Goal: Task Accomplishment & Management: Manage account settings

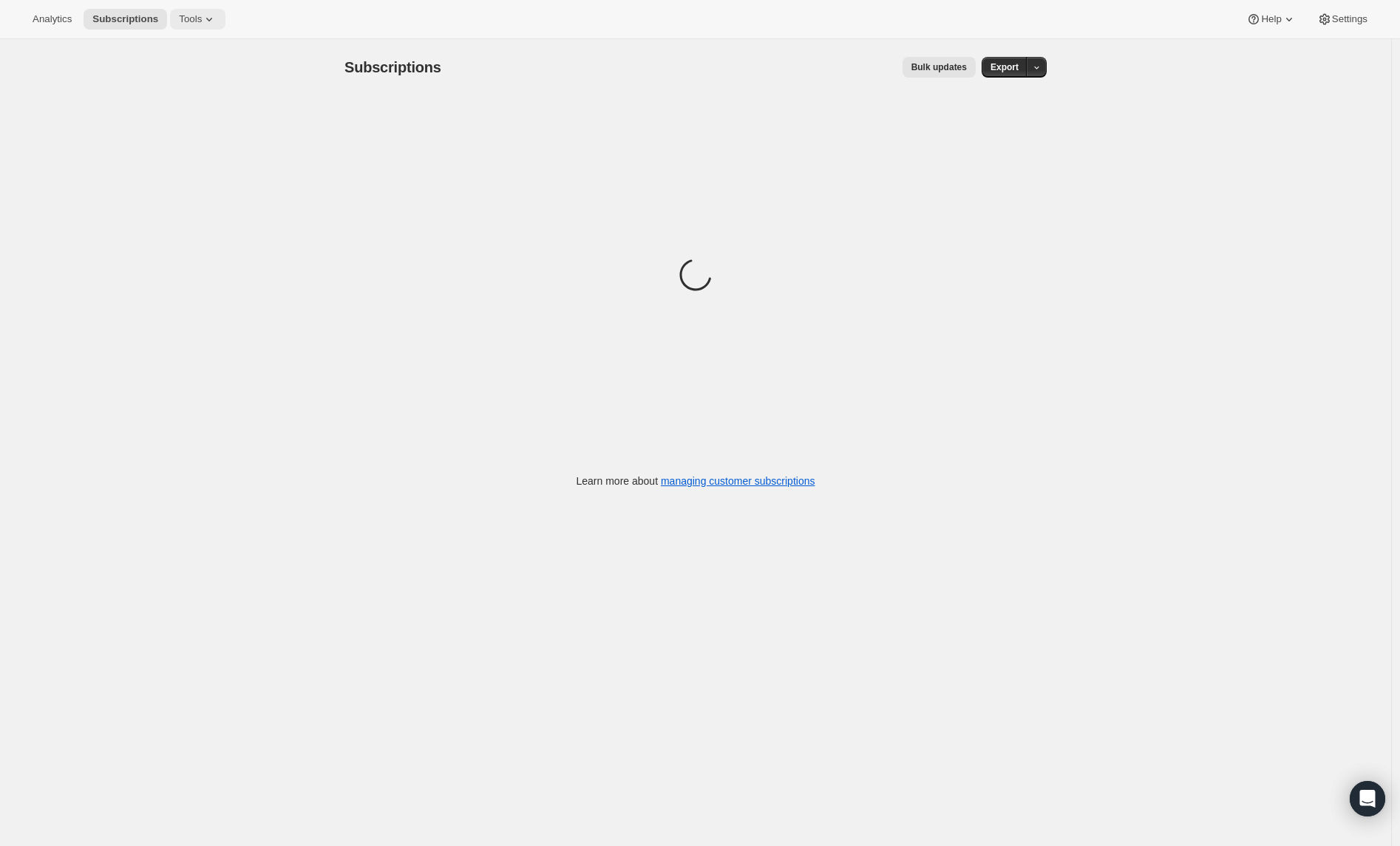
click at [189, 21] on span "Tools" at bounding box center [190, 19] width 23 height 12
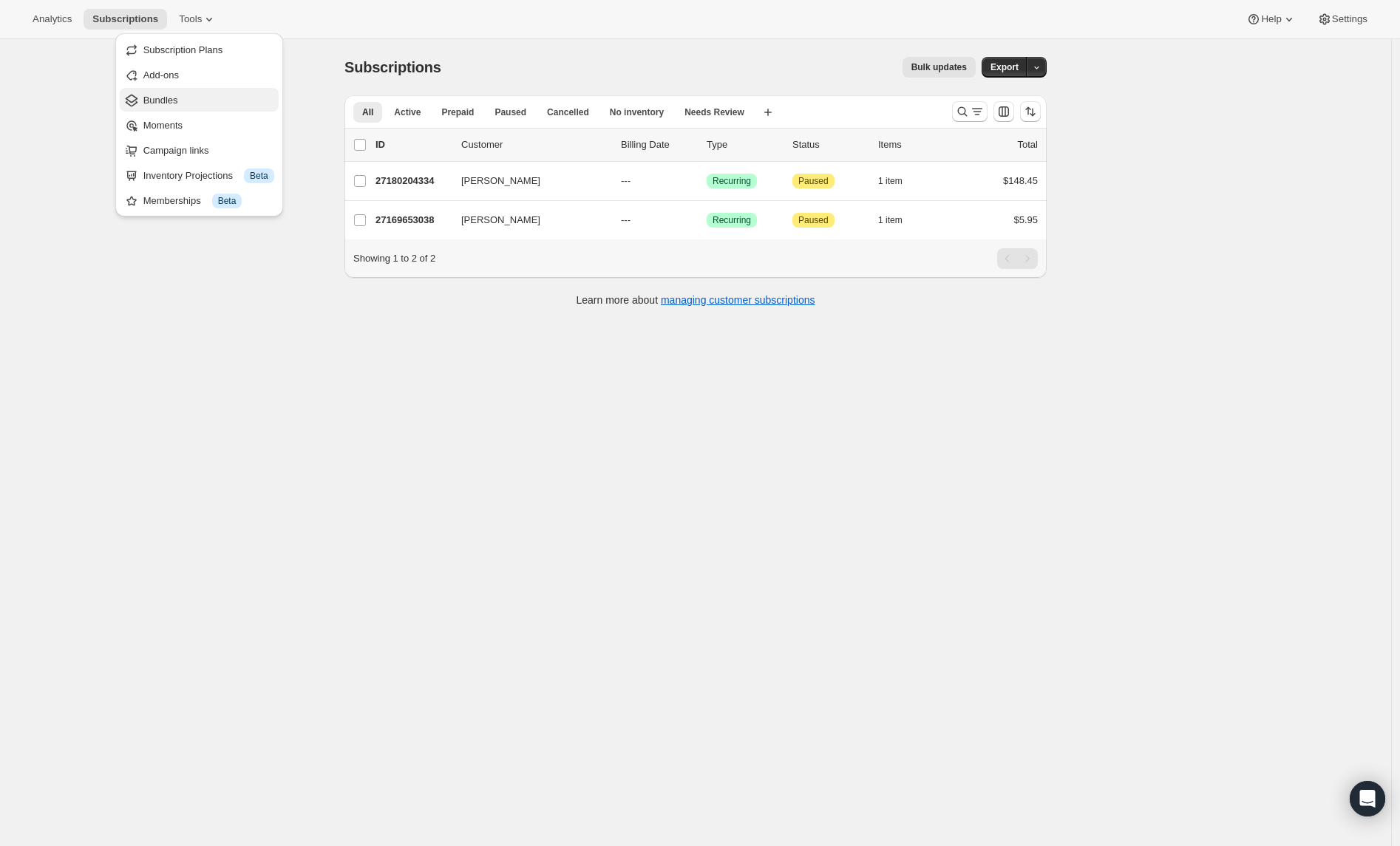
click at [174, 104] on span "Bundles" at bounding box center [161, 100] width 35 height 11
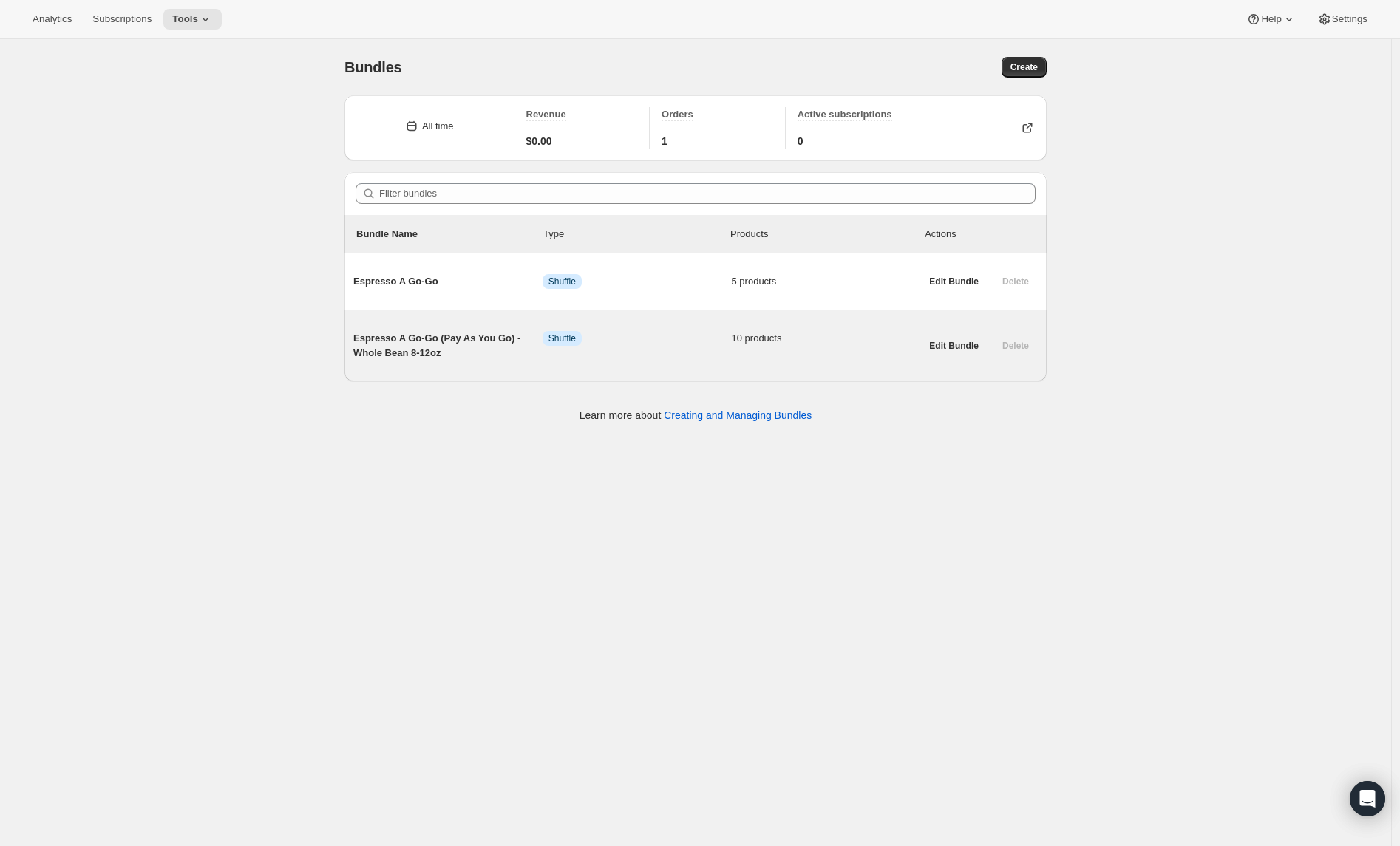
click at [421, 340] on span "Espresso A Go-Go (Pay As You Go) - Whole Bean 8-12oz" at bounding box center [448, 346] width 189 height 30
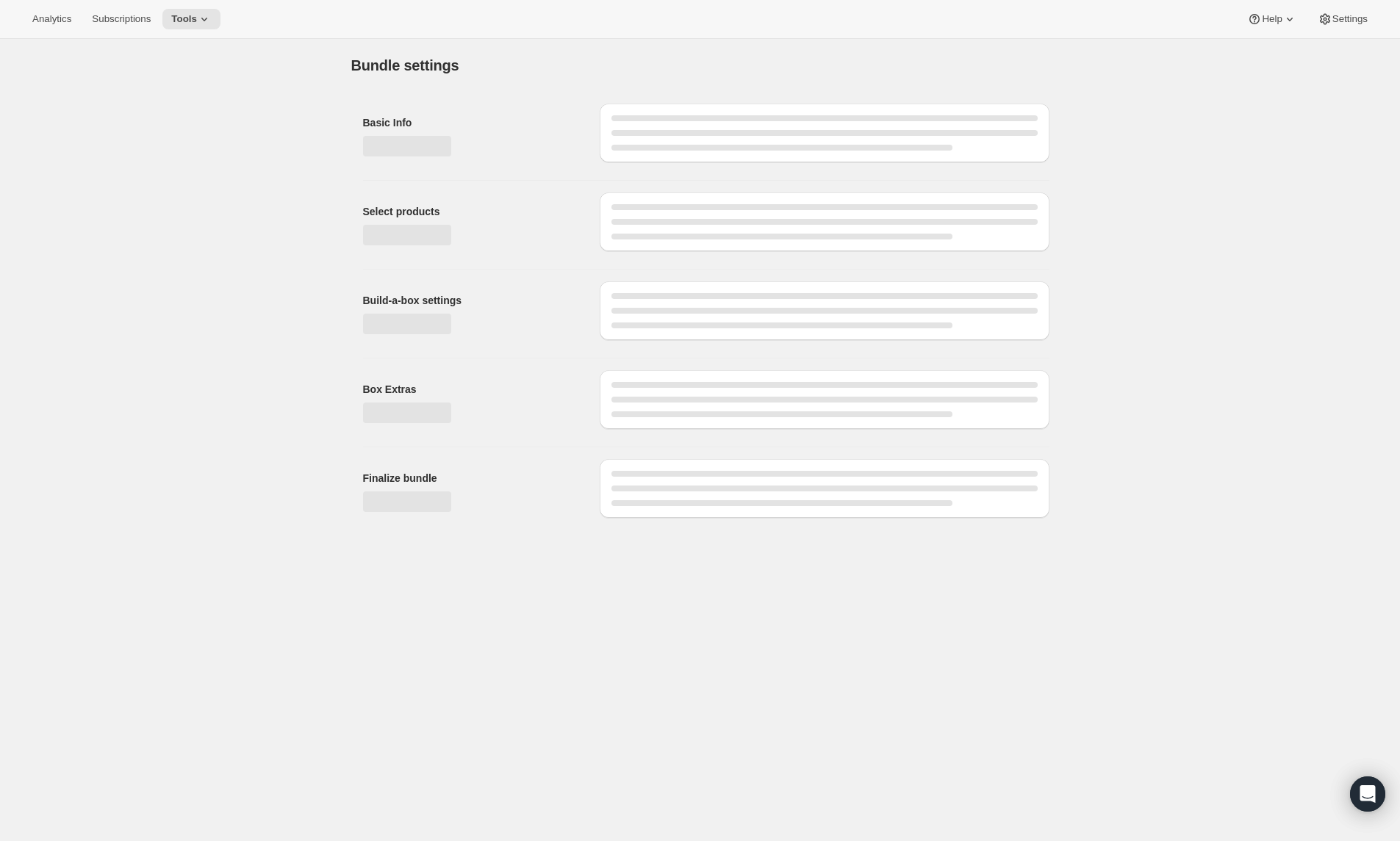
type input "Espresso A Go-Go (Pay As You Go) - Whole Bean 8-12oz"
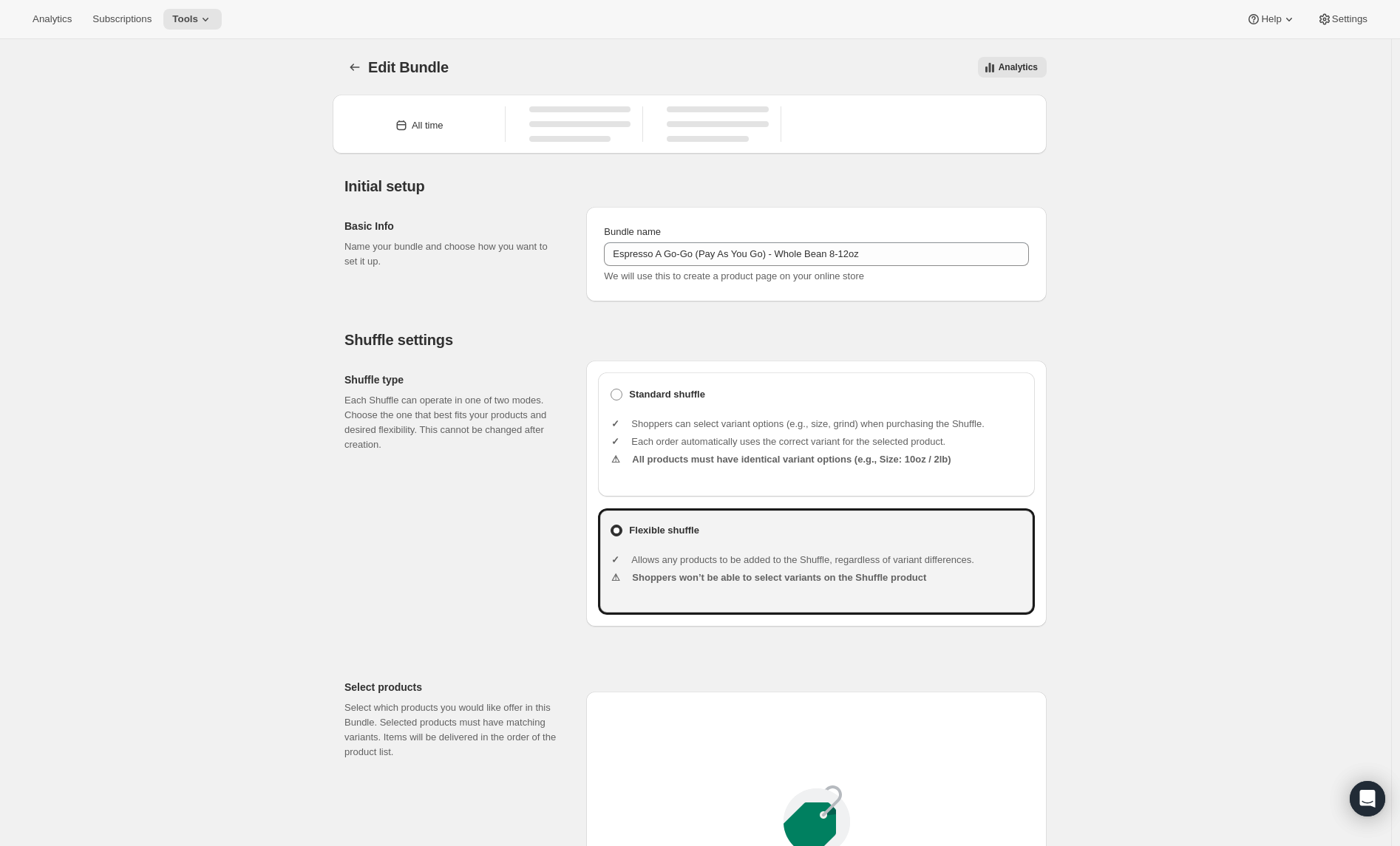
type input "20.99"
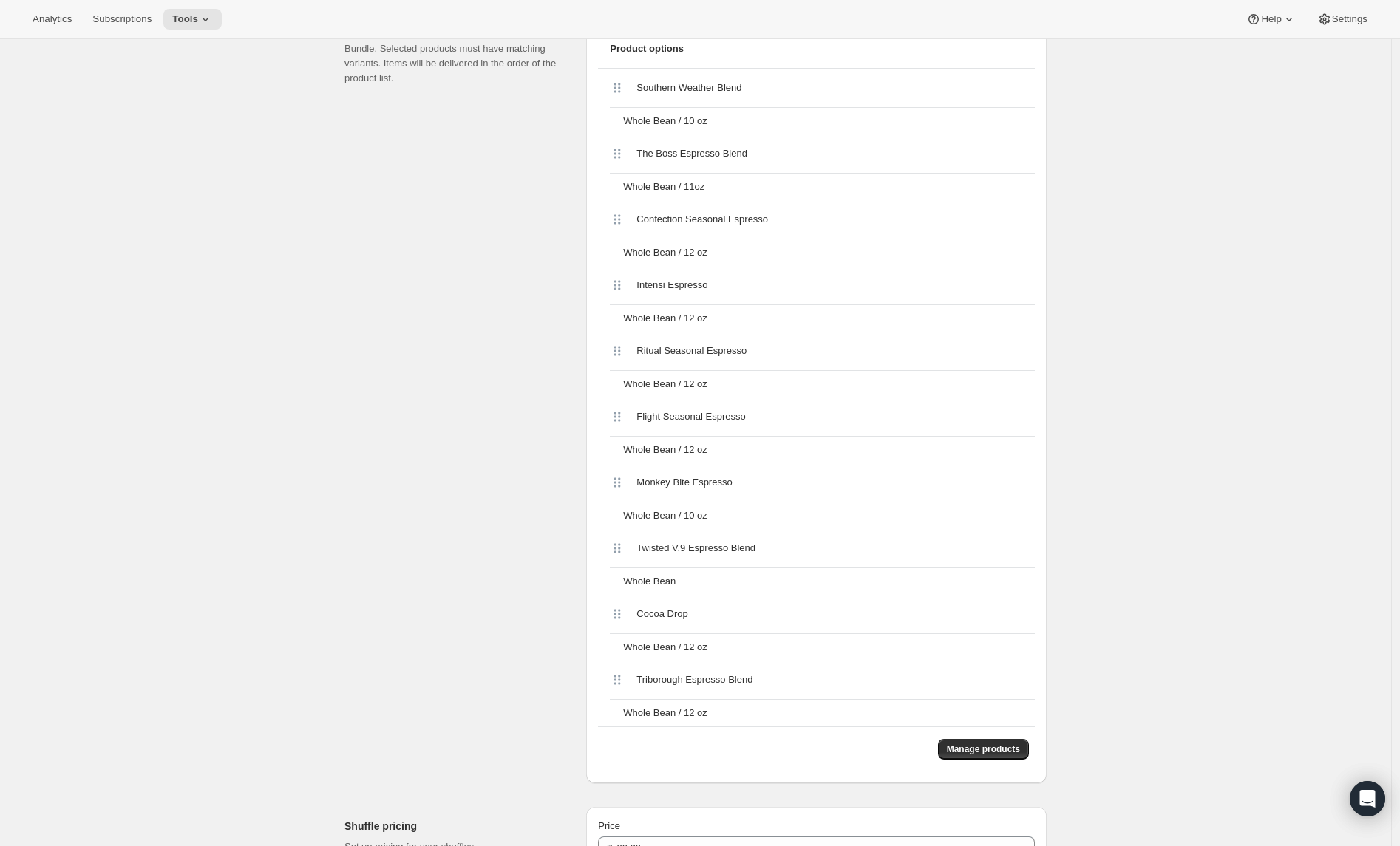
scroll to position [673, 0]
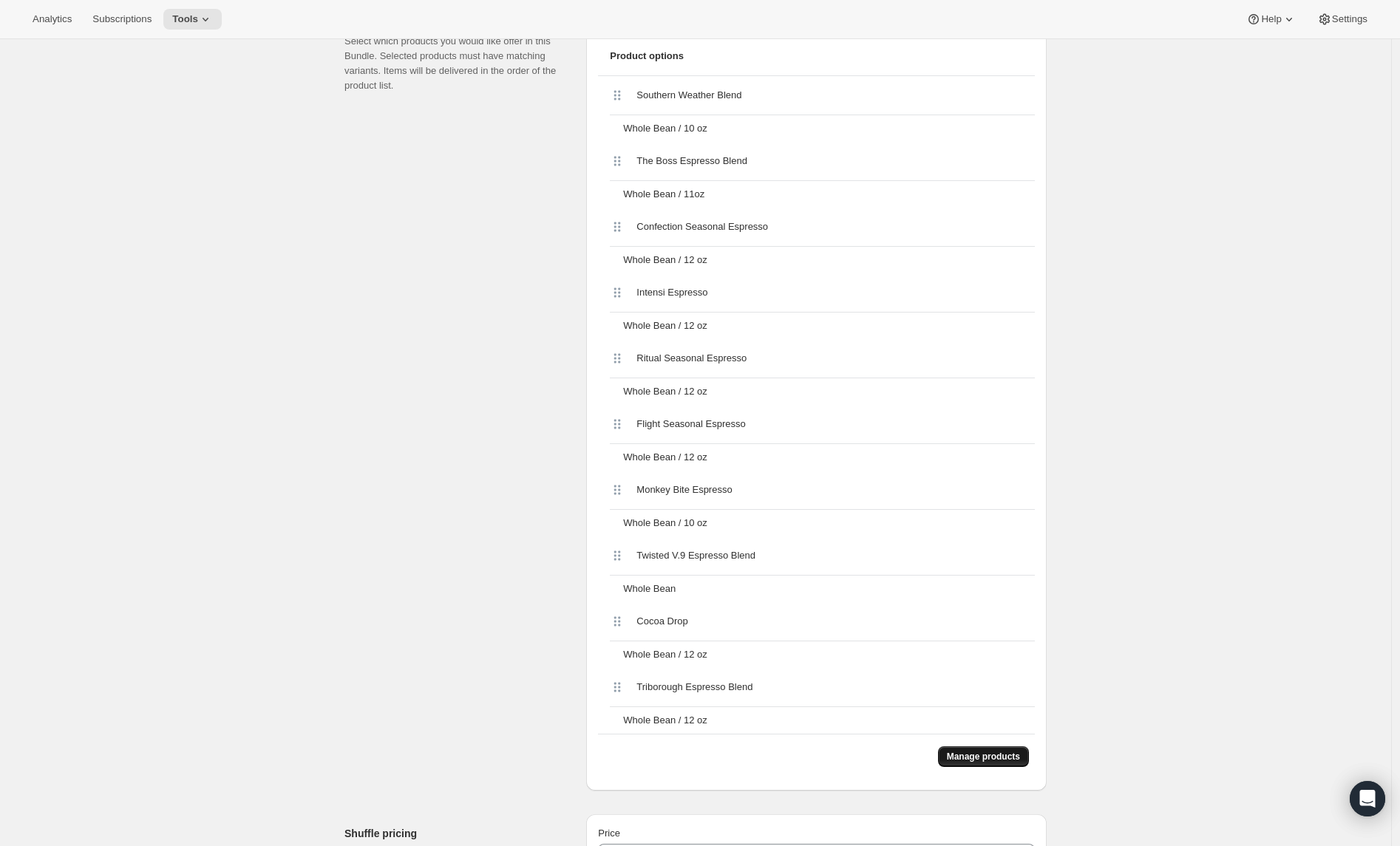
click at [970, 757] on span "Manage products" at bounding box center [984, 757] width 73 height 12
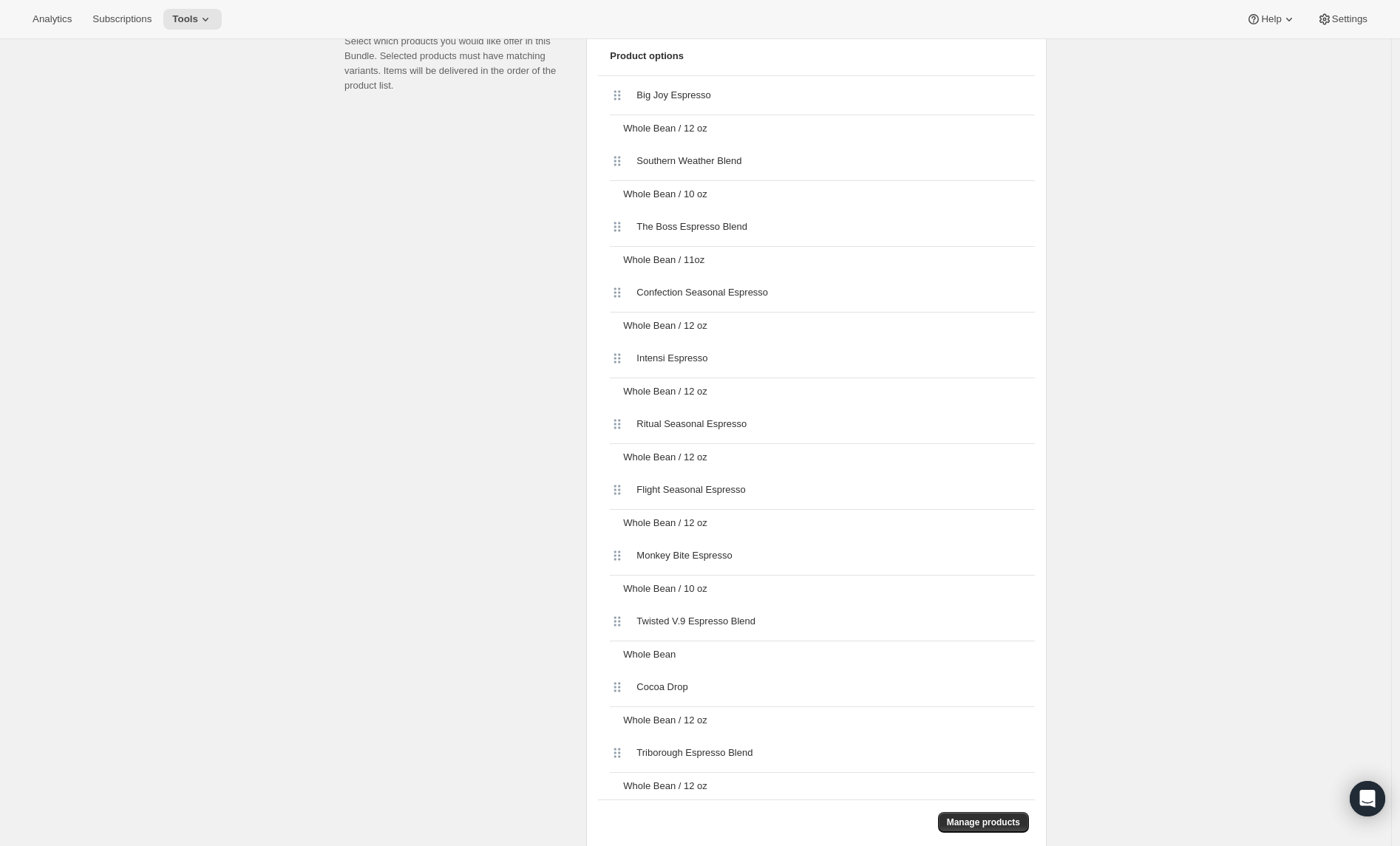
click at [963, 752] on div "Product options Big Joy Espresso Whole Bean / 12 oz Southern Weather Blend Whol…" at bounding box center [817, 440] width 437 height 808
click at [982, 822] on span "Manage products" at bounding box center [984, 822] width 73 height 12
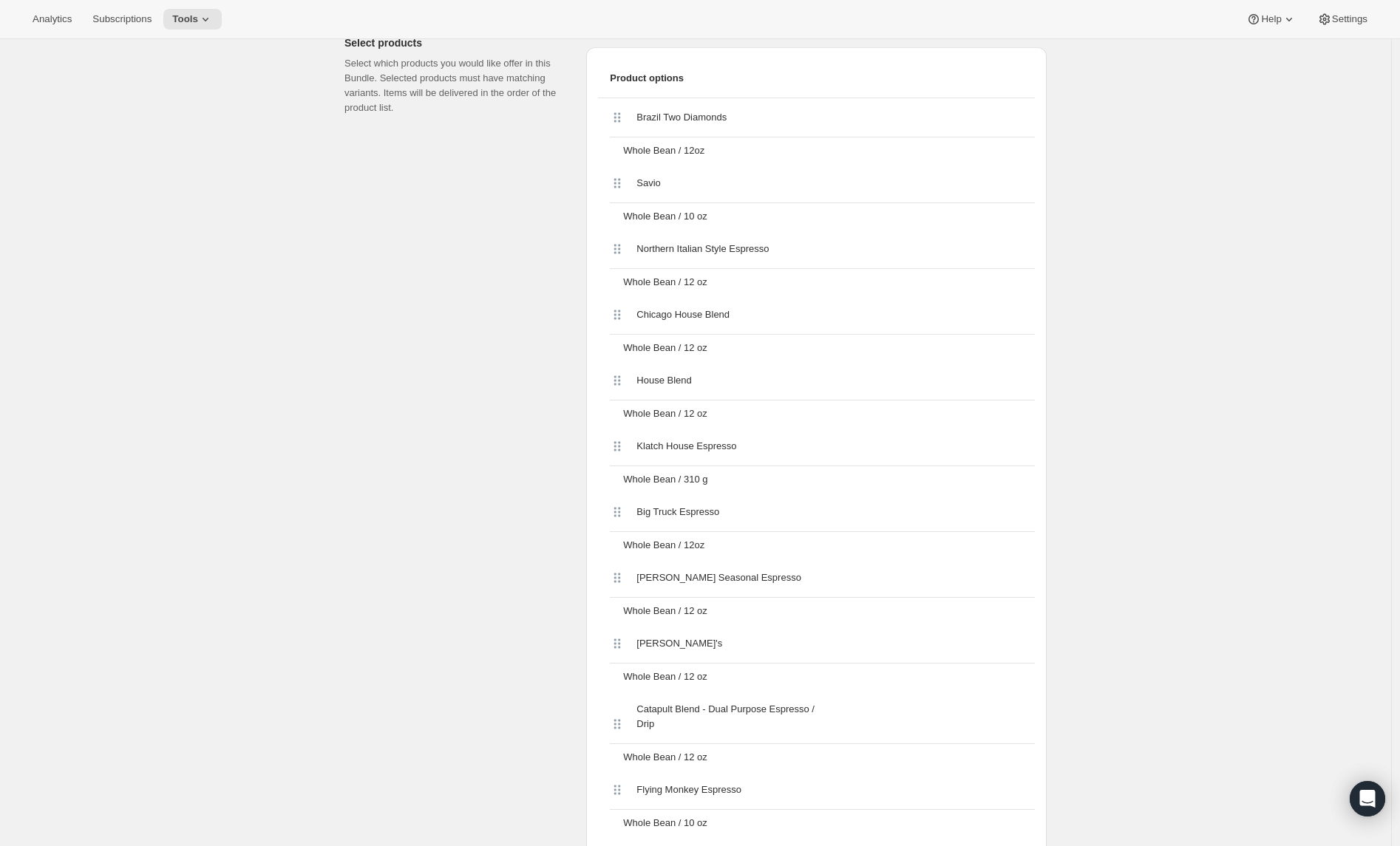
scroll to position [625, 0]
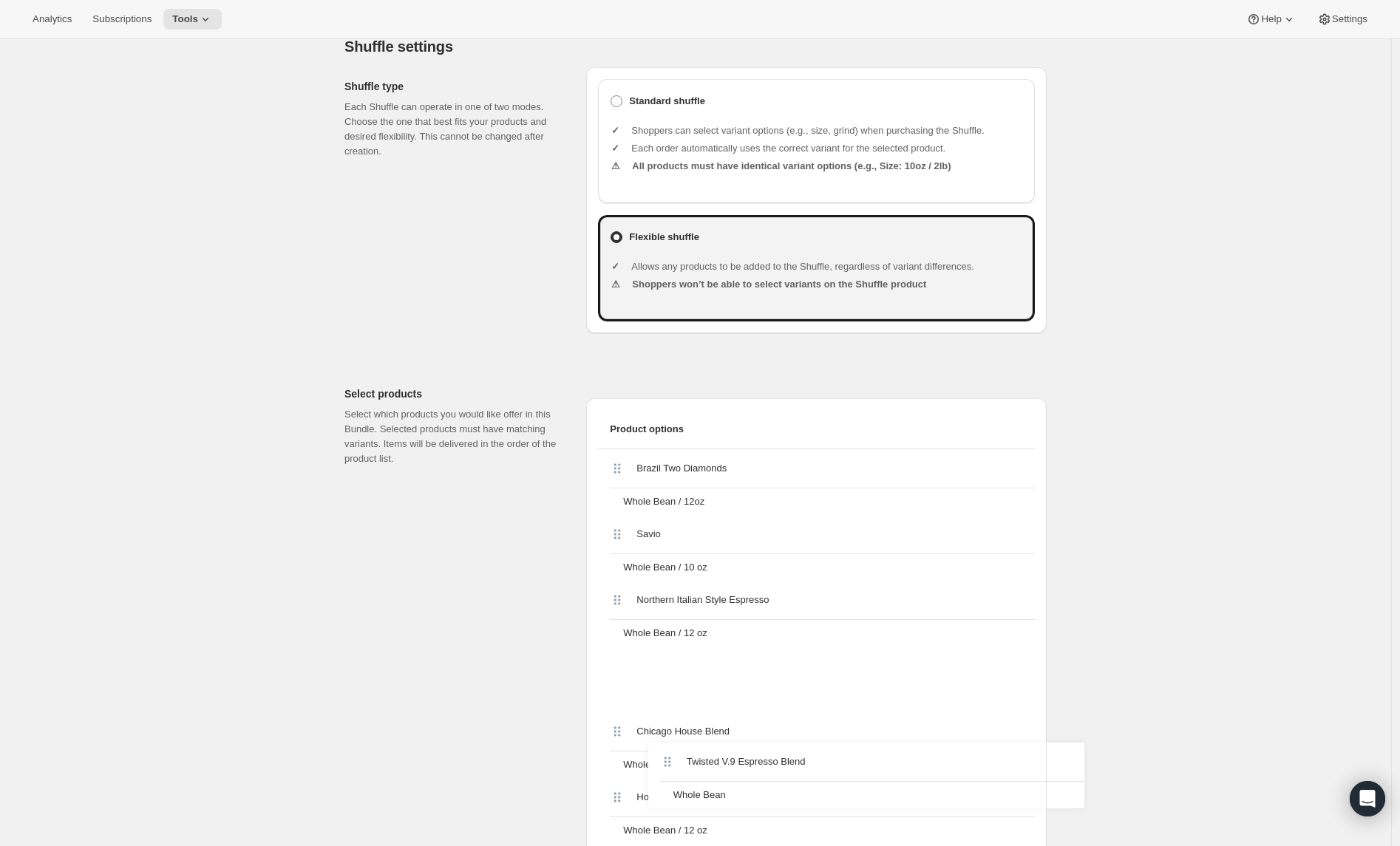
scroll to position [318, 0]
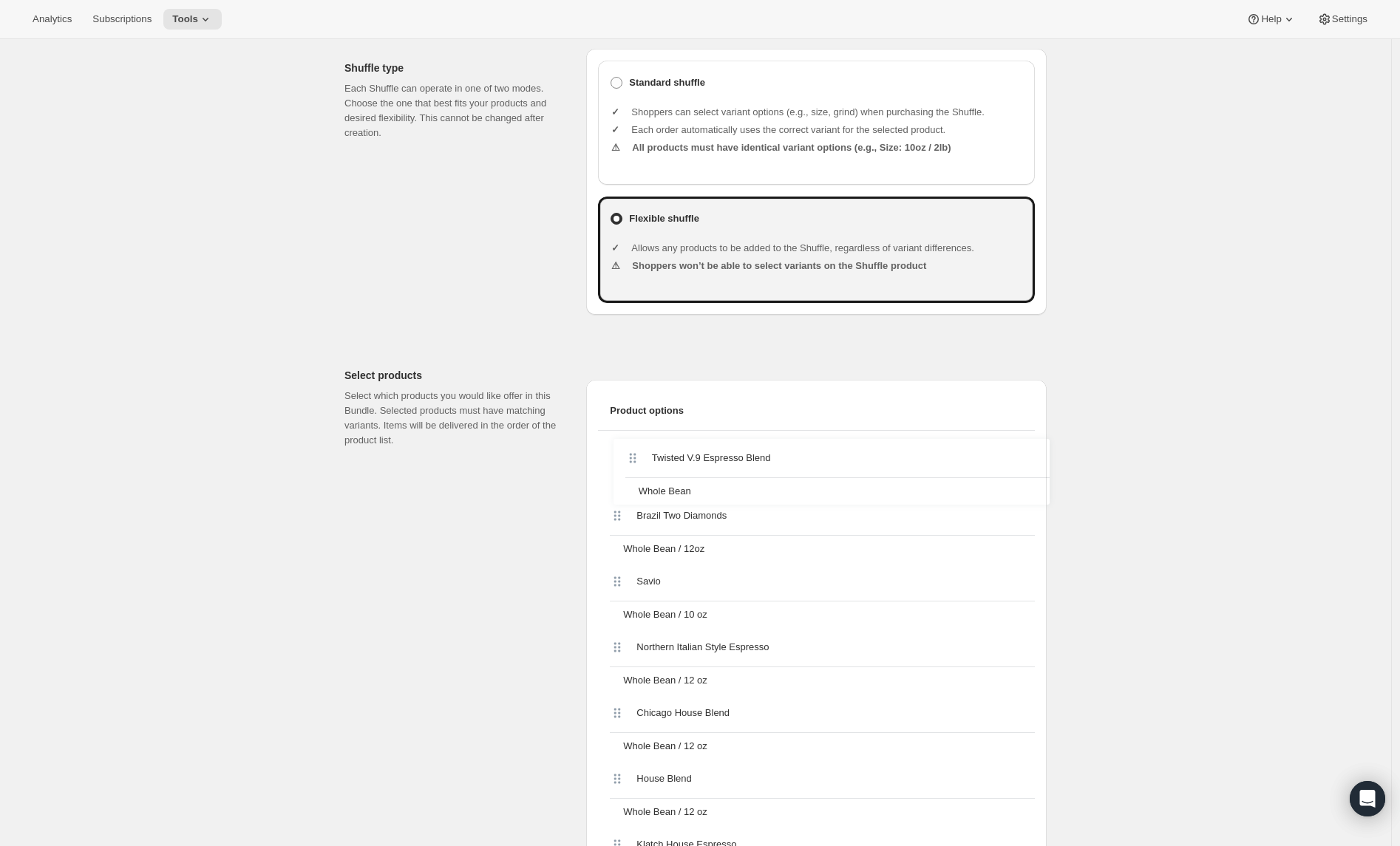
drag, startPoint x: 619, startPoint y: 421, endPoint x: 628, endPoint y: 453, distance: 33.2
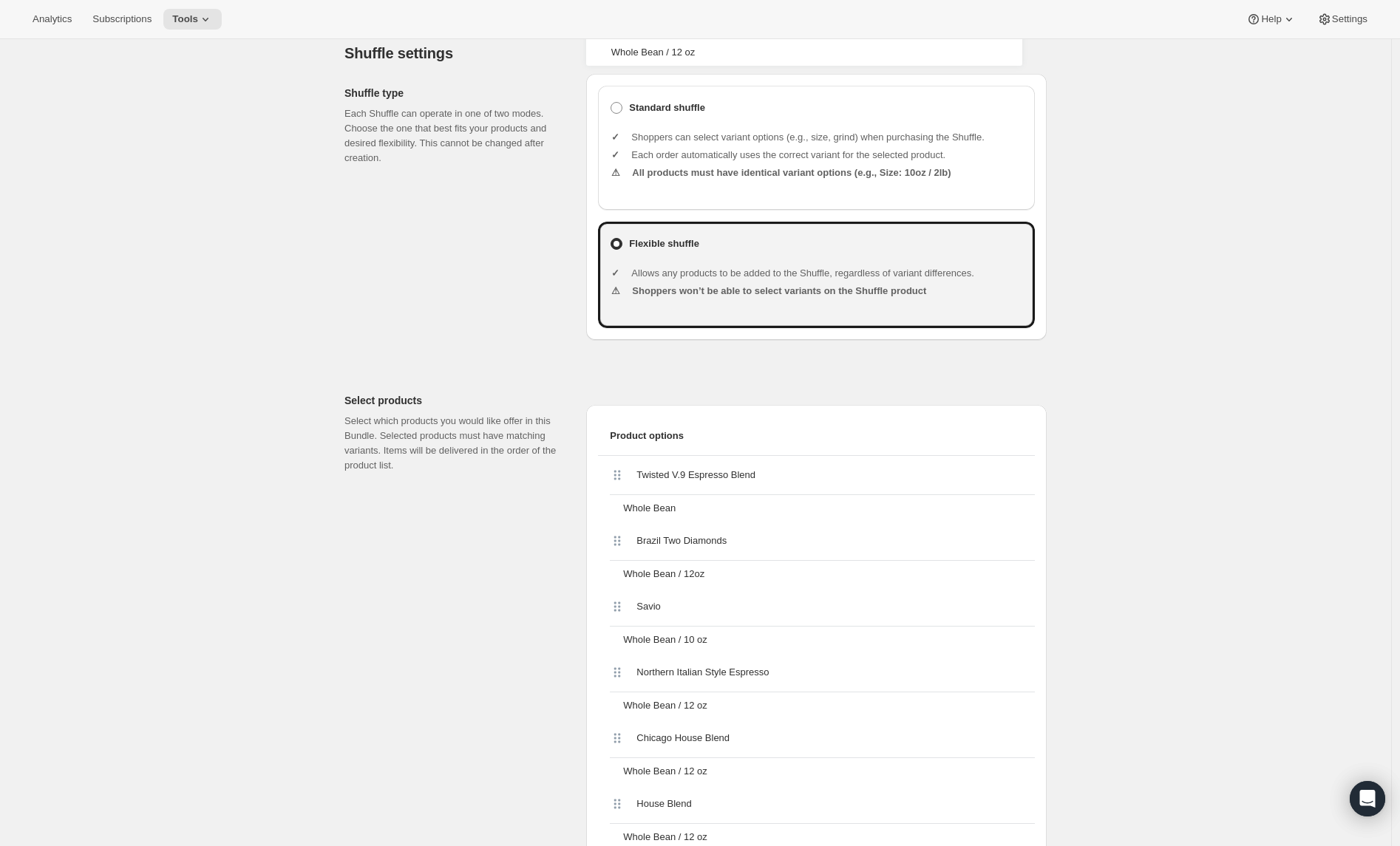
scroll to position [242, 0]
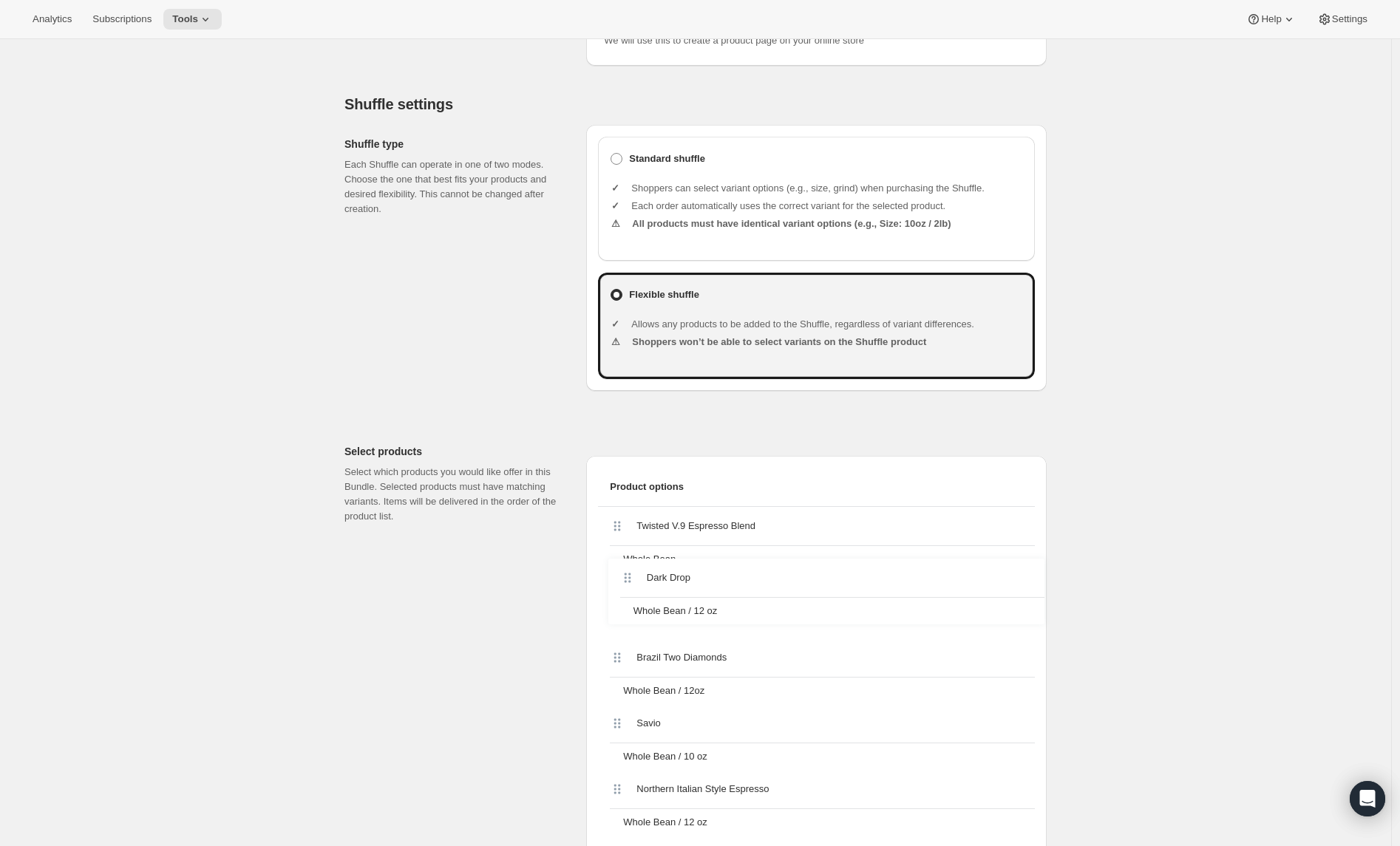
drag, startPoint x: 625, startPoint y: 419, endPoint x: 626, endPoint y: 566, distance: 147.0
click at [536, 345] on div "Shuffle type Each Shuffle can operate in one of two modes. Choose the one that …" at bounding box center [460, 258] width 230 height 266
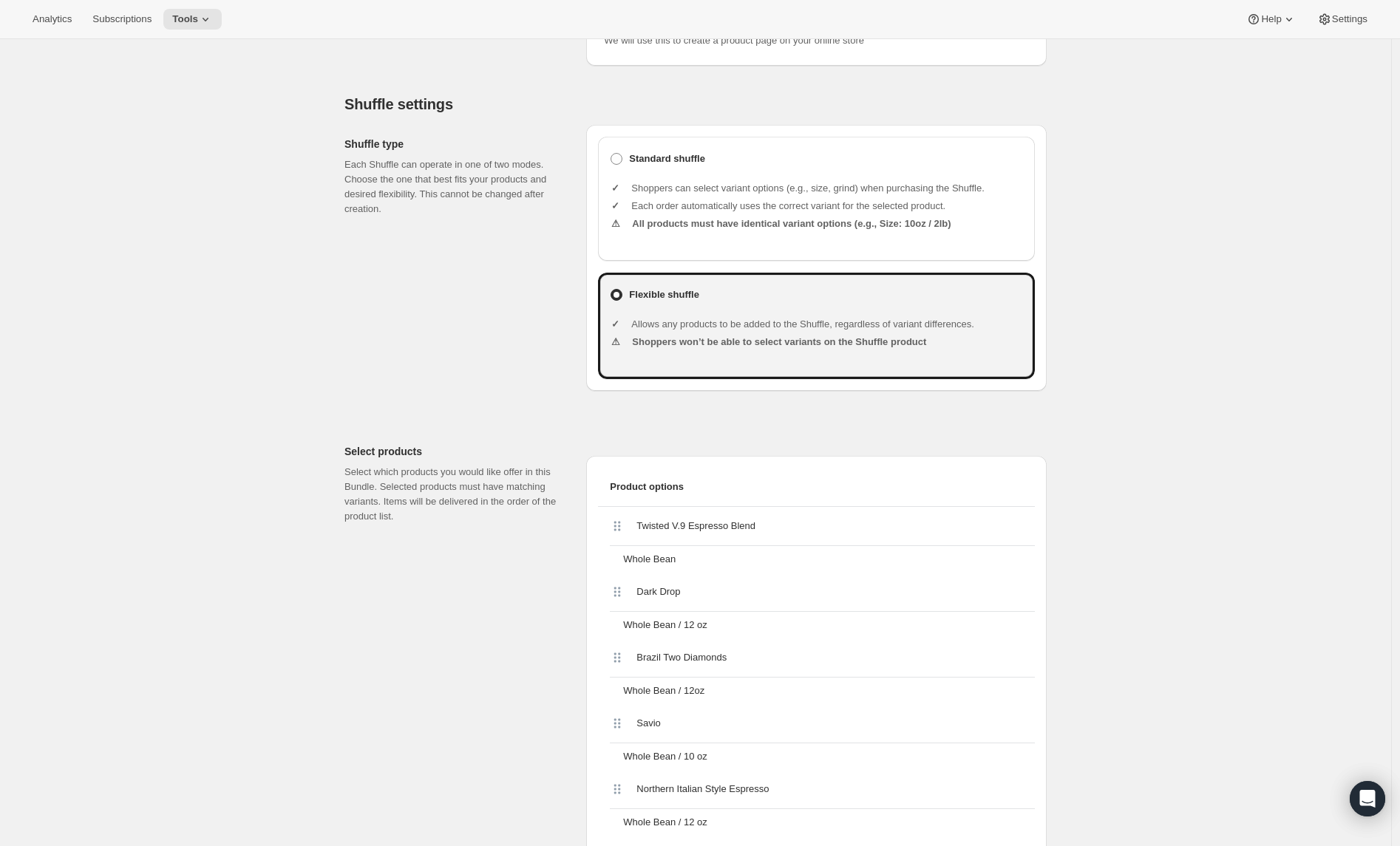
scroll to position [2135, 0]
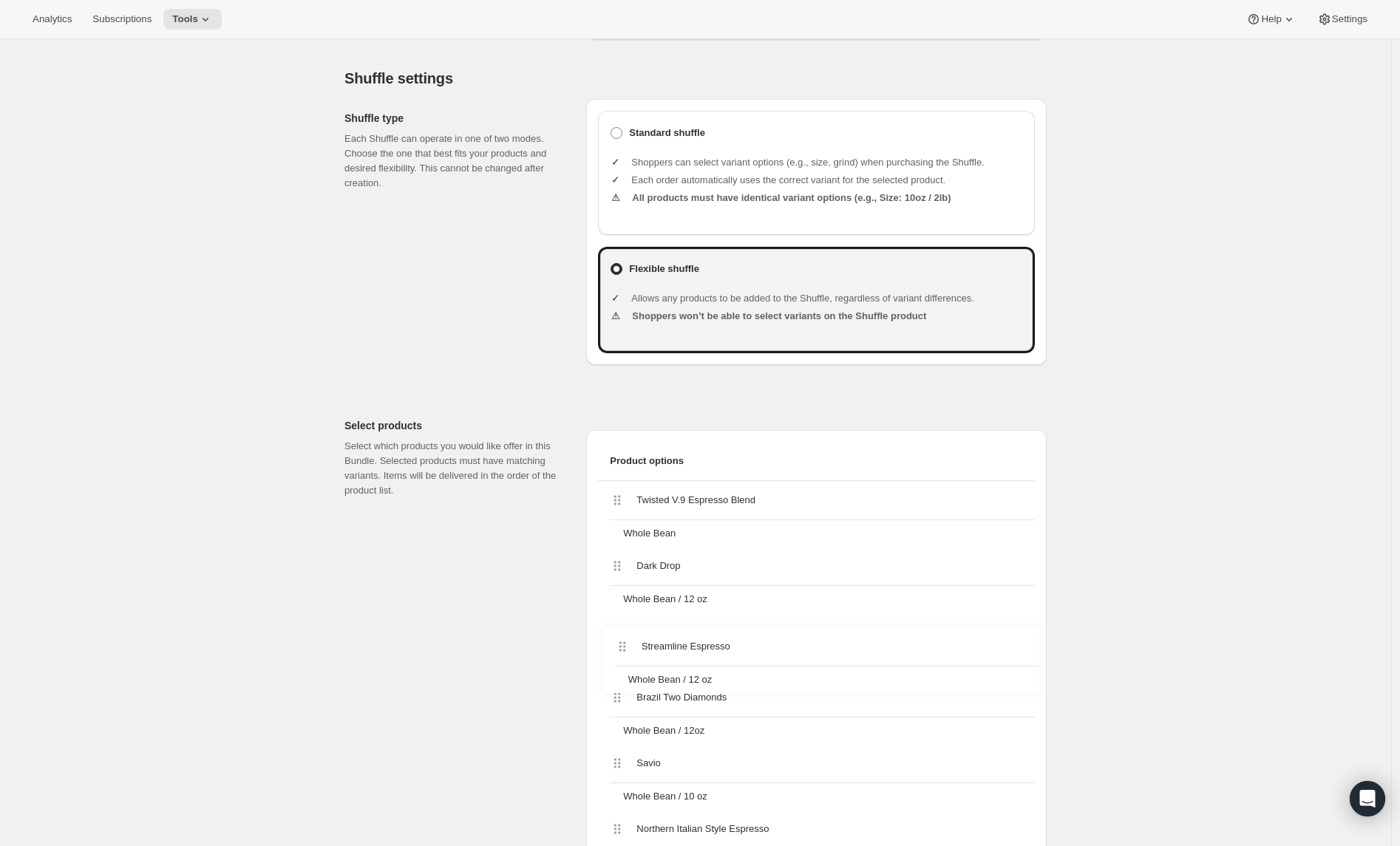
drag, startPoint x: 620, startPoint y: 425, endPoint x: 618, endPoint y: 640, distance: 215.0
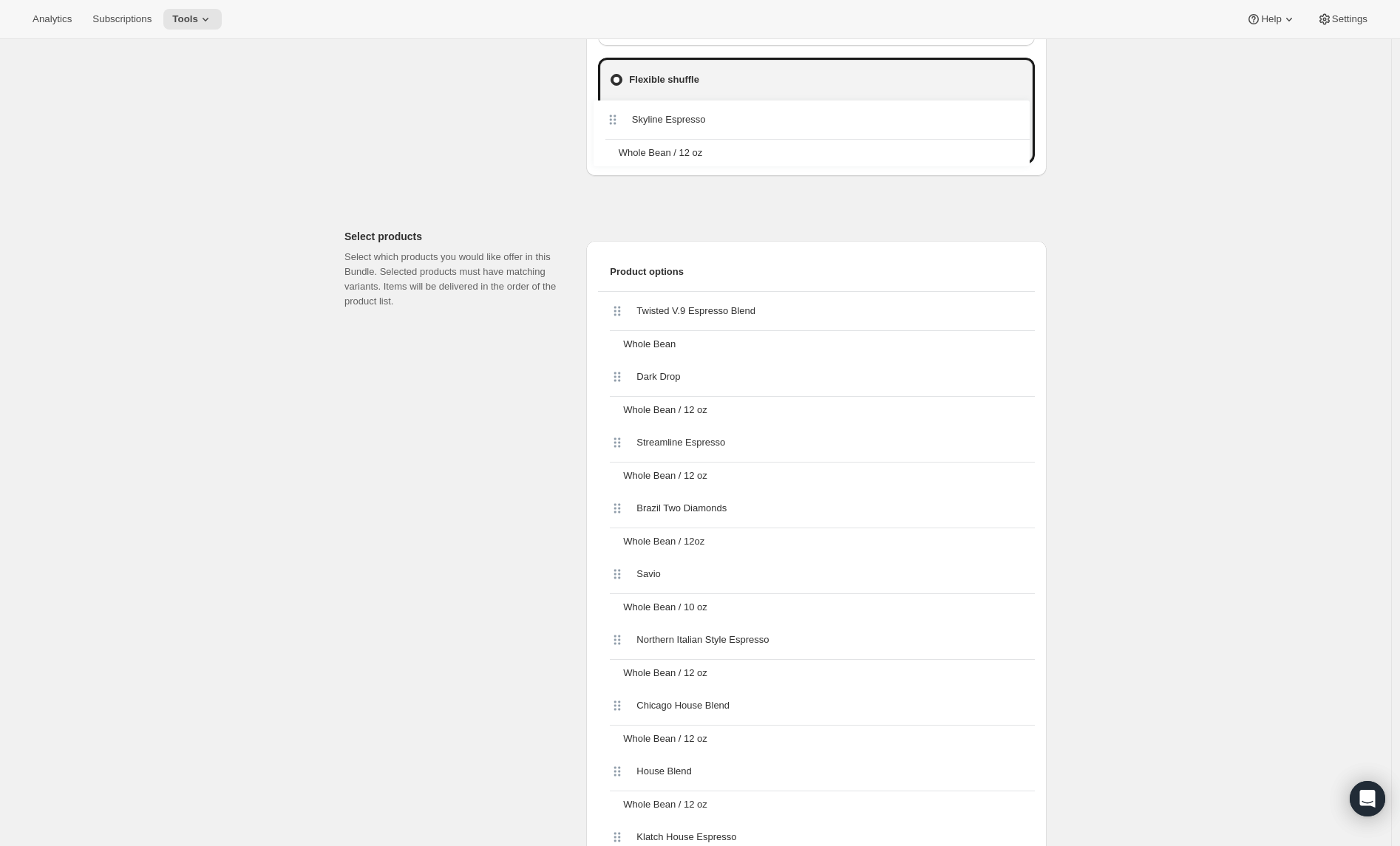
scroll to position [453, 0]
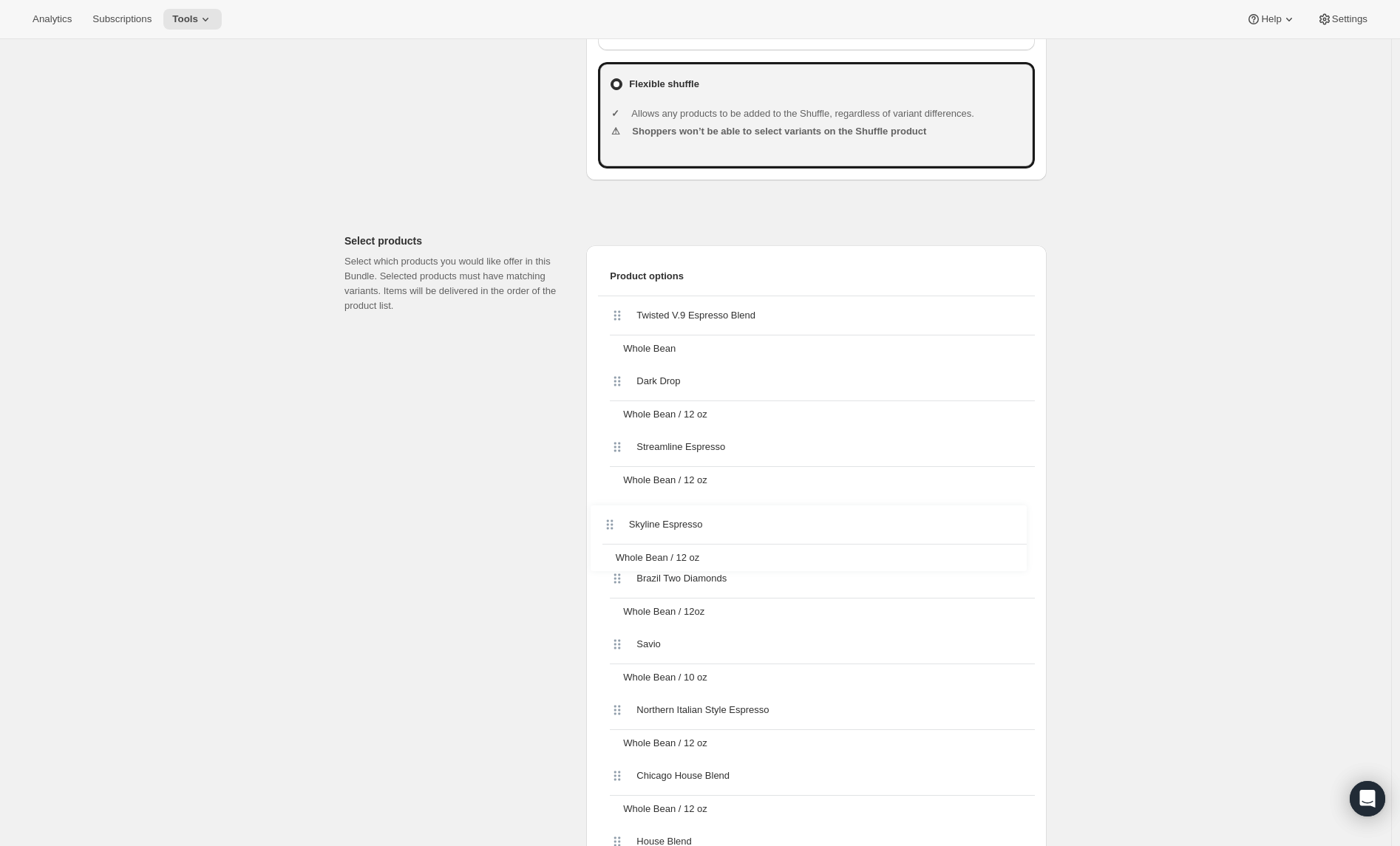
drag, startPoint x: 622, startPoint y: 424, endPoint x: 610, endPoint y: 517, distance: 93.8
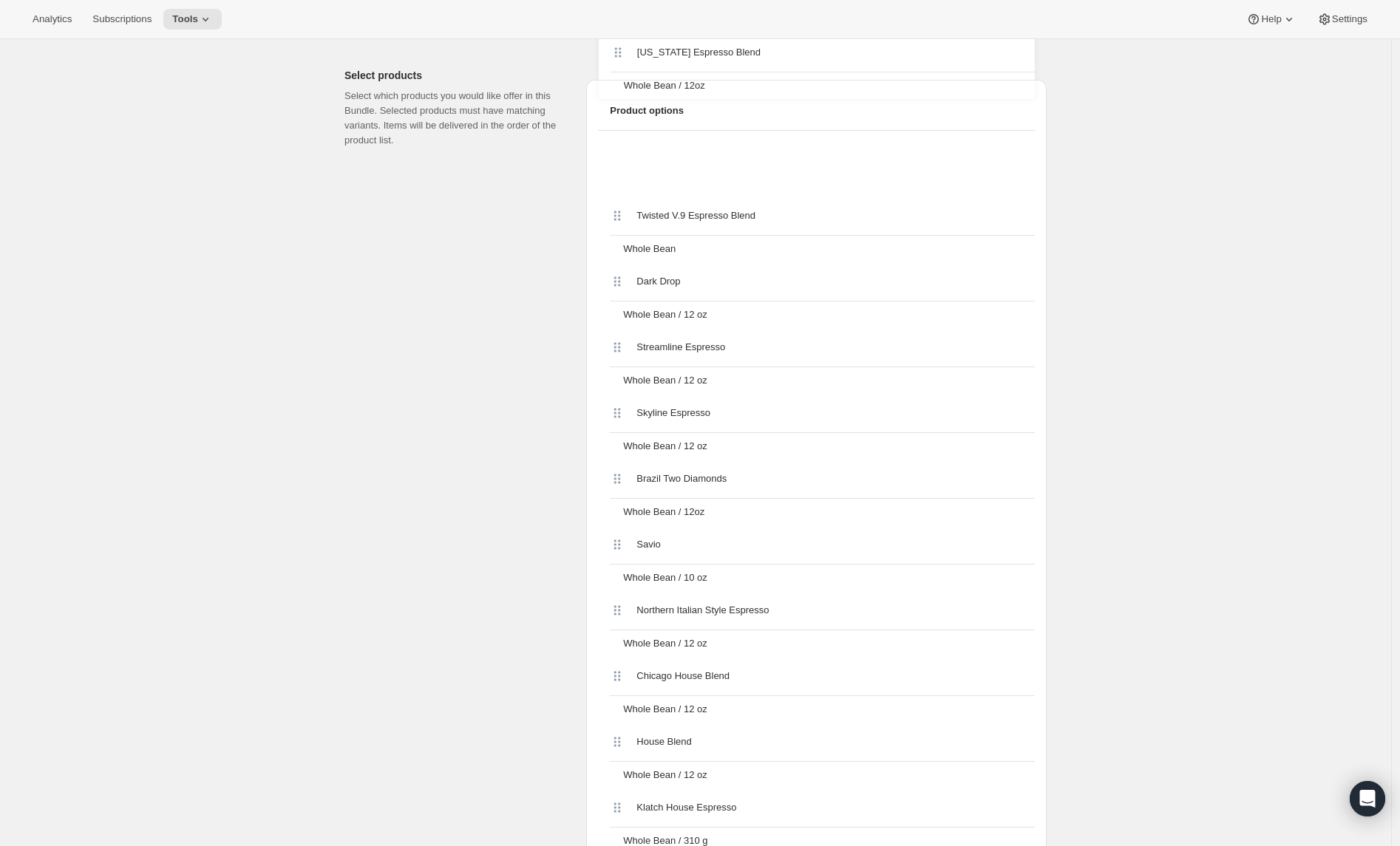
scroll to position [614, 0]
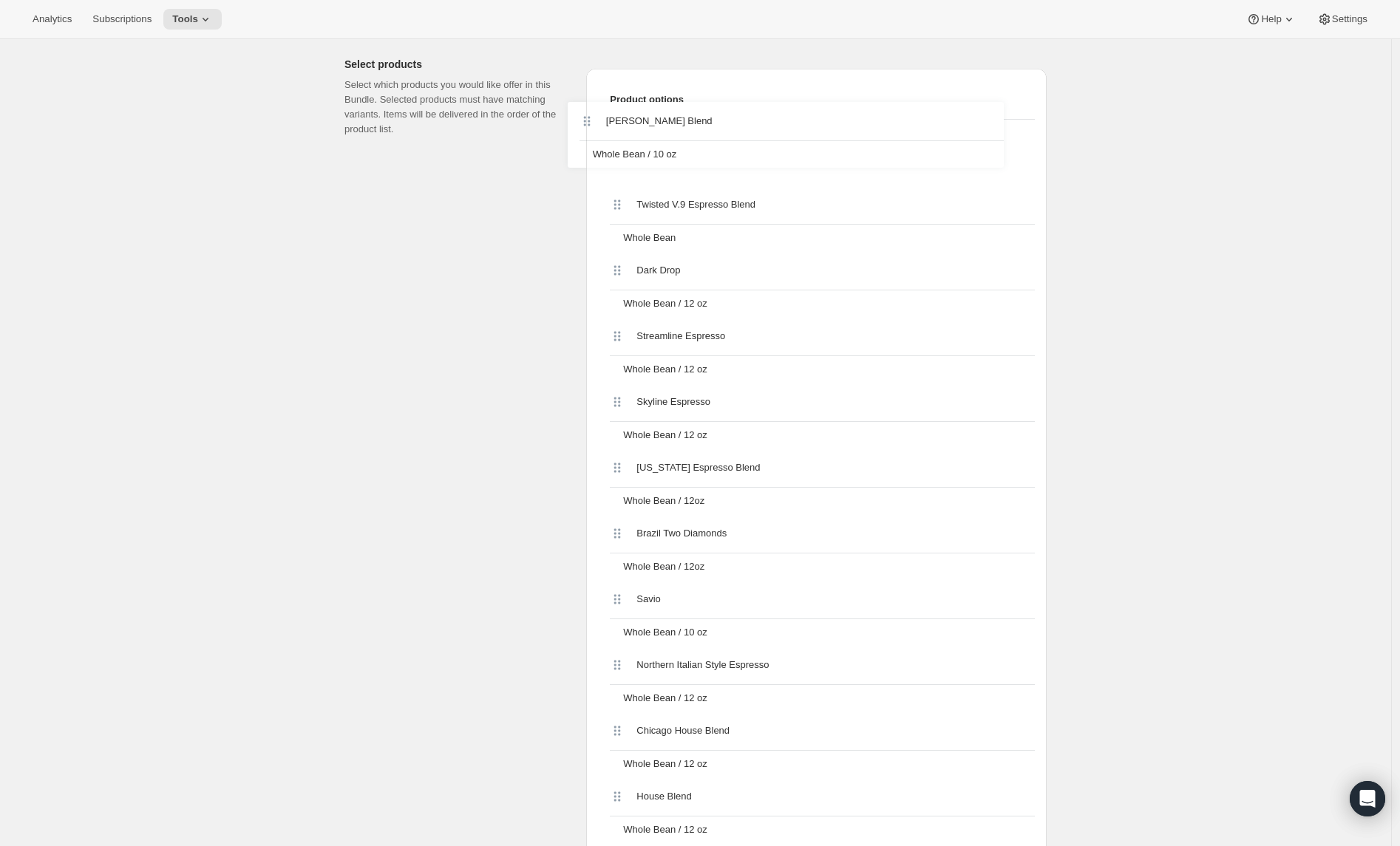
scroll to position [625, 0]
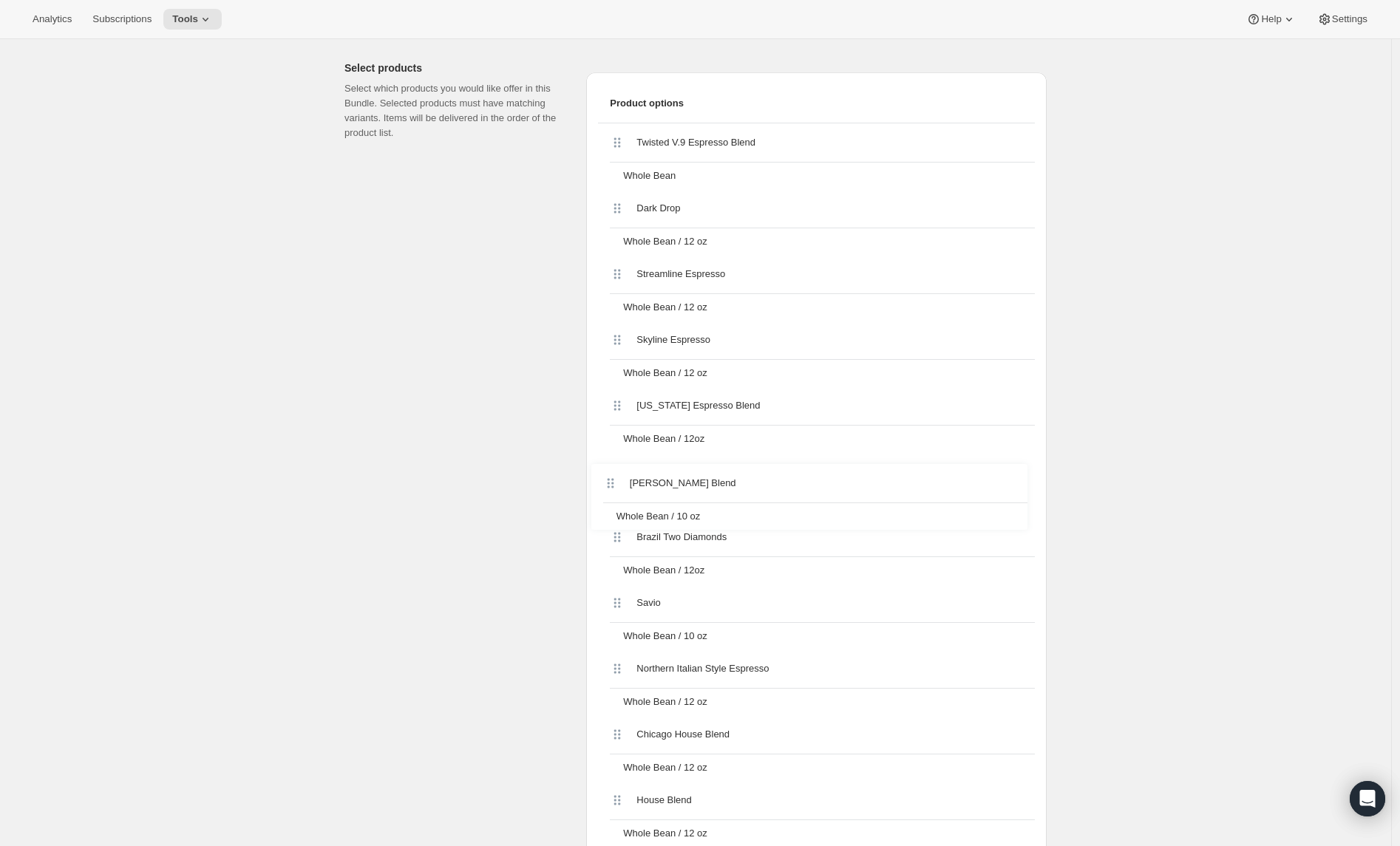
drag, startPoint x: 616, startPoint y: 573, endPoint x: 606, endPoint y: 475, distance: 98.5
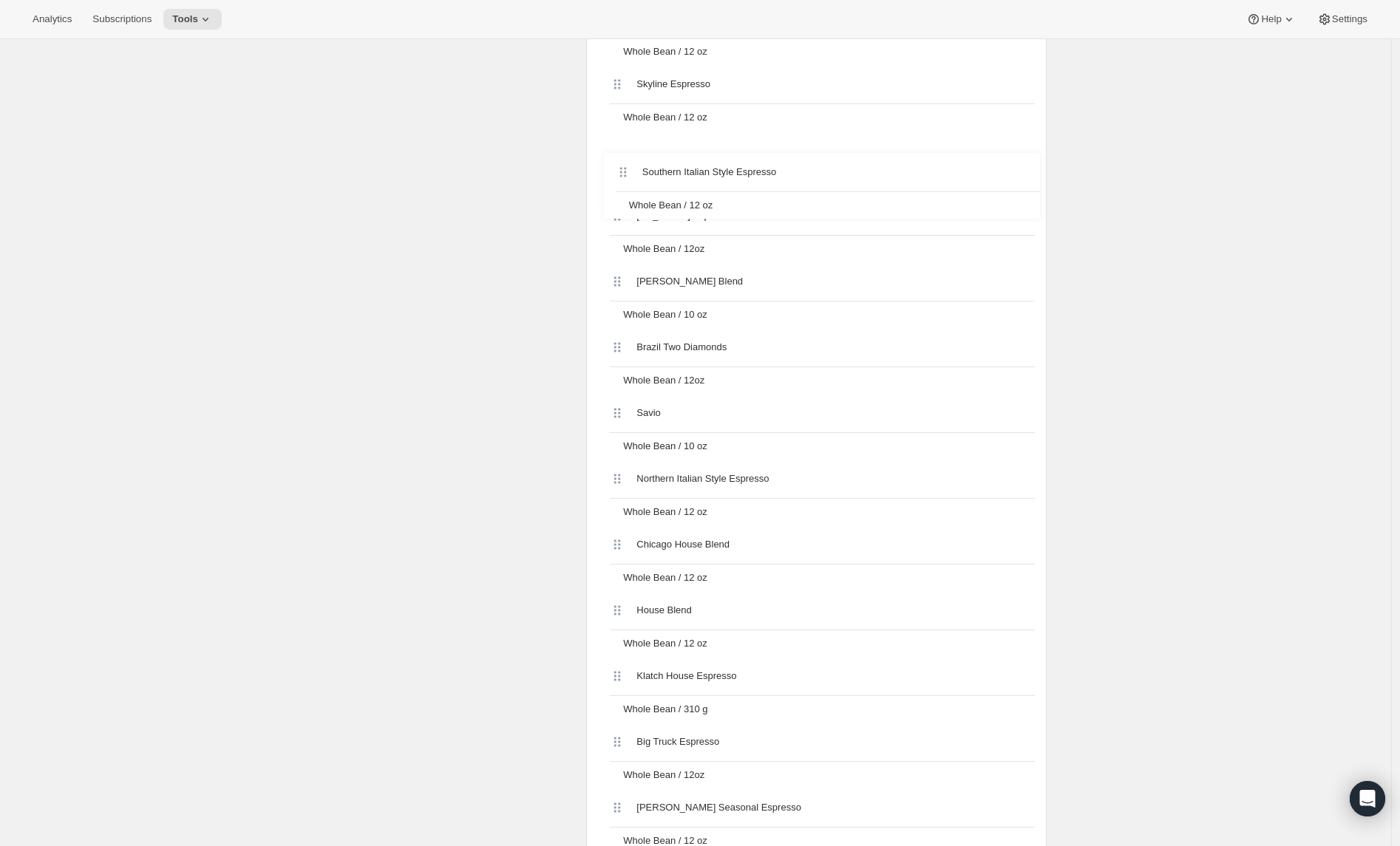
scroll to position [878, 0]
drag, startPoint x: 616, startPoint y: 583, endPoint x: 621, endPoint y: 271, distance: 312.0
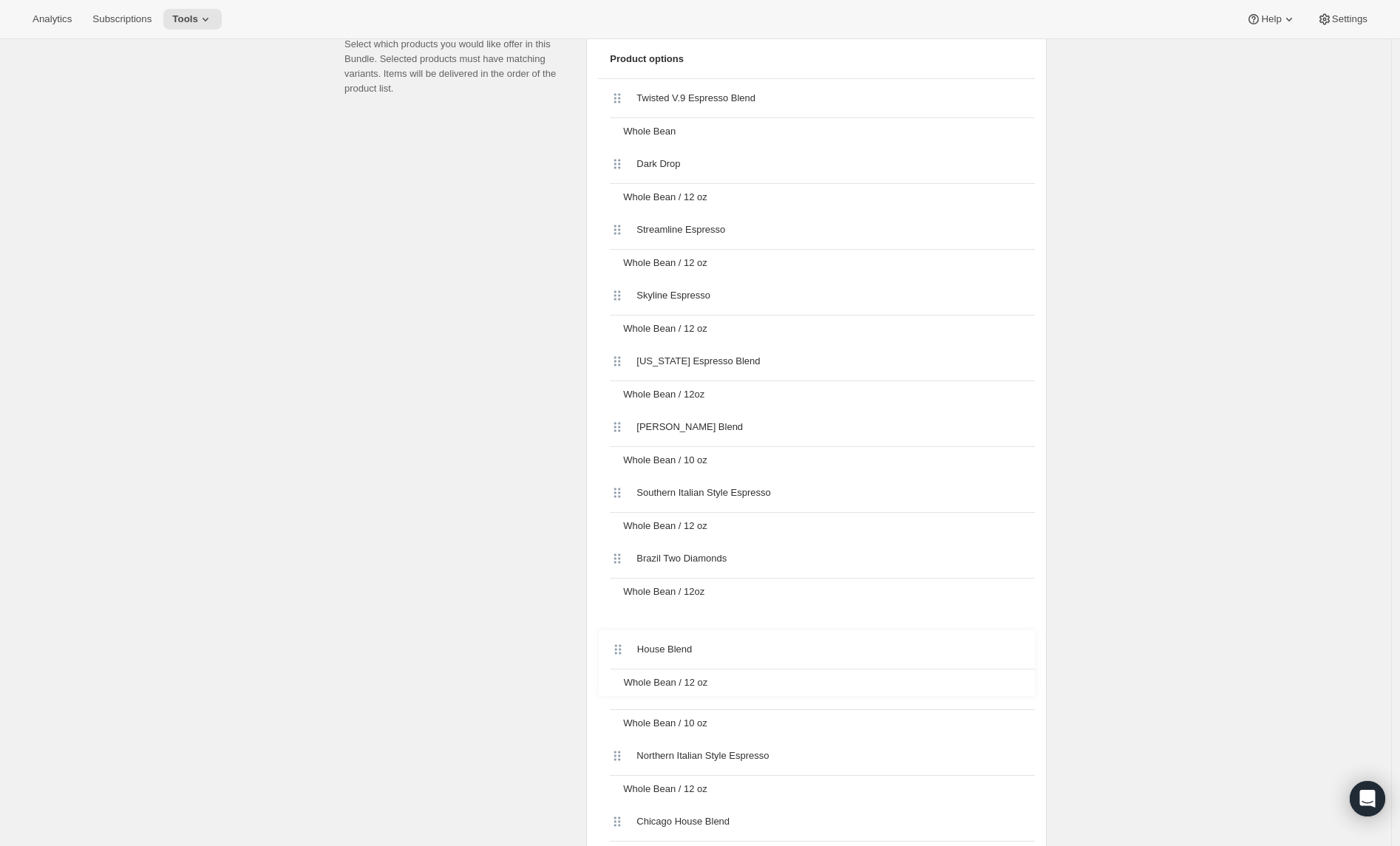
scroll to position [670, 0]
drag, startPoint x: 623, startPoint y: 614, endPoint x: 629, endPoint y: 562, distance: 52.3
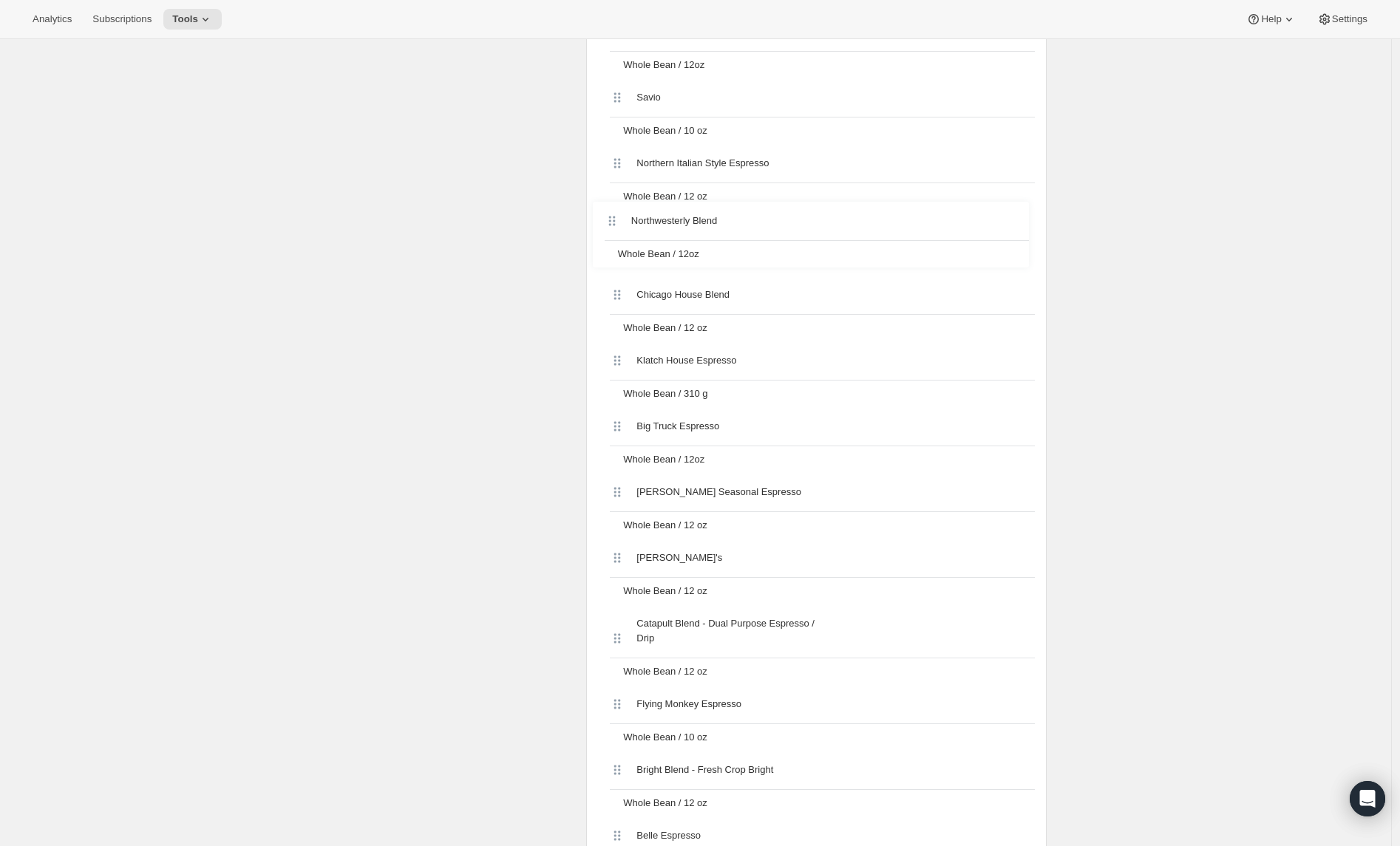
scroll to position [1261, 0]
drag, startPoint x: 622, startPoint y: 424, endPoint x: 619, endPoint y: 241, distance: 183.0
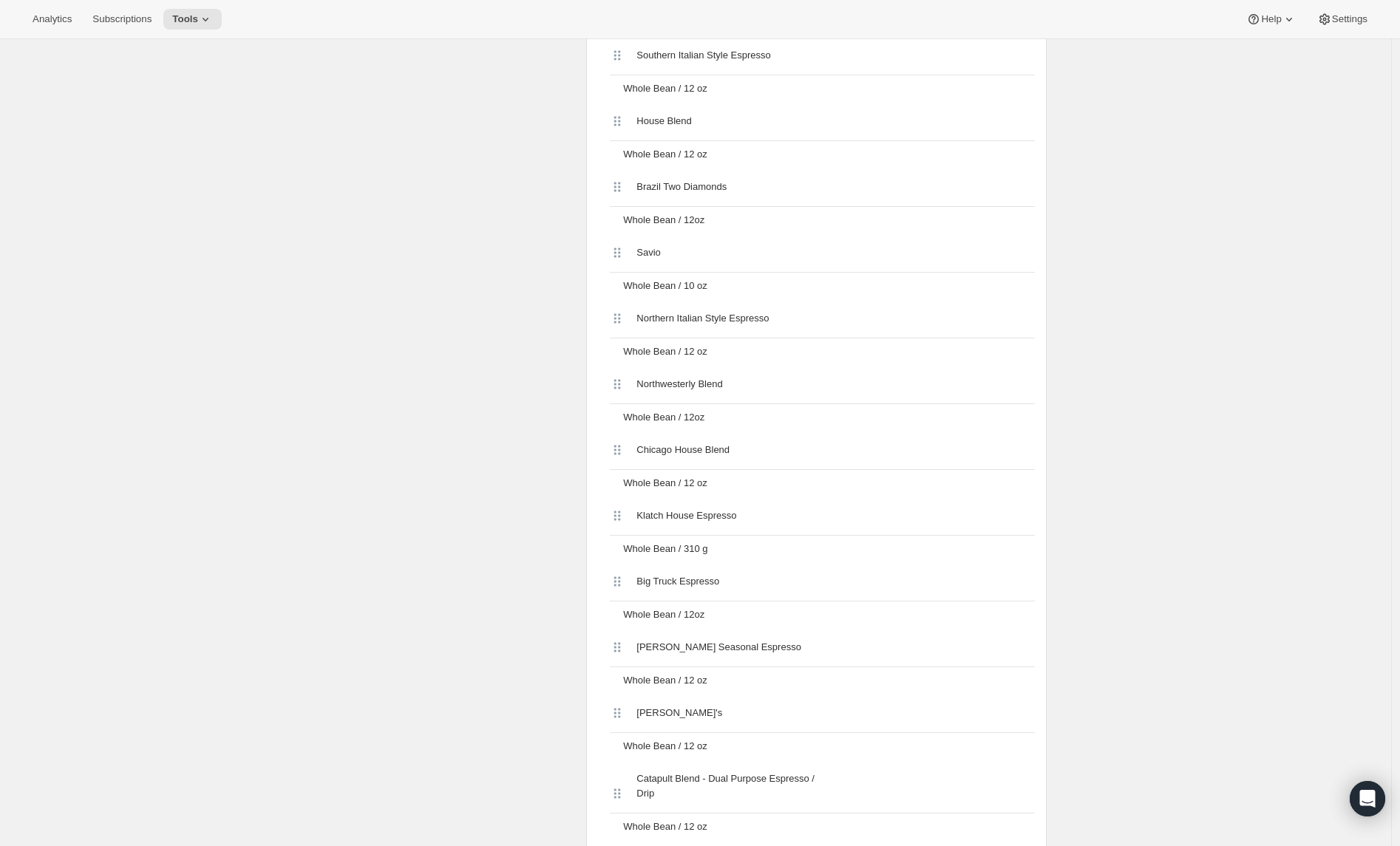
scroll to position [1104, 0]
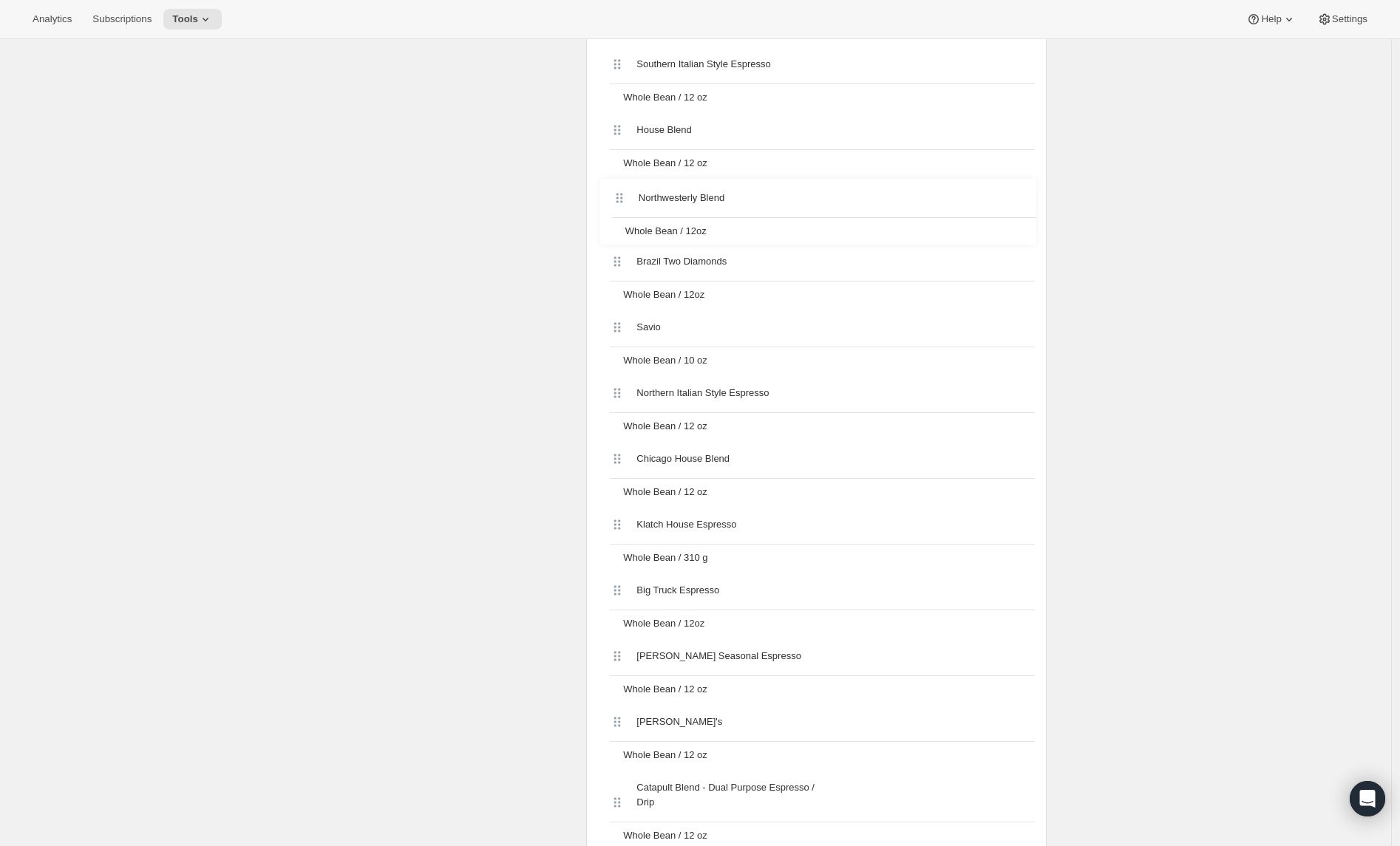
drag, startPoint x: 623, startPoint y: 388, endPoint x: 621, endPoint y: 193, distance: 195.0
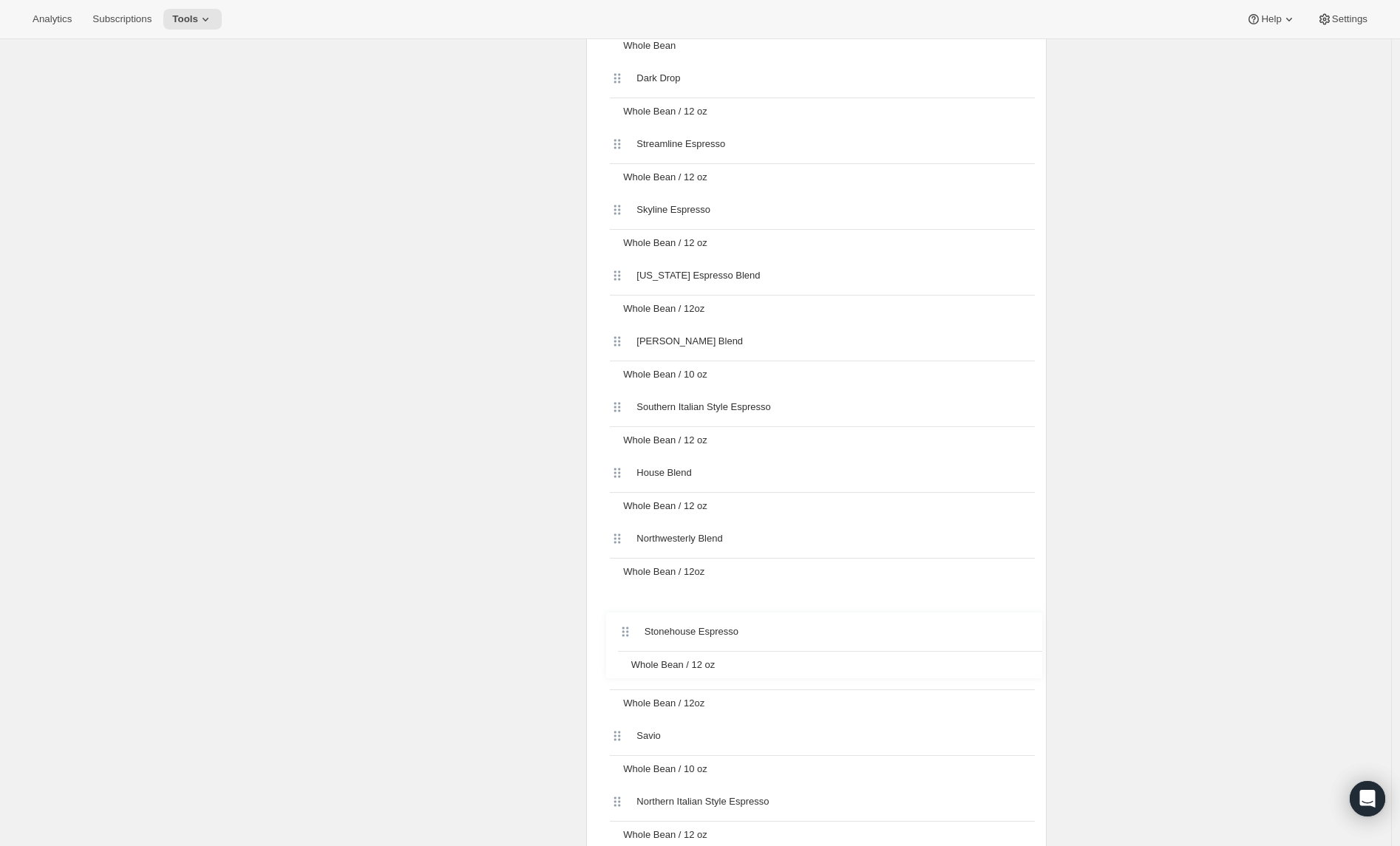
scroll to position [760, 0]
drag, startPoint x: 623, startPoint y: 423, endPoint x: 625, endPoint y: 607, distance: 184.0
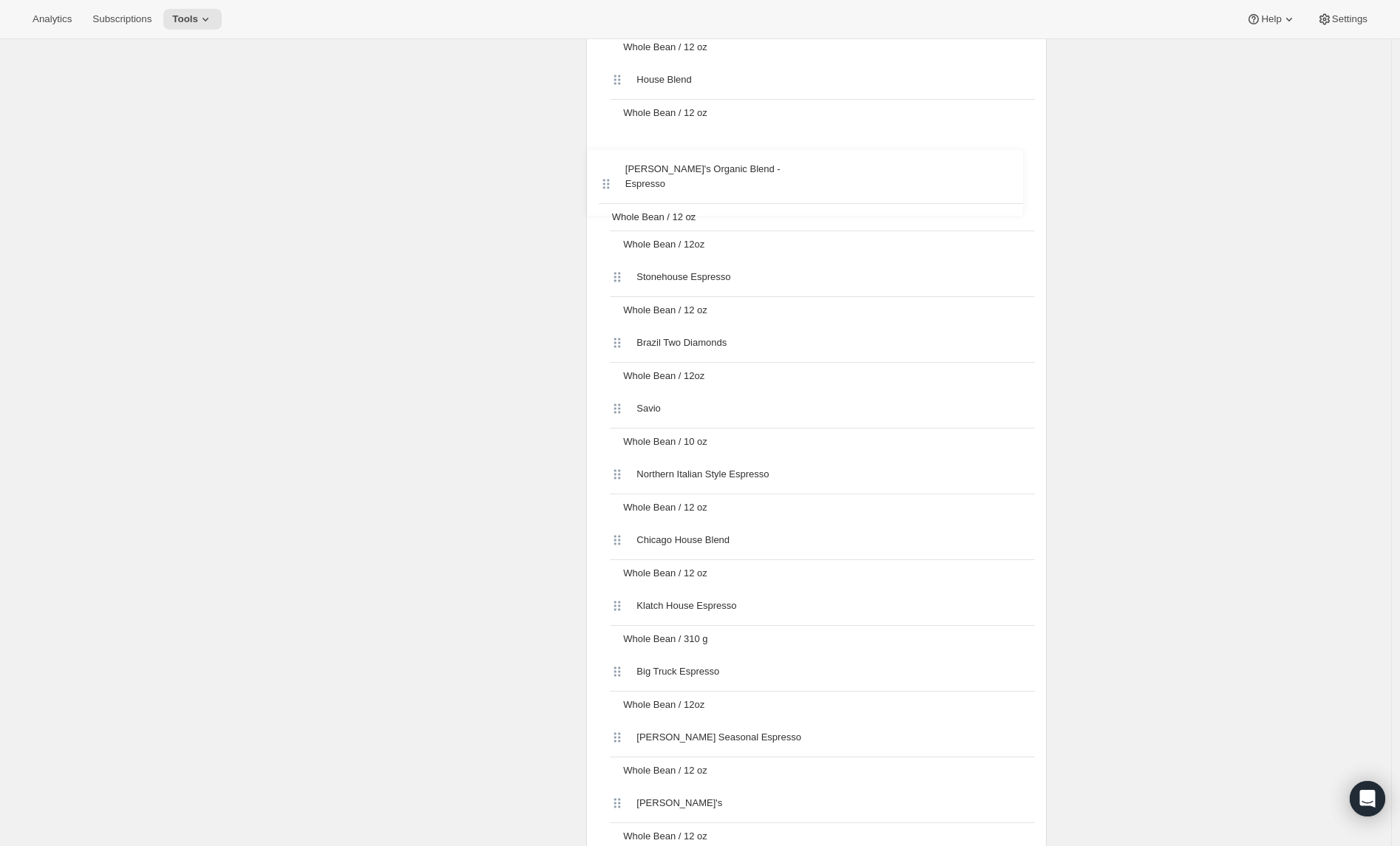
scroll to position [1145, 0]
drag, startPoint x: 623, startPoint y: 836, endPoint x: 625, endPoint y: 287, distance: 549.0
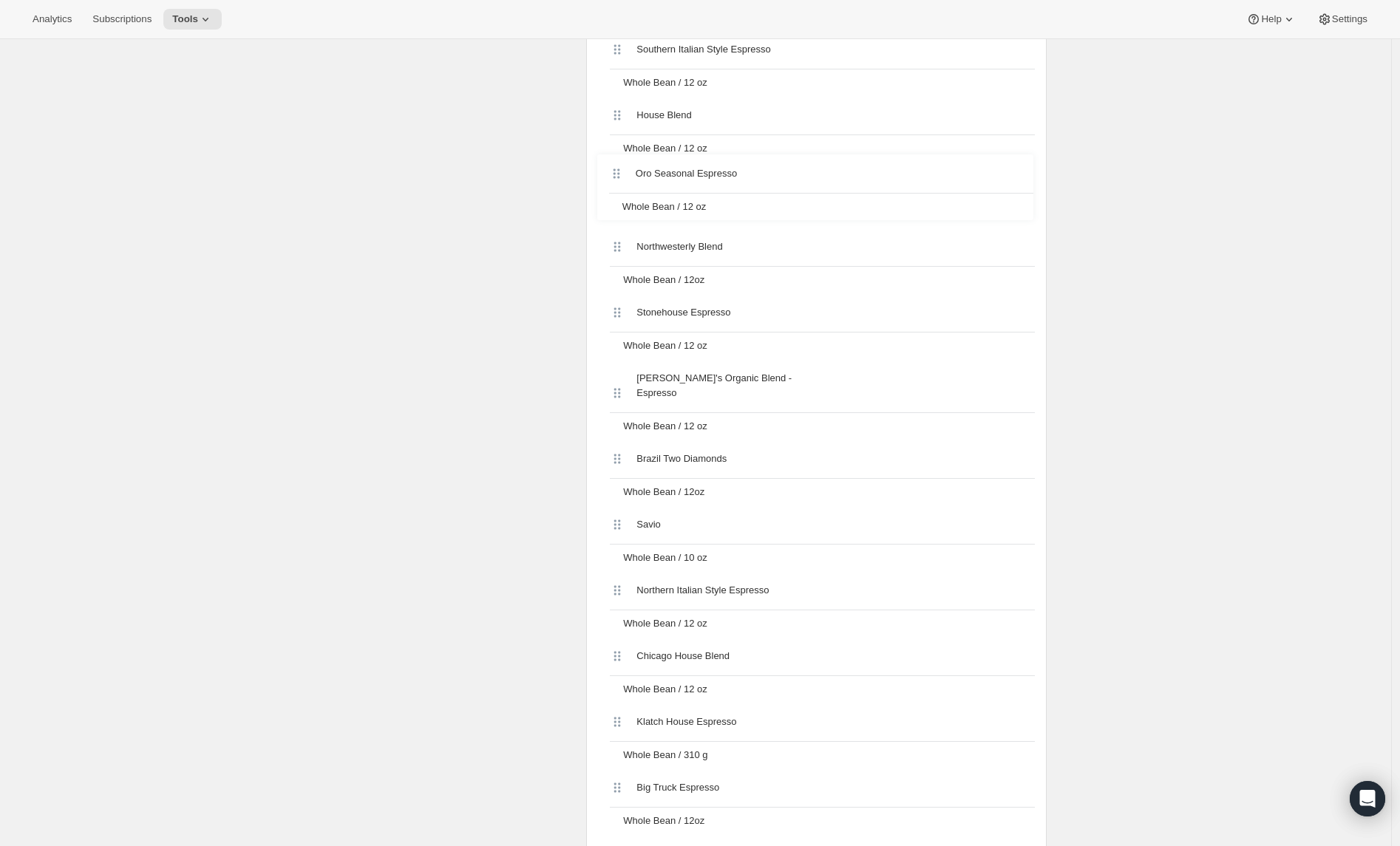
scroll to position [1108, 0]
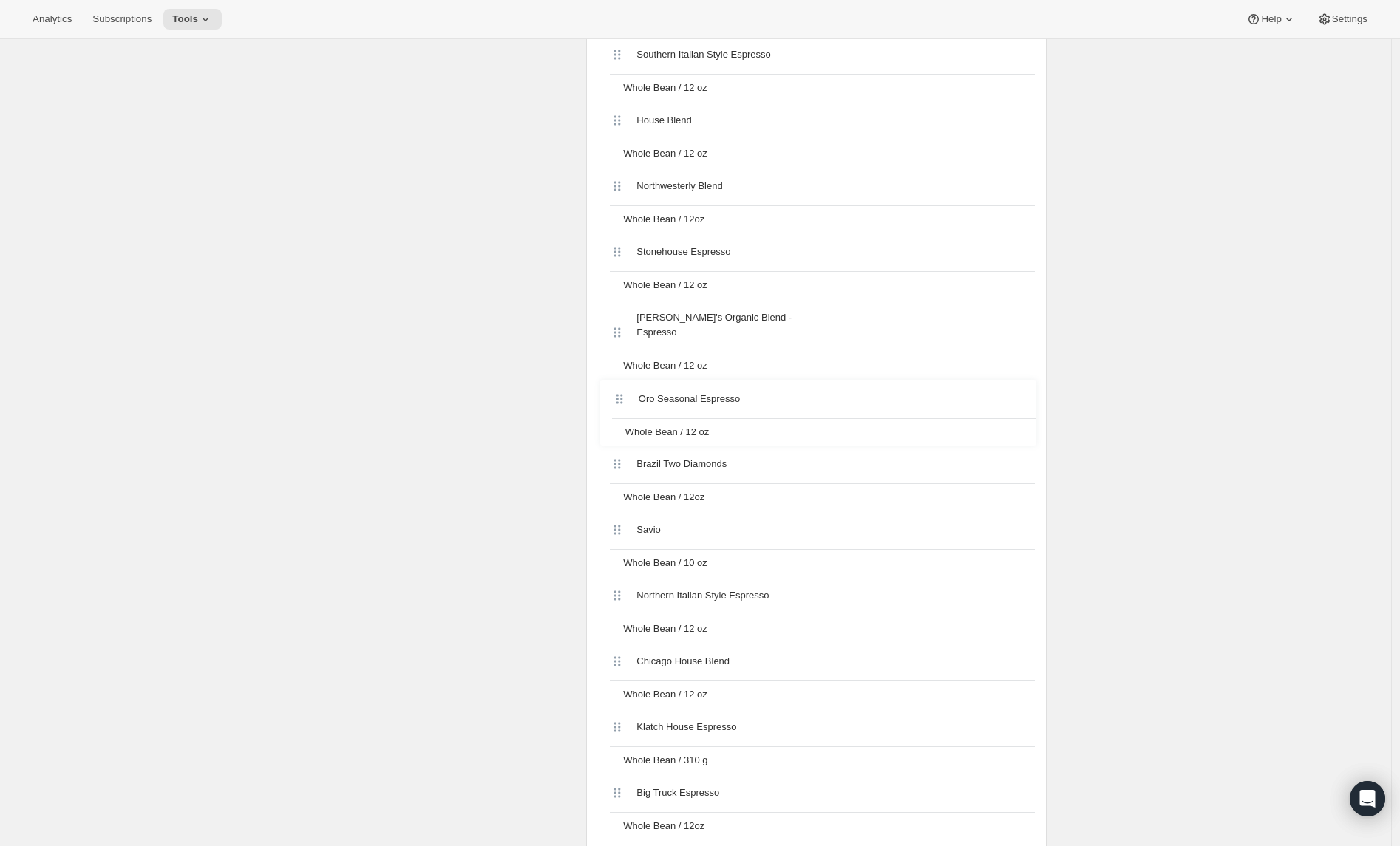
drag, startPoint x: 621, startPoint y: 420, endPoint x: 620, endPoint y: 390, distance: 30.0
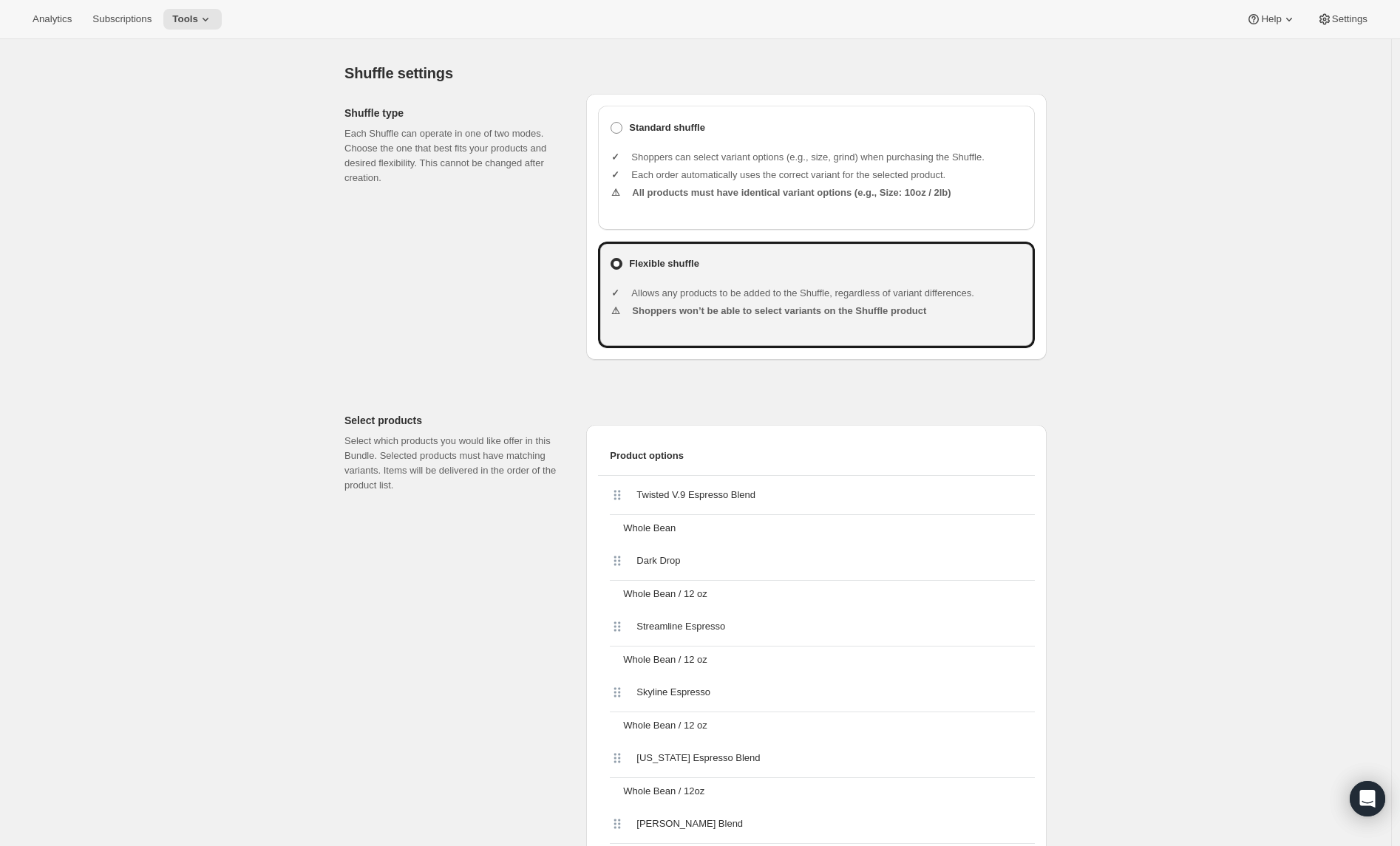
scroll to position [381, 0]
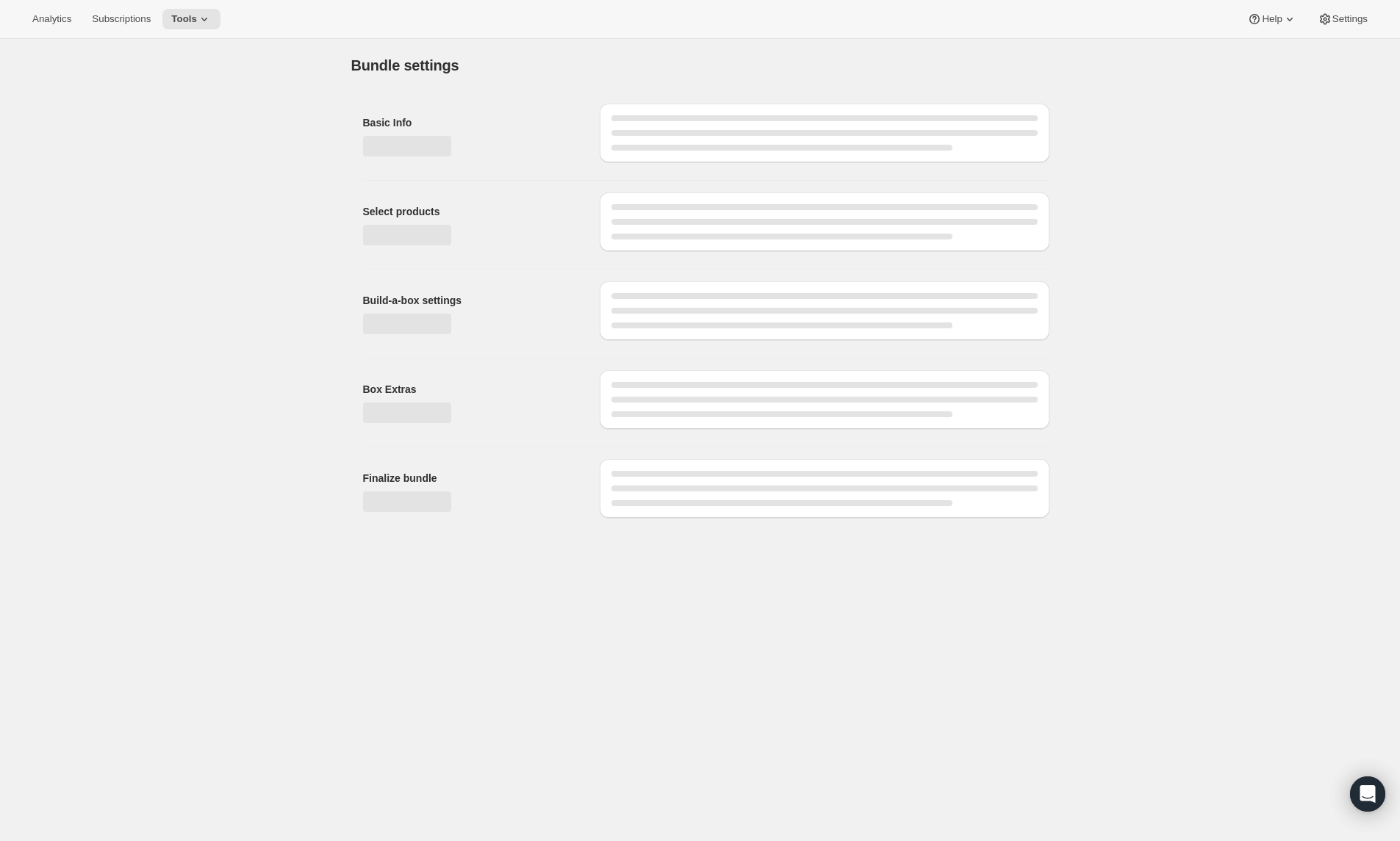
type input "Espresso A Go-Go (Pay As You Go) - Whole Bean 8-12oz"
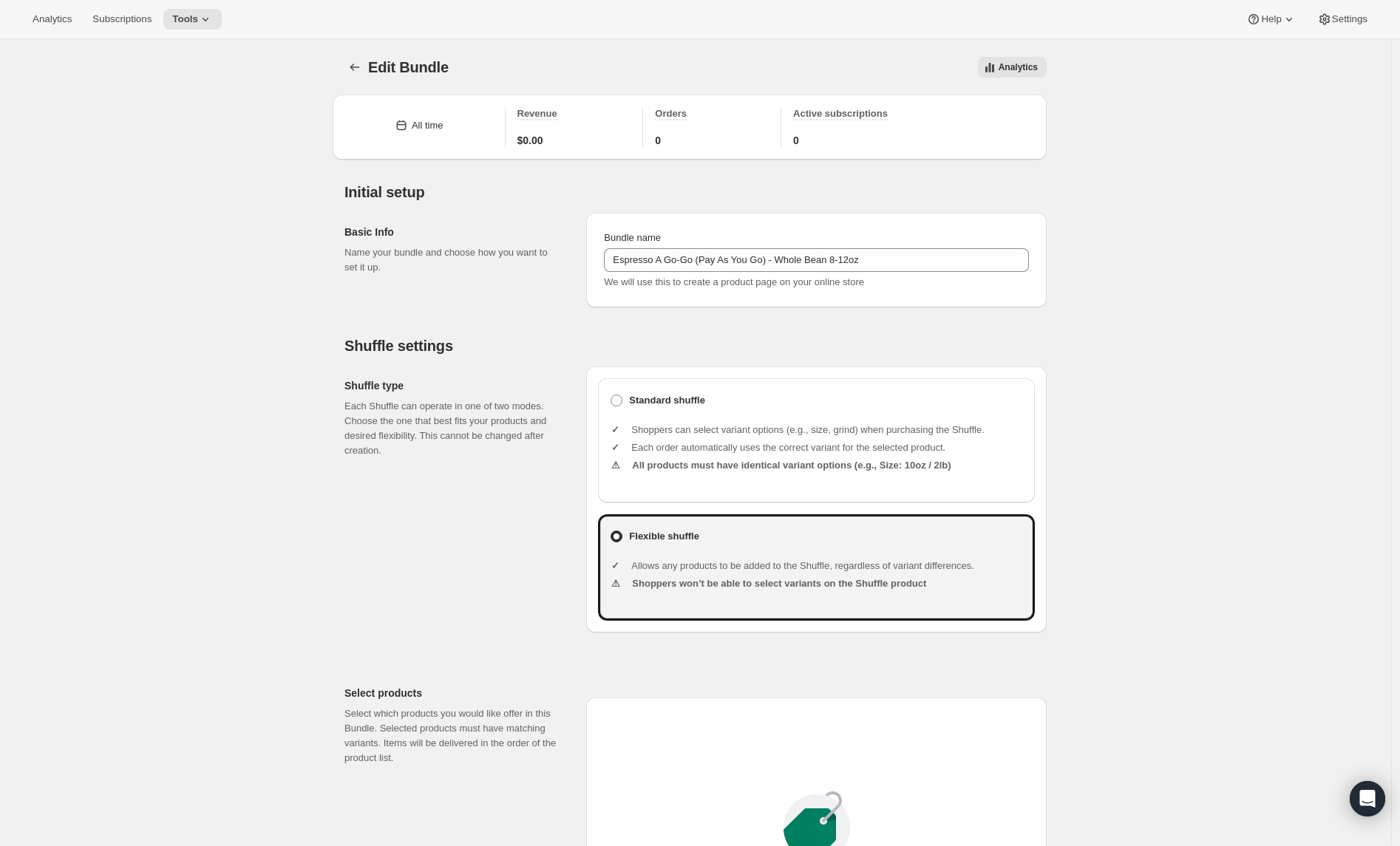
type input "20.99"
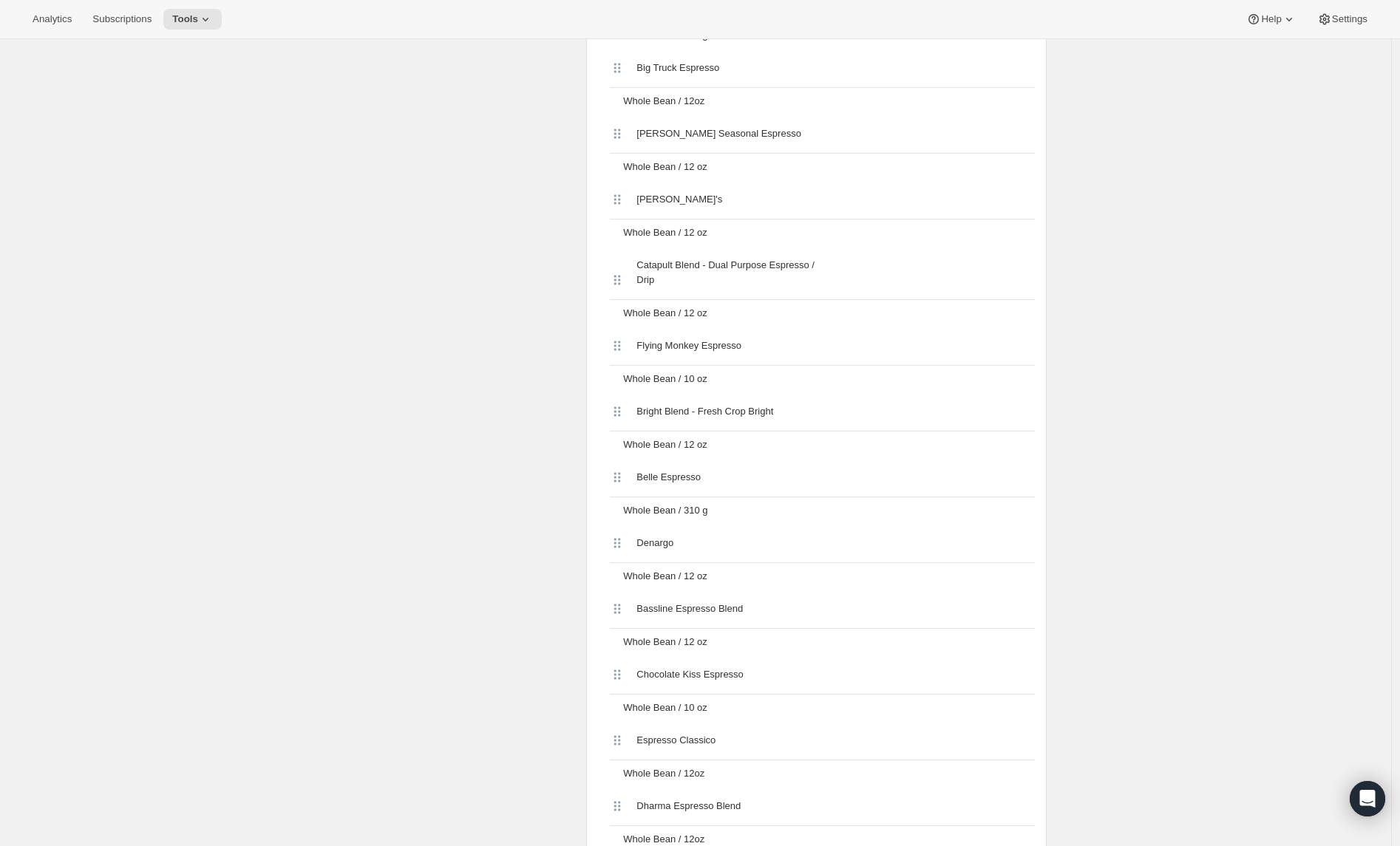
scroll to position [1678, 0]
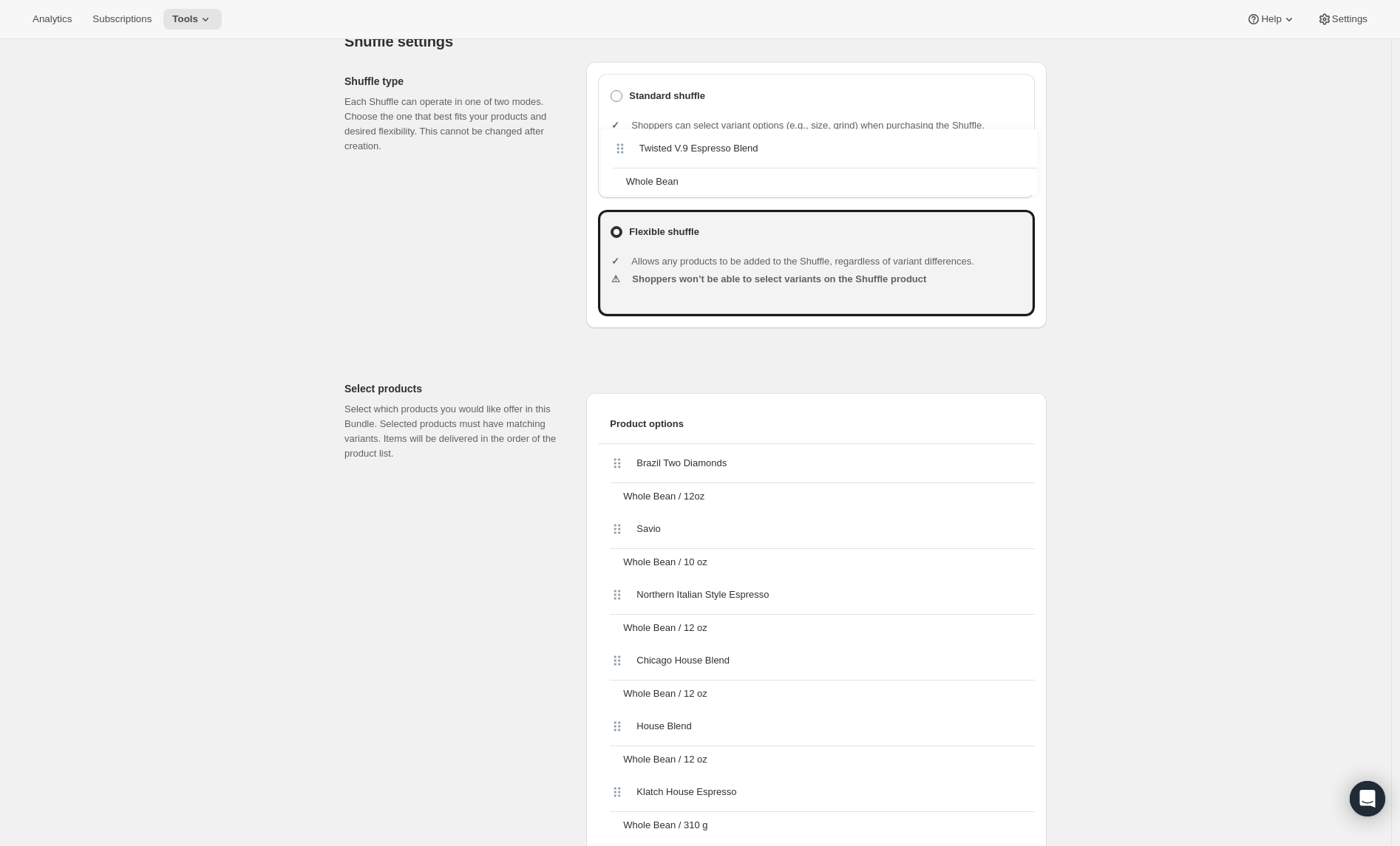
scroll to position [301, 0]
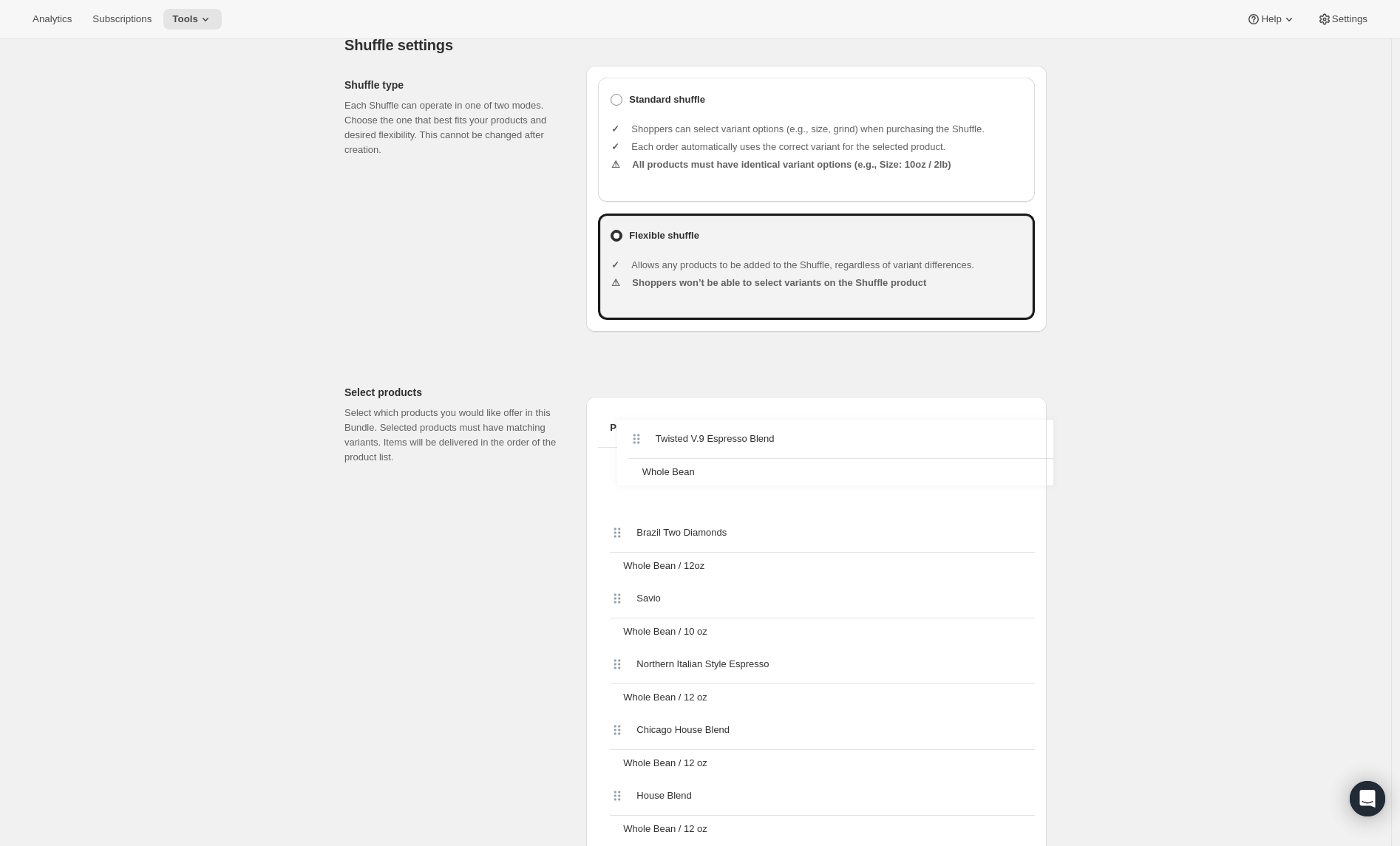
drag, startPoint x: 626, startPoint y: 752, endPoint x: 635, endPoint y: 449, distance: 303.1
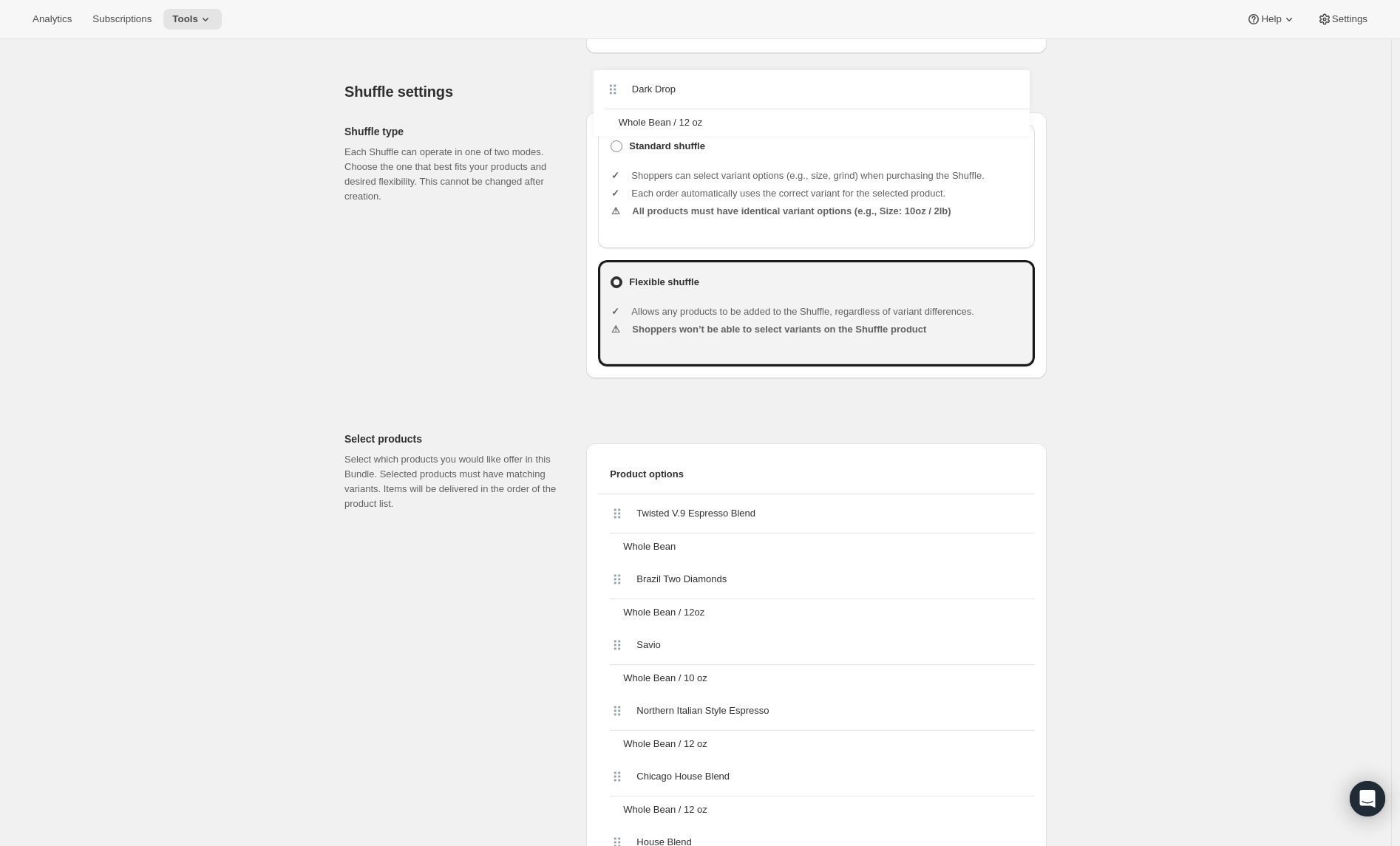
scroll to position [227, 0]
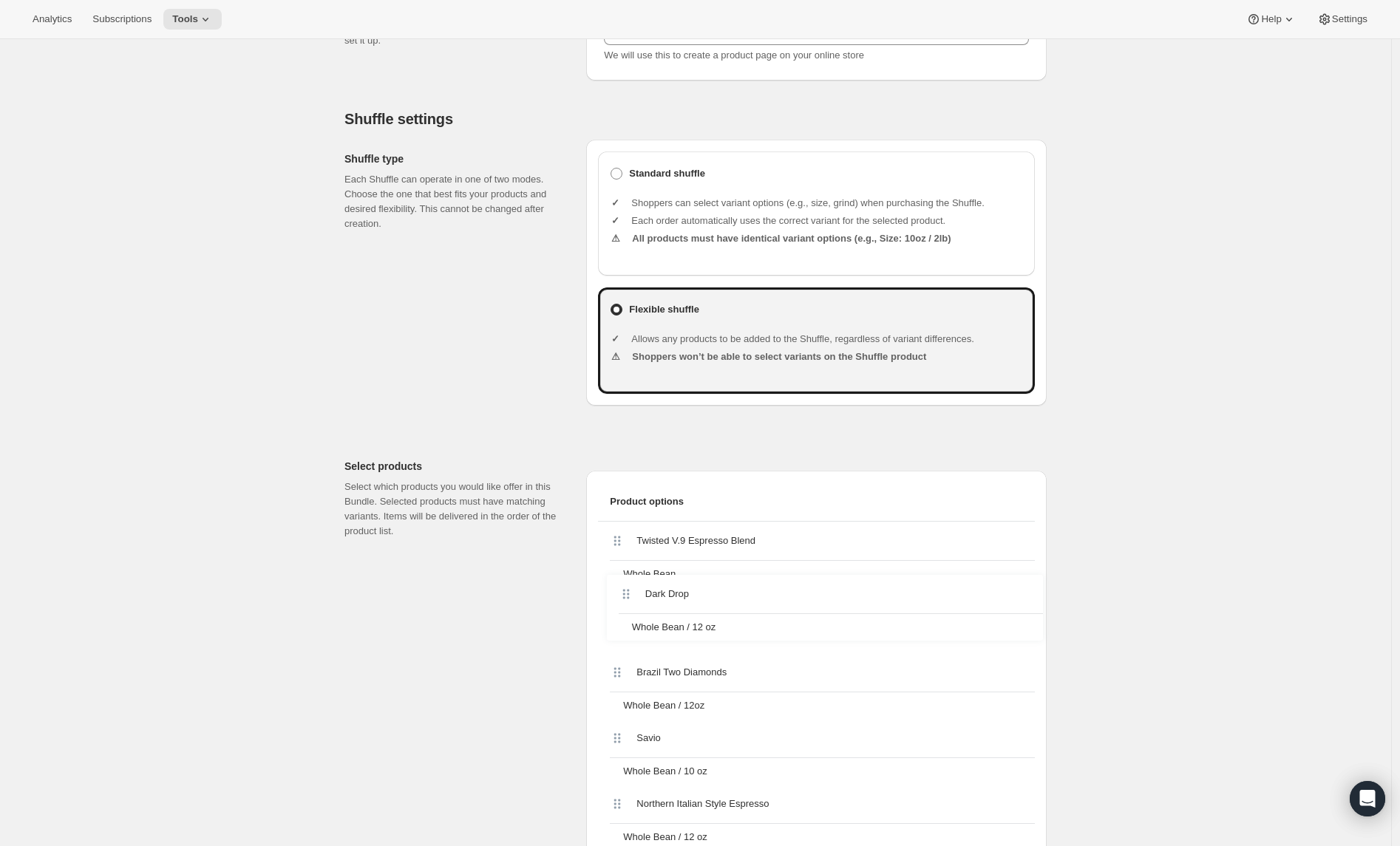
drag, startPoint x: 619, startPoint y: 625, endPoint x: 623, endPoint y: 589, distance: 36.2
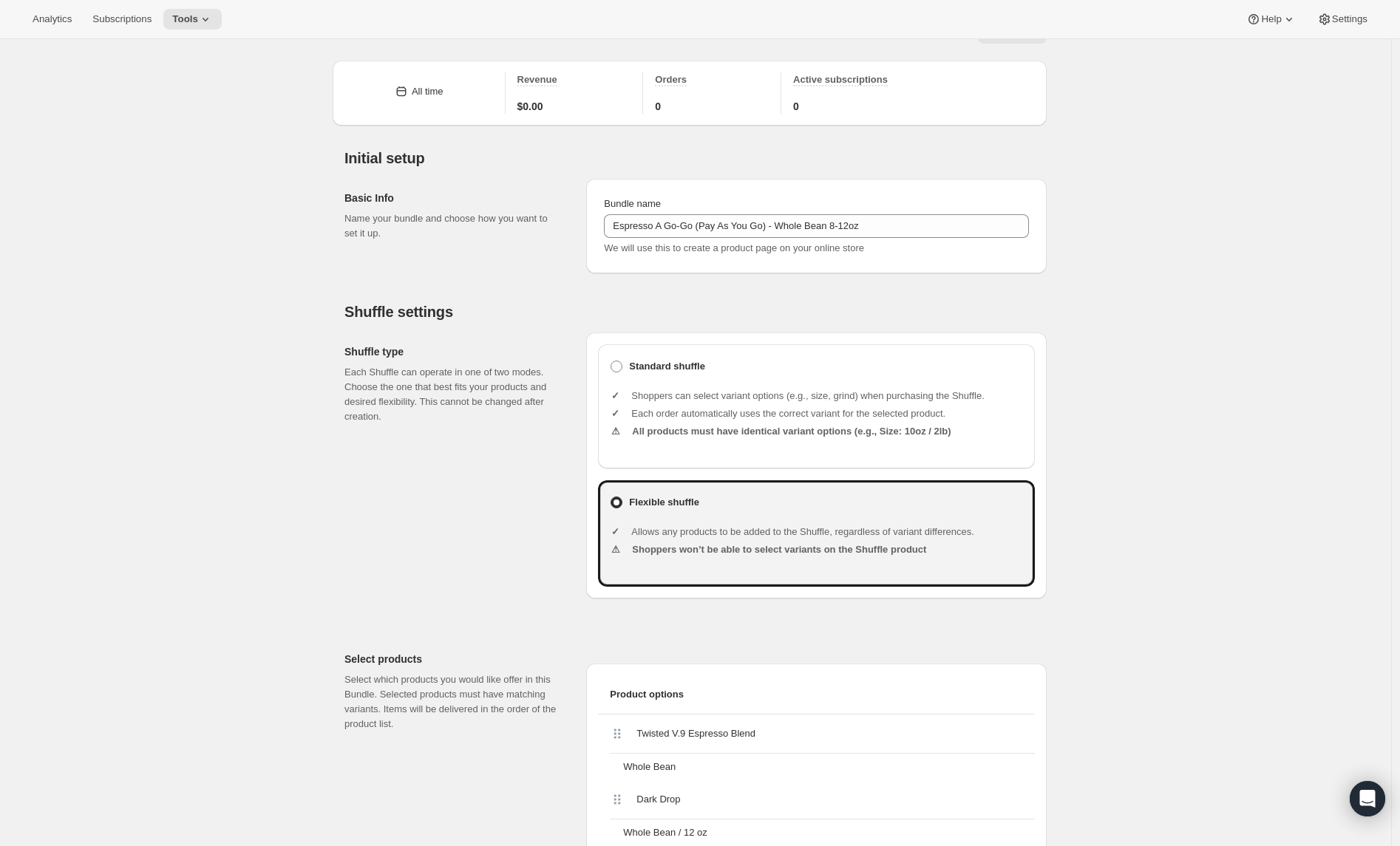
scroll to position [0, 0]
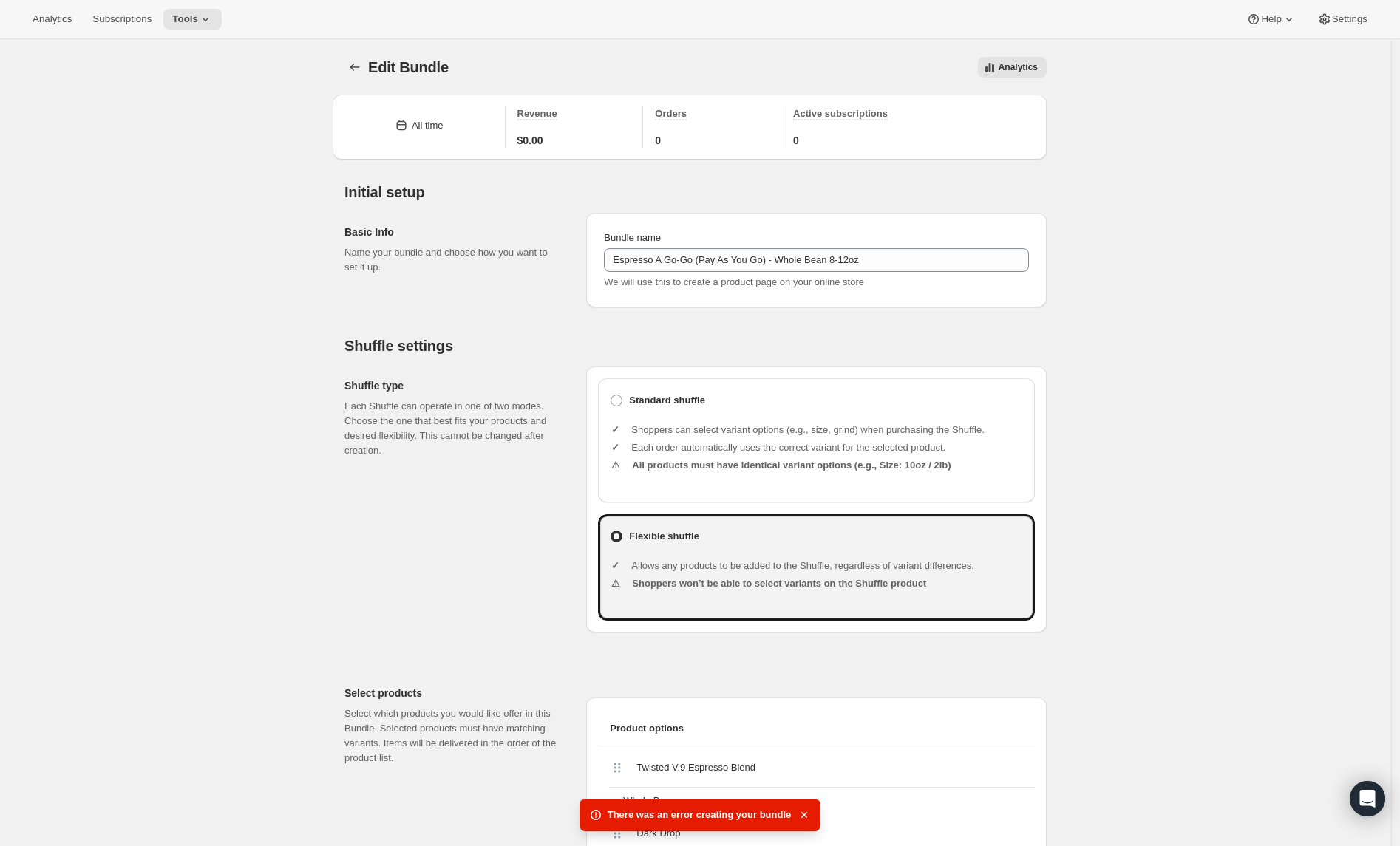
click at [441, 592] on div "Shuffle type Each Shuffle can operate in one of two modes. Choose the one that …" at bounding box center [460, 500] width 230 height 266
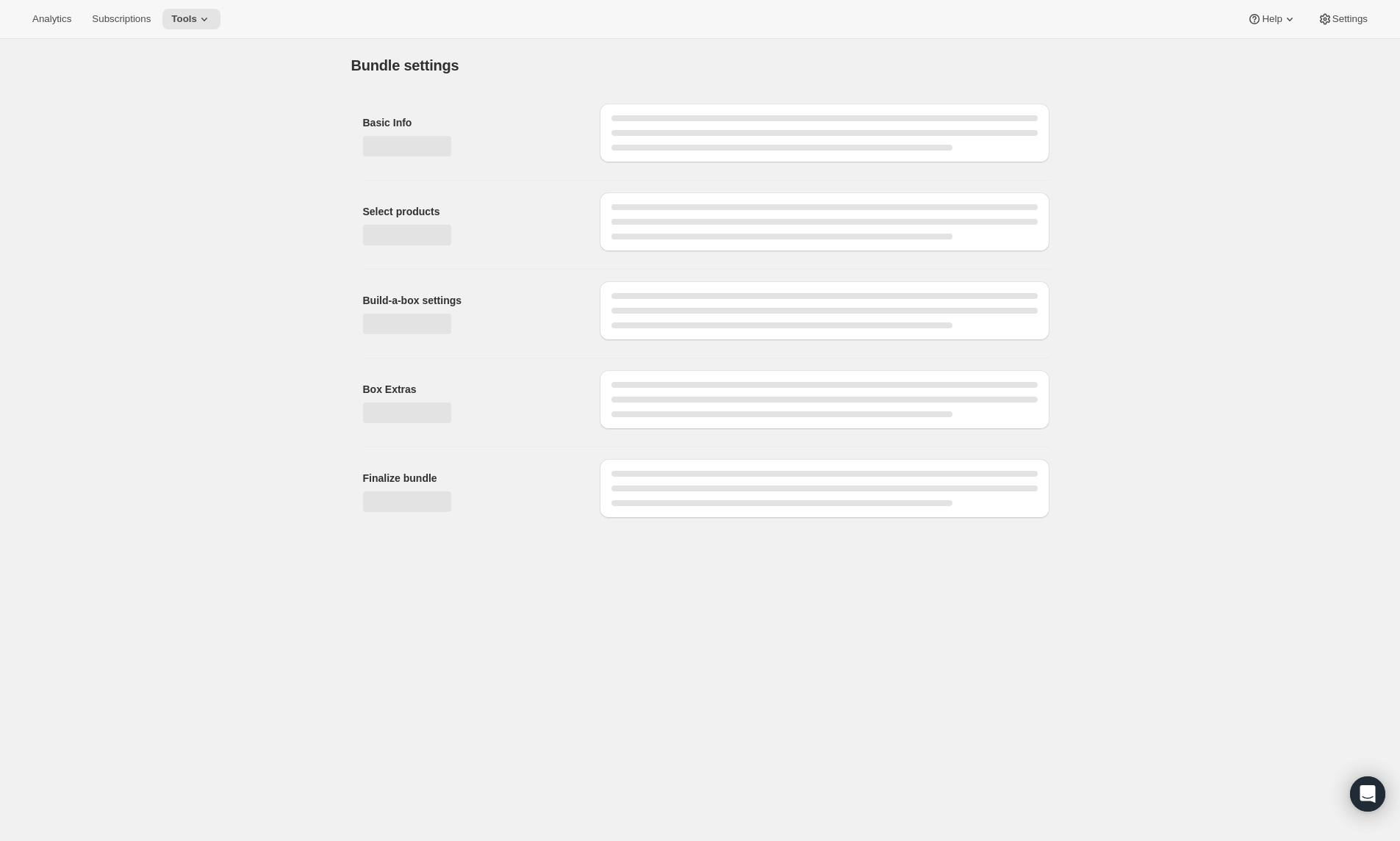
type input "Espresso A Go-Go (Pay As You Go) - Whole Bean 8-12oz"
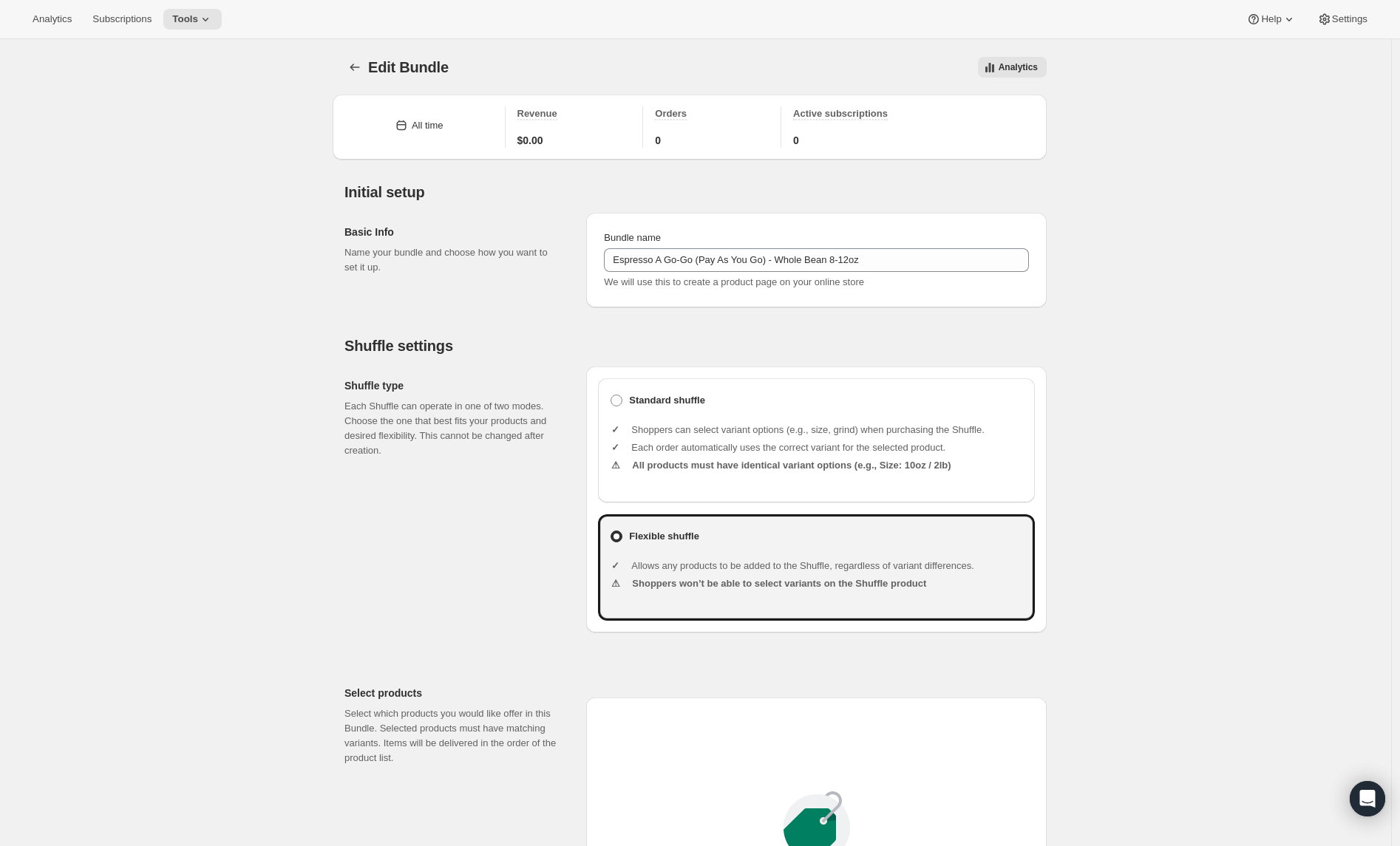
type input "20.99"
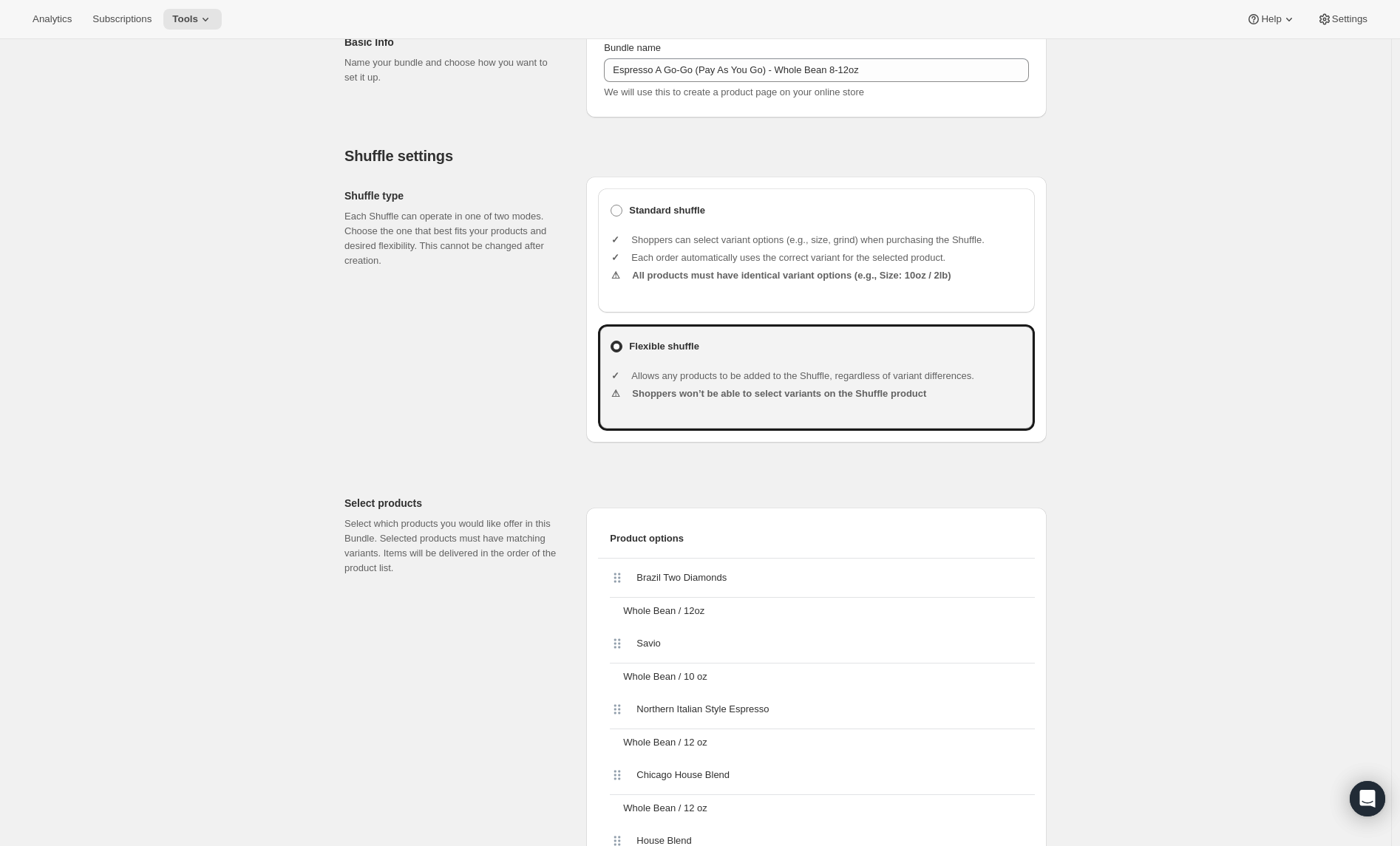
scroll to position [0, 0]
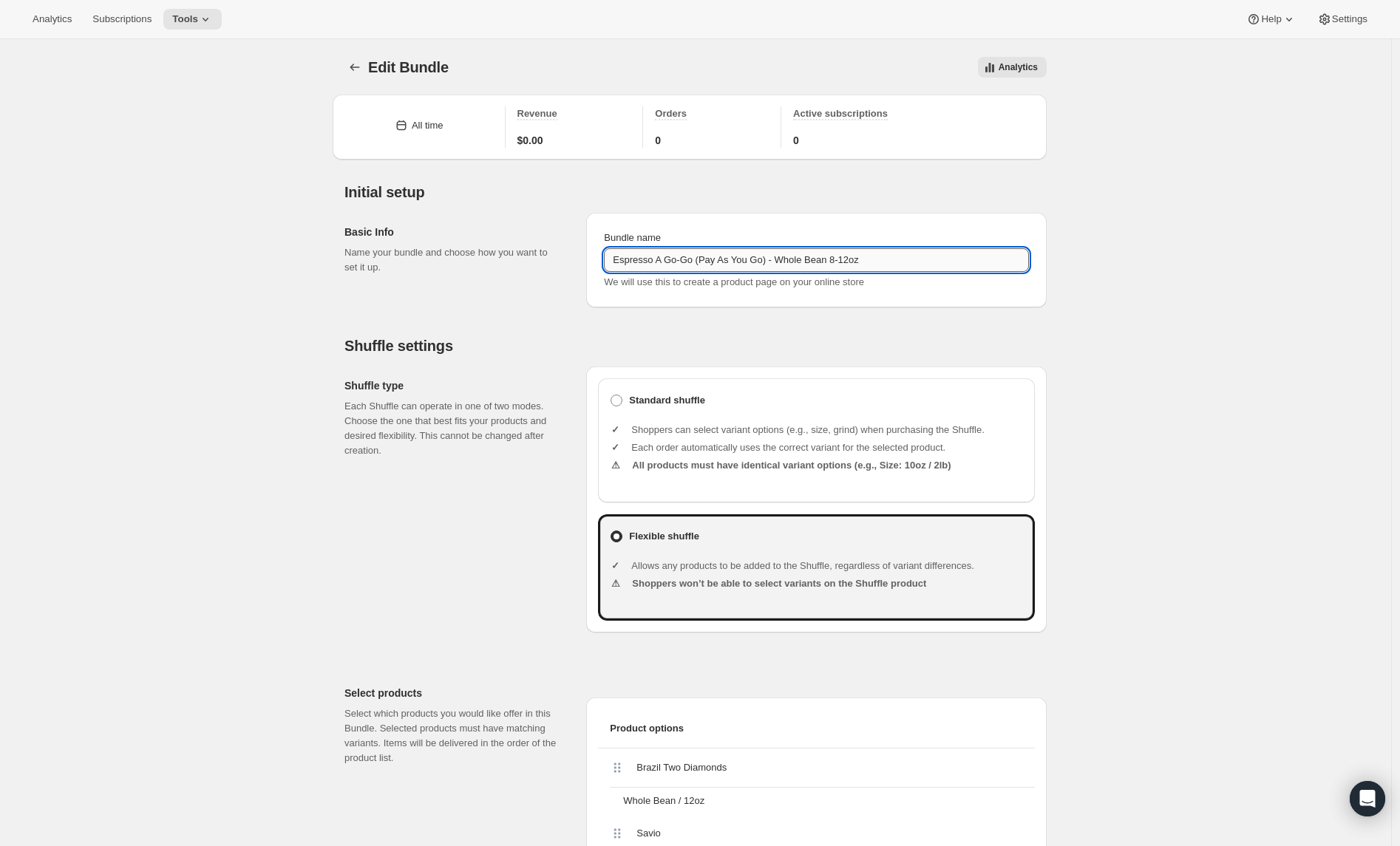
click at [644, 262] on input "Espresso A Go-Go (Pay As You Go) - Whole Bean 8-12oz" at bounding box center [817, 259] width 425 height 24
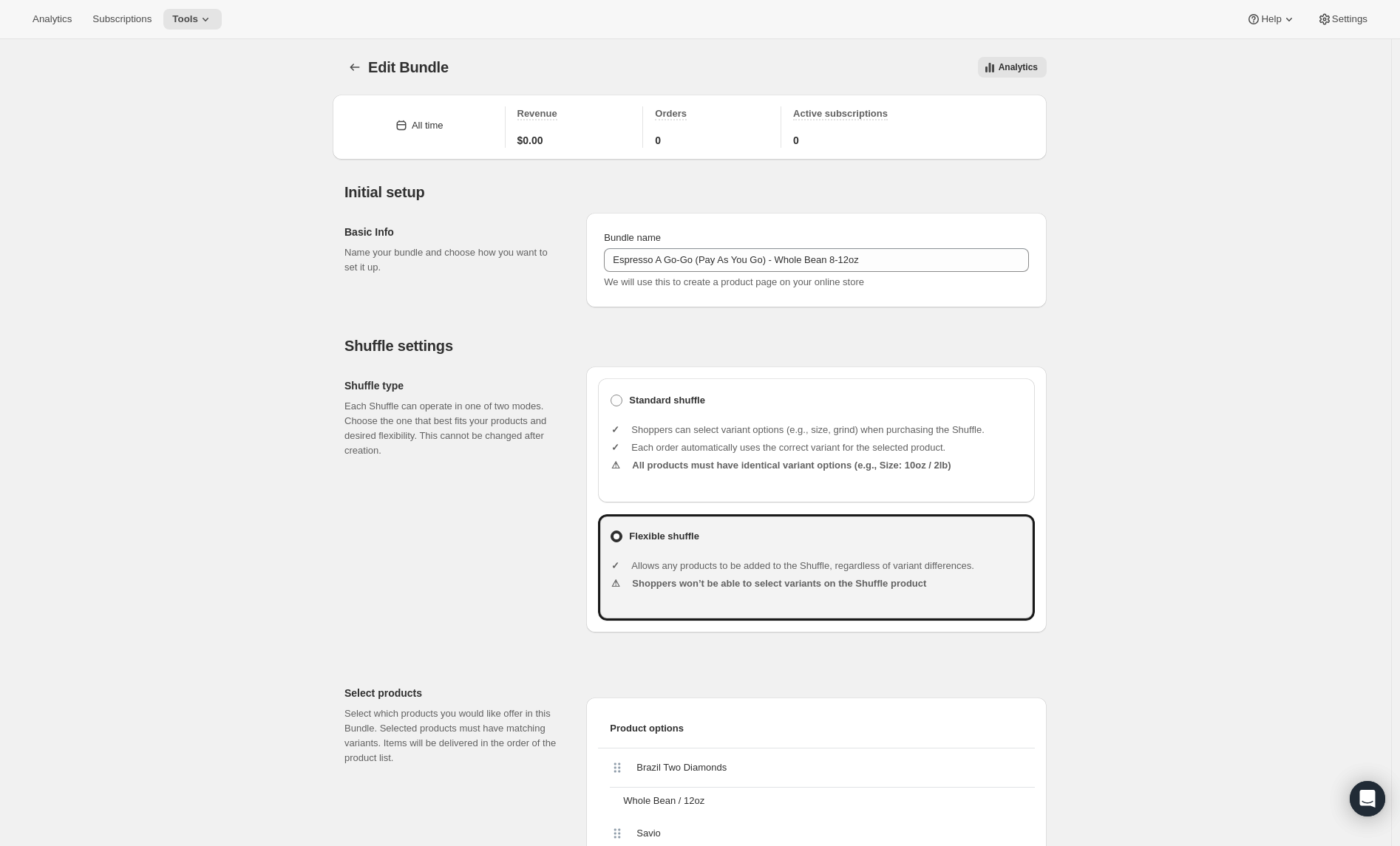
click at [358, 67] on icon "Bundles" at bounding box center [354, 67] width 10 height 7
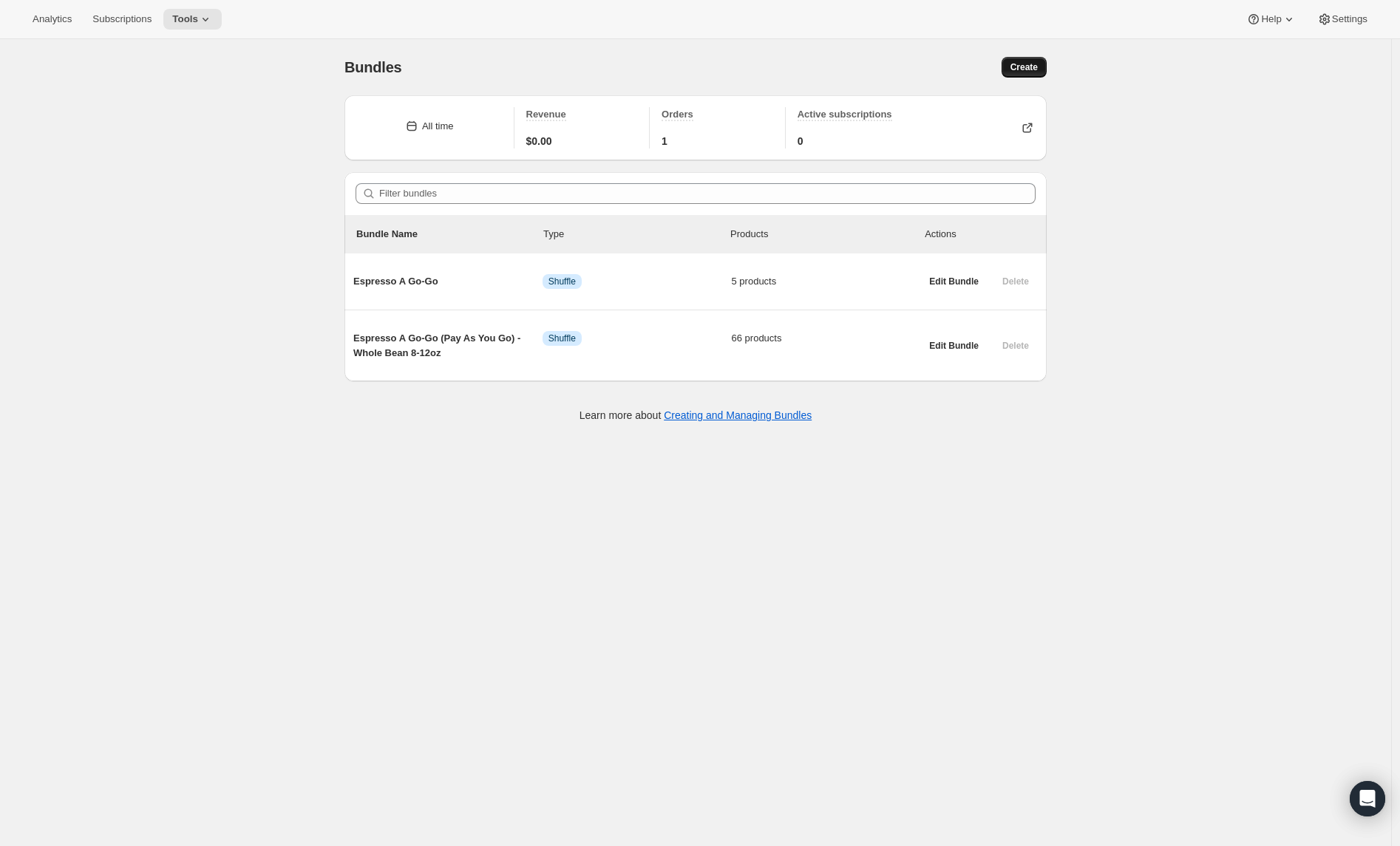
click at [1041, 64] on button "Create" at bounding box center [1025, 67] width 45 height 21
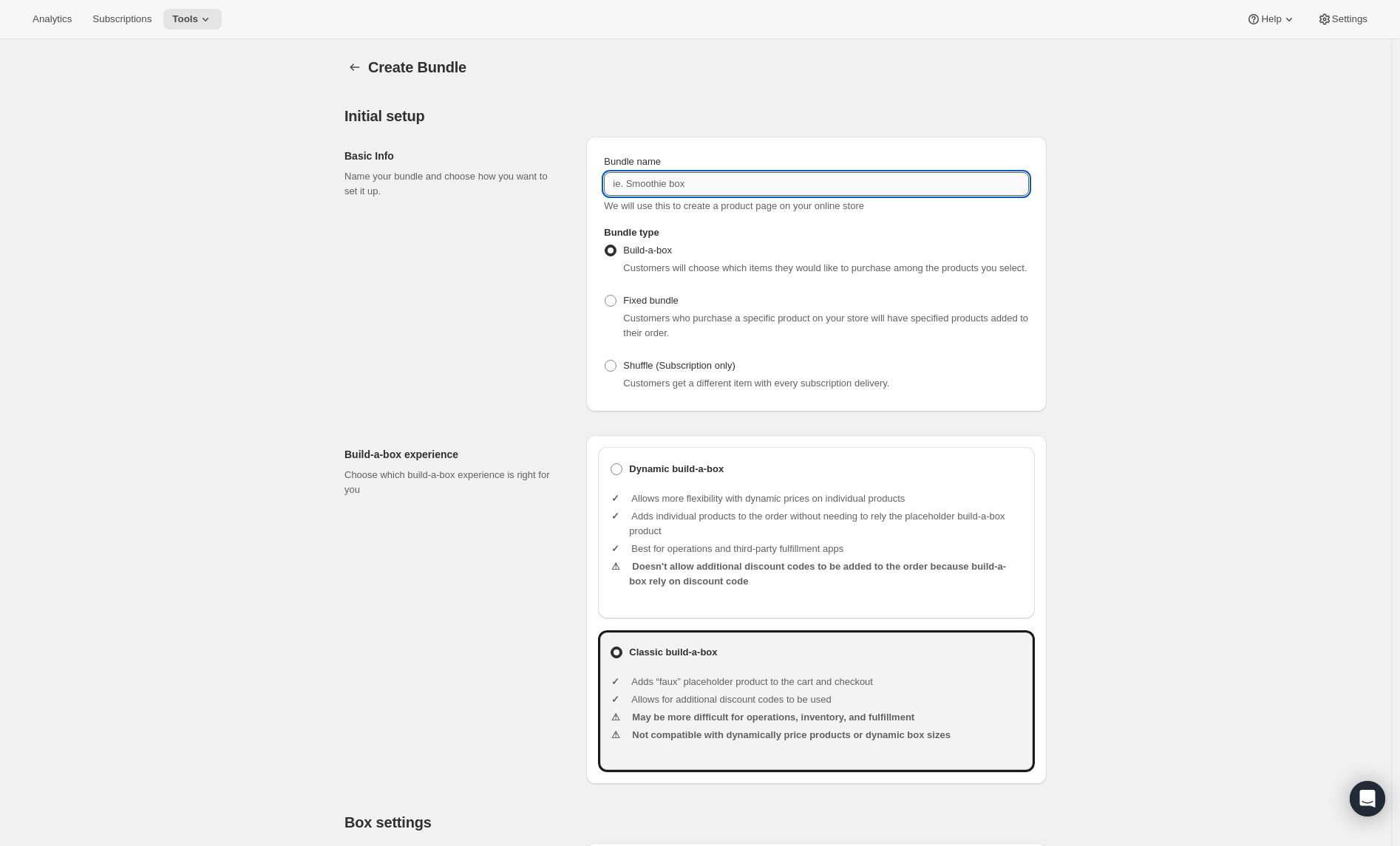
click at [723, 183] on input "Bundle name" at bounding box center [817, 184] width 425 height 24
paste input "Espresso A Go-Go (Pay As You Go) - Whole Bean 8-12oz"
type input "Espresso A Go-Go (Pay As You Go) - Whole Bean 2 lb"
click at [700, 376] on label "Shuffle (Subscription only)" at bounding box center [670, 366] width 131 height 21
click at [605, 360] on input "Shuffle (Subscription only)" at bounding box center [605, 360] width 1 height 1
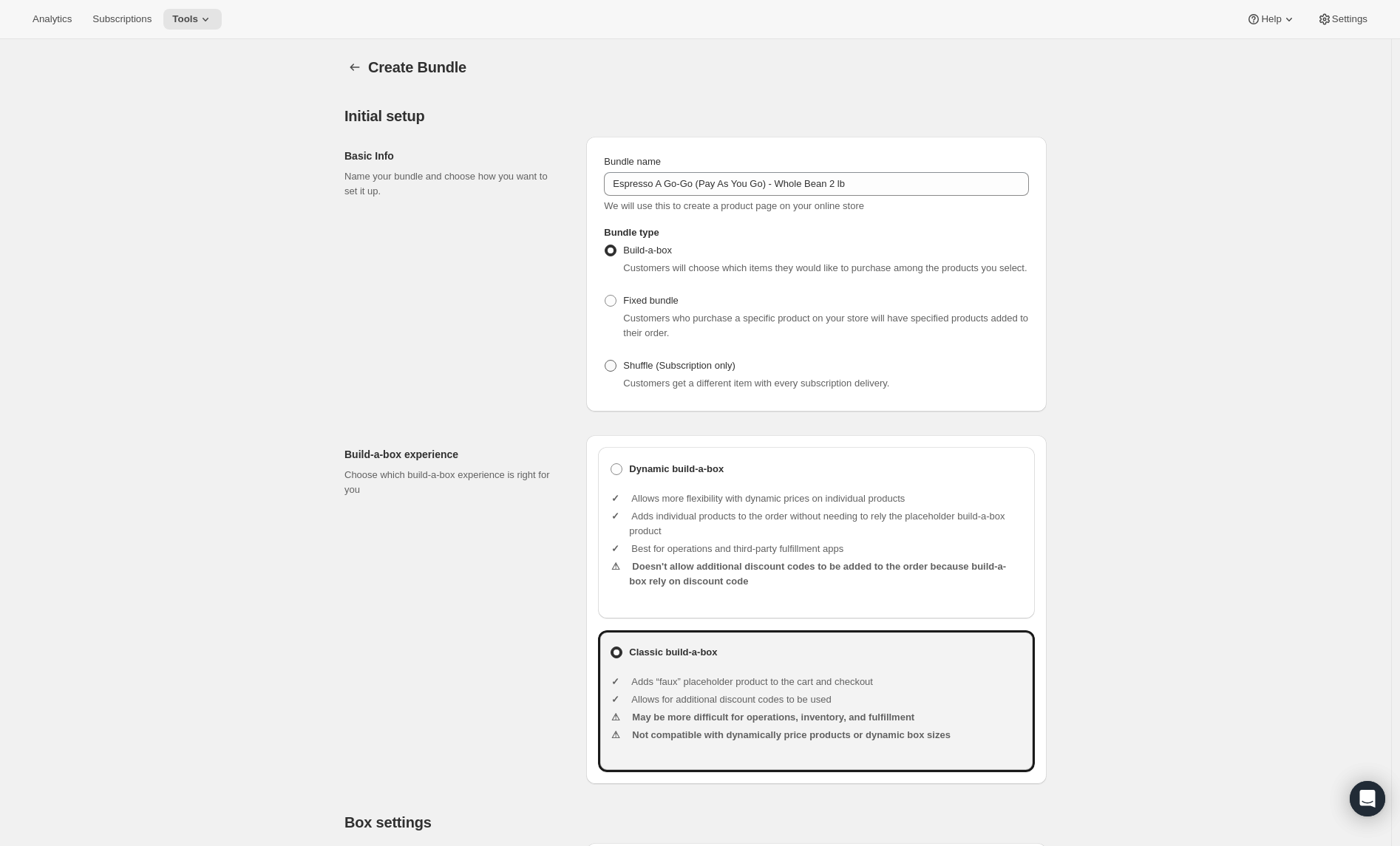
radio input "true"
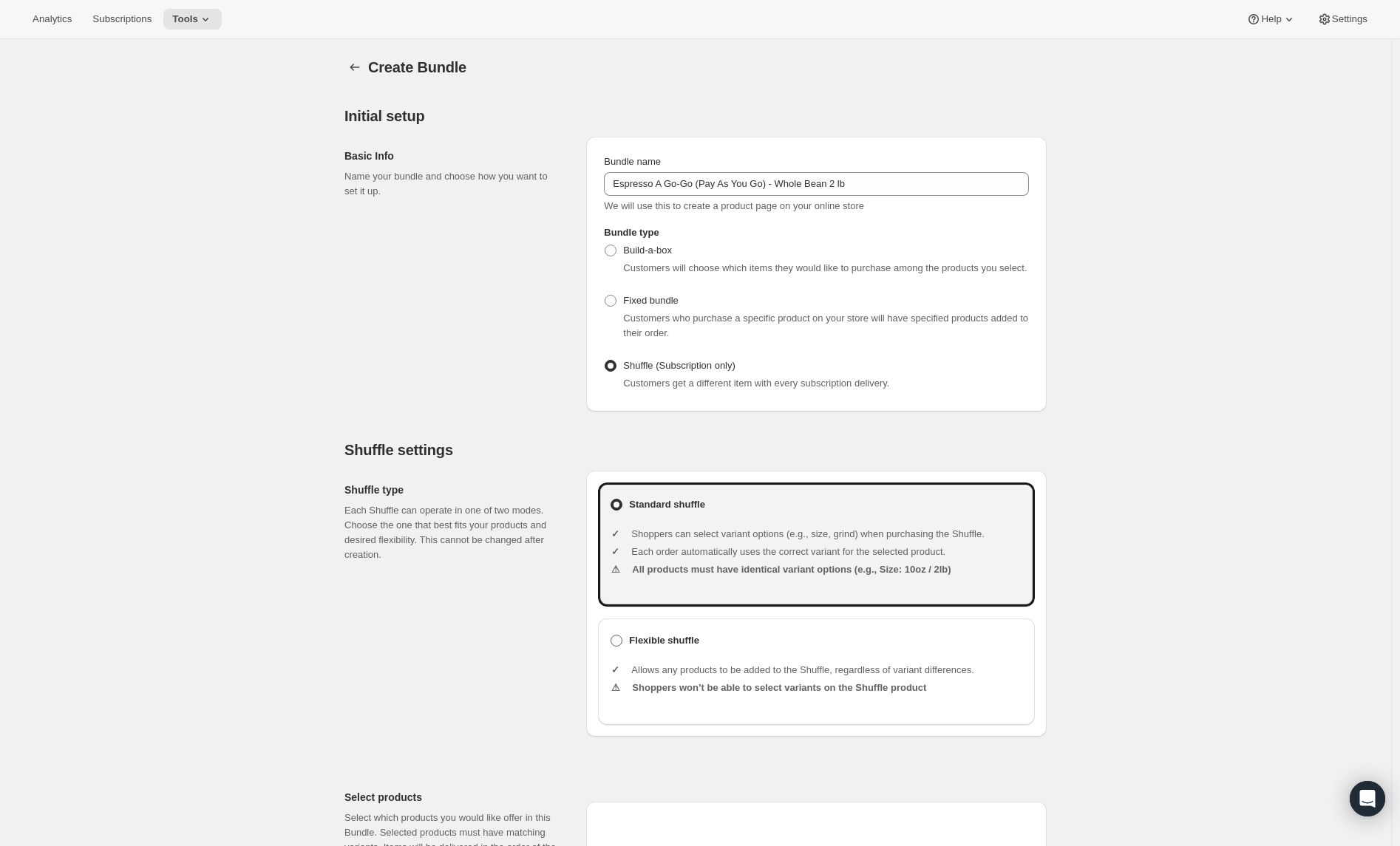
click at [713, 648] on header "Flexible shuffle" at bounding box center [826, 641] width 394 height 15
click at [611, 635] on input "Flexible shuffle" at bounding box center [610, 634] width 1 height 1
radio input "true"
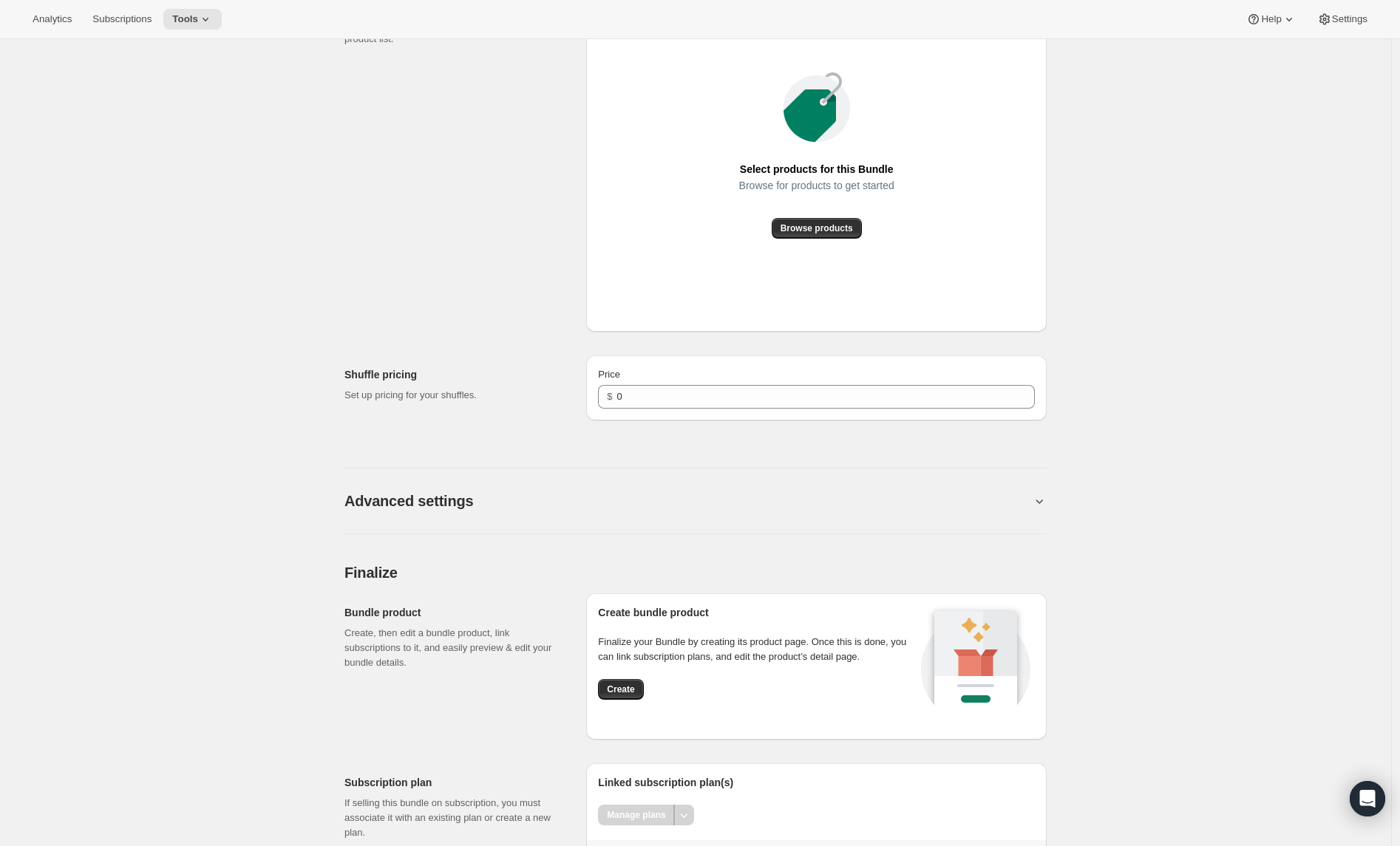
scroll to position [828, 0]
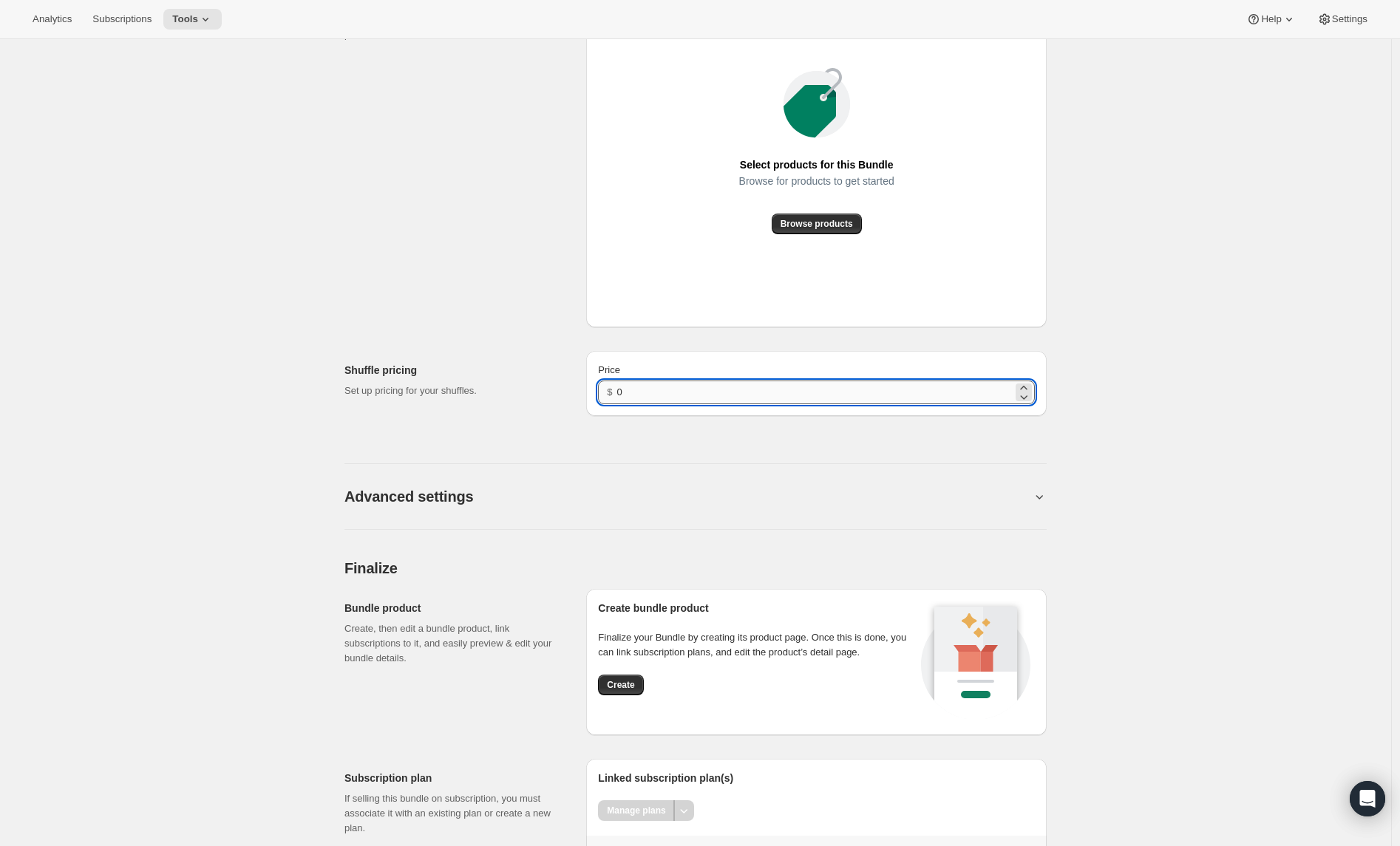
click at [694, 404] on input "0" at bounding box center [815, 392] width 395 height 24
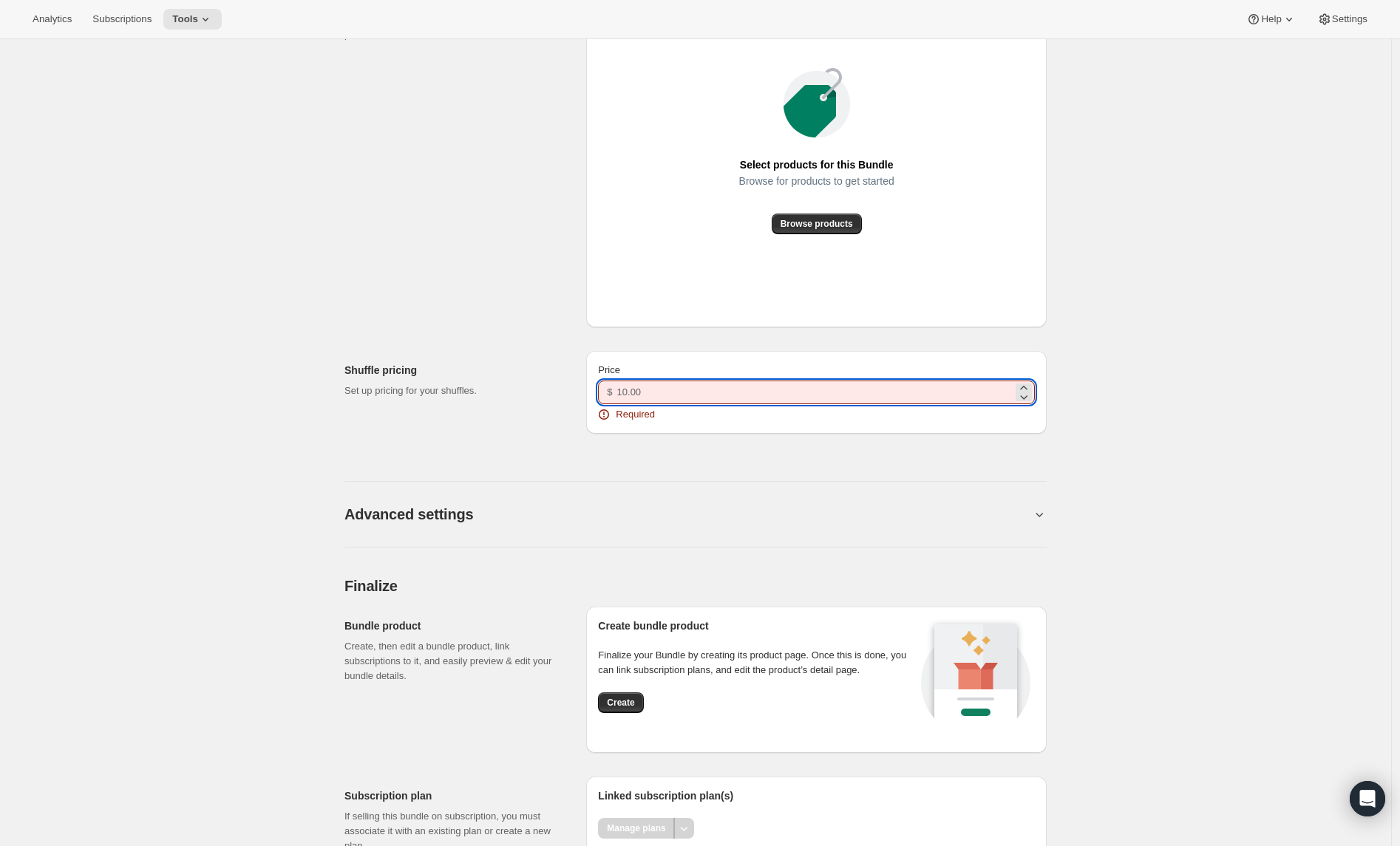
click at [623, 404] on input "Price" at bounding box center [815, 392] width 395 height 24
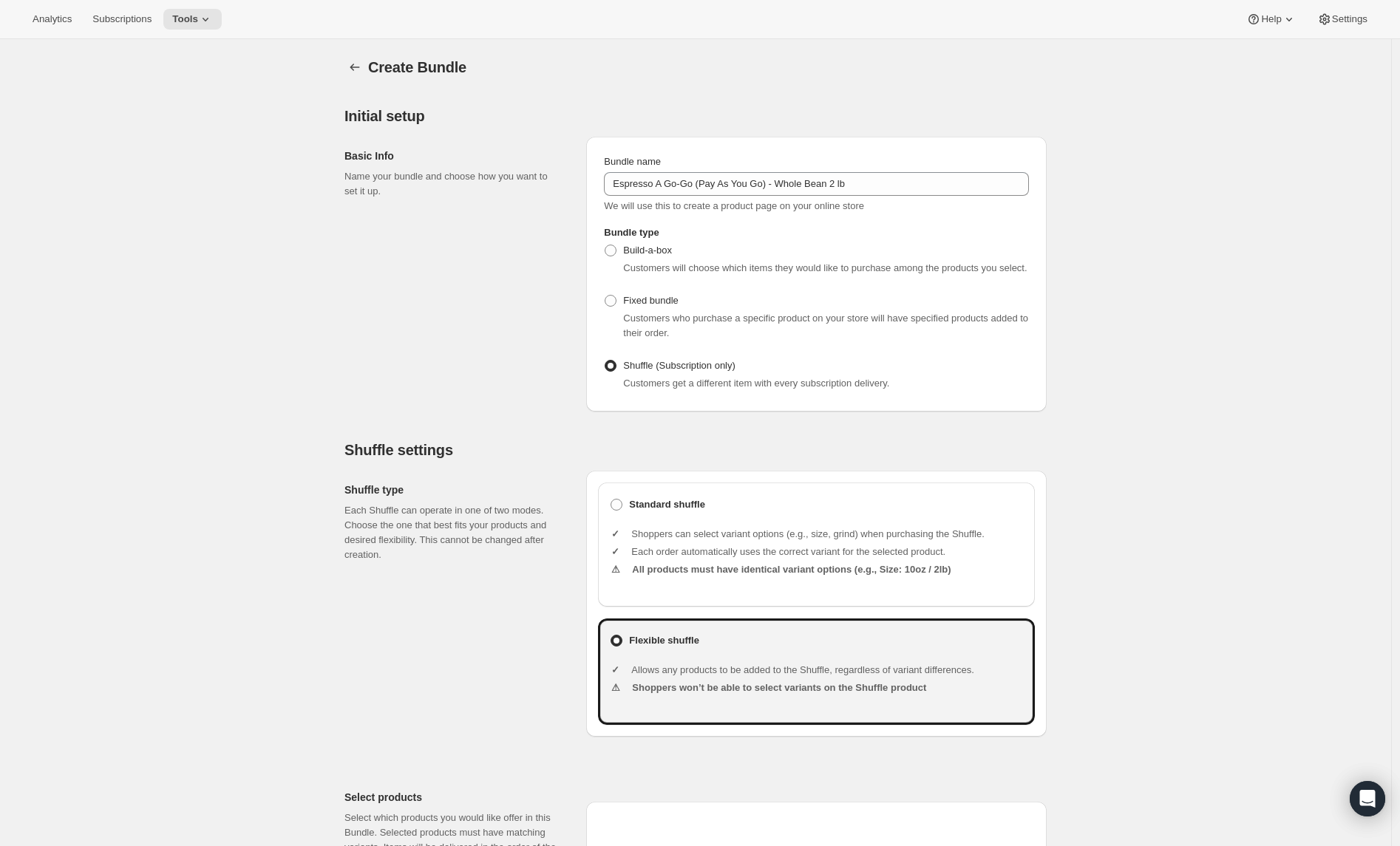
scroll to position [909, 0]
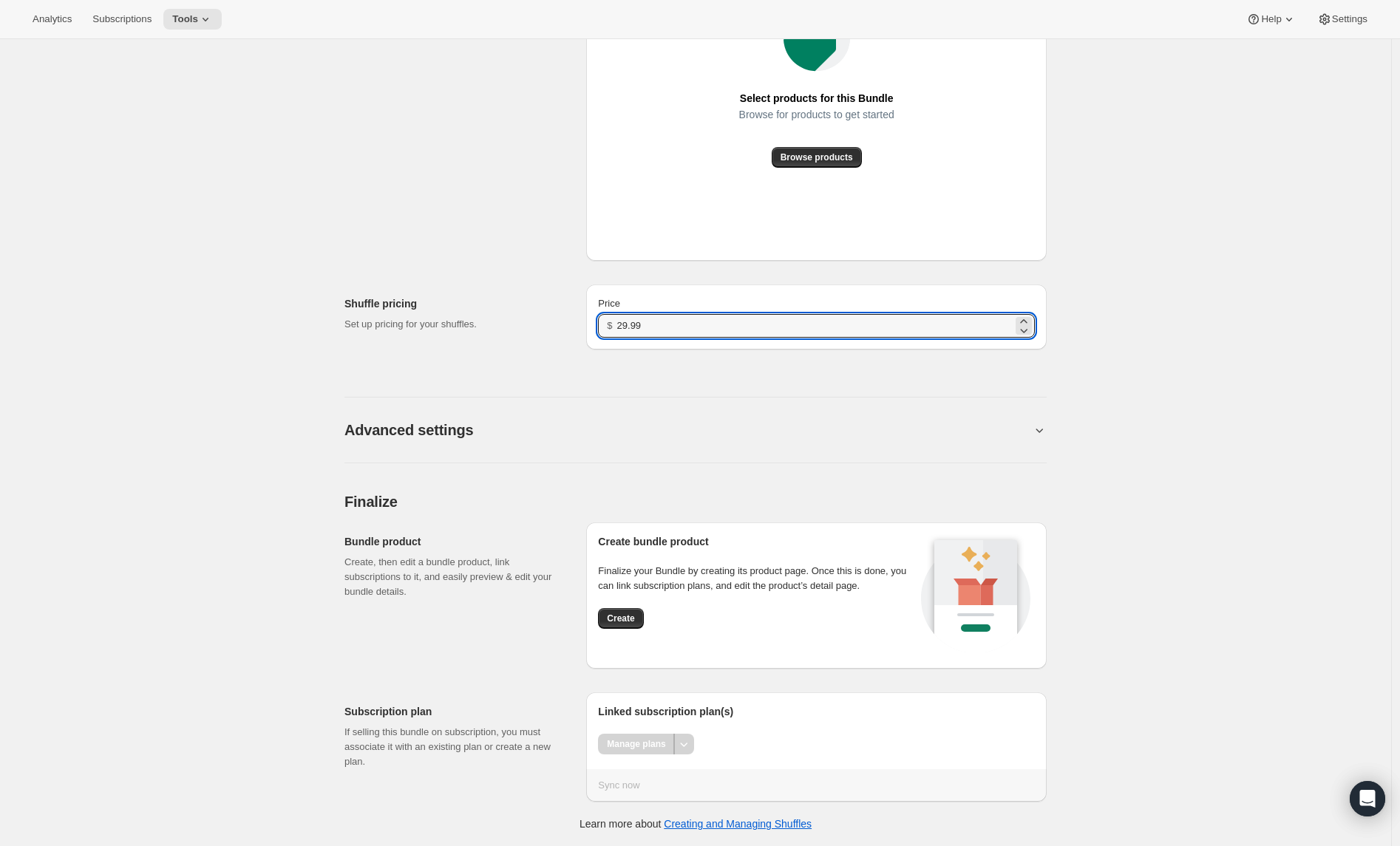
click at [612, 636] on div "Create bundle product Finalize your Bundle by creating its product page. Once t…" at bounding box center [757, 595] width 319 height 123
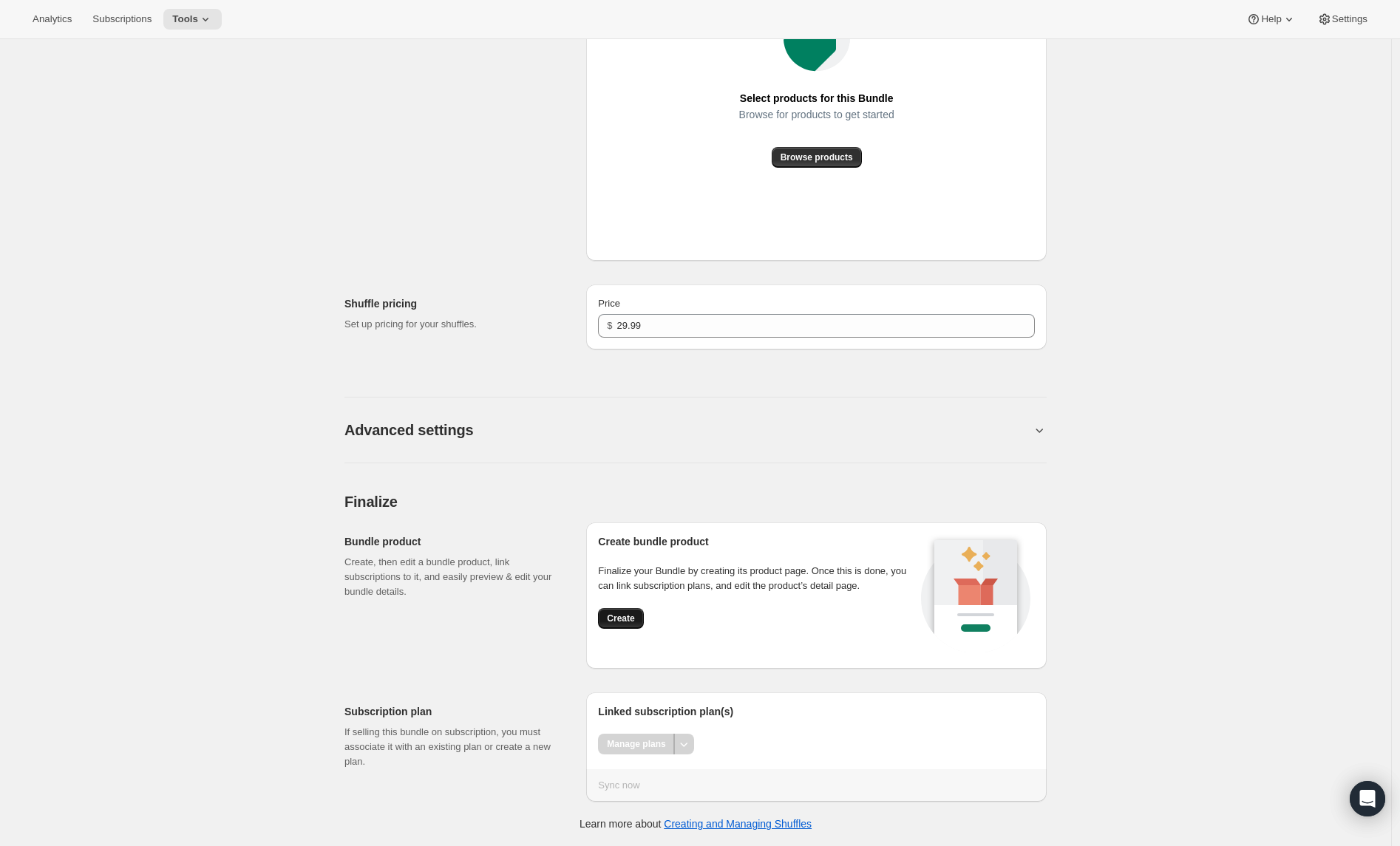
click at [616, 623] on span "Create" at bounding box center [620, 619] width 27 height 12
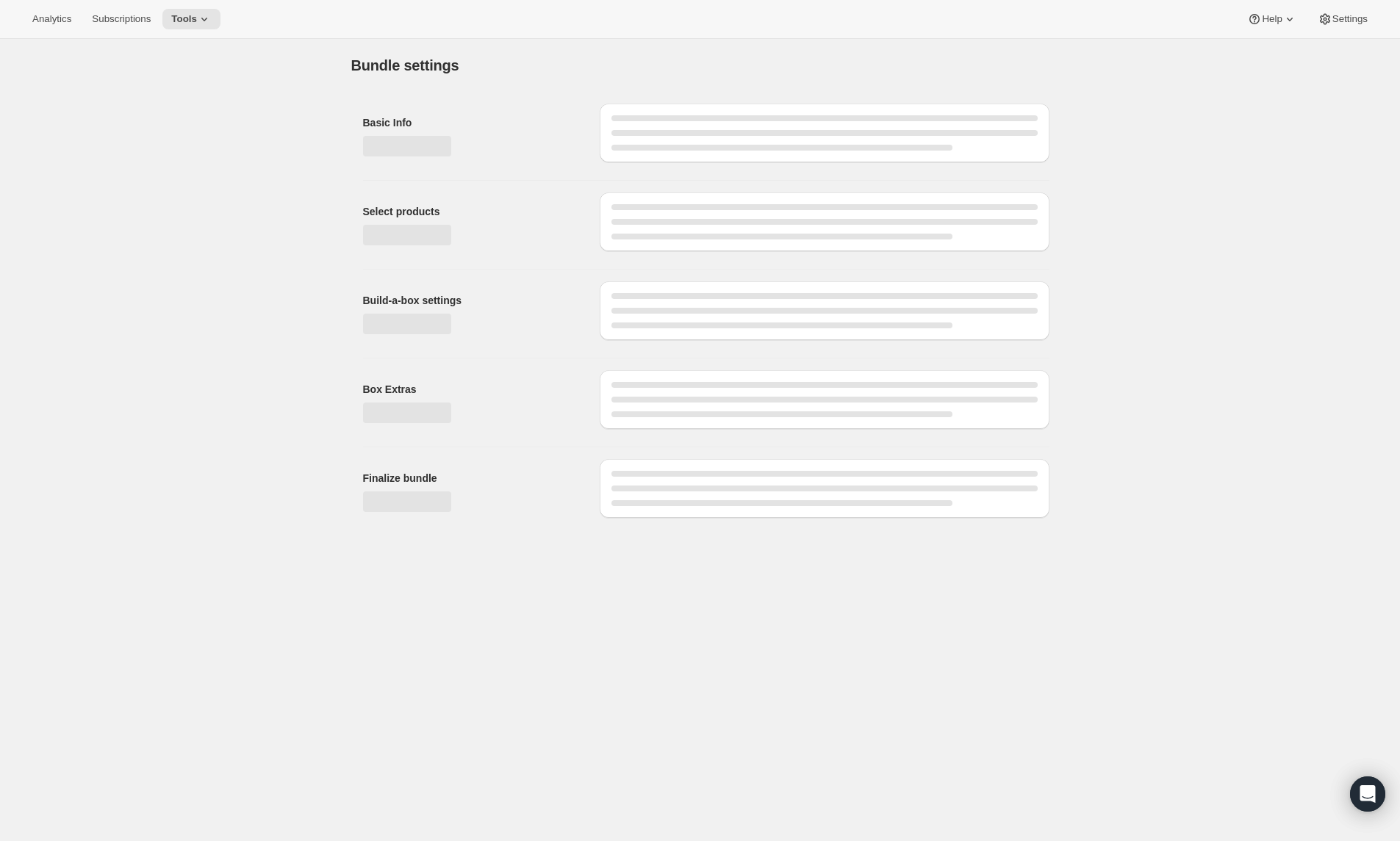
type input "0"
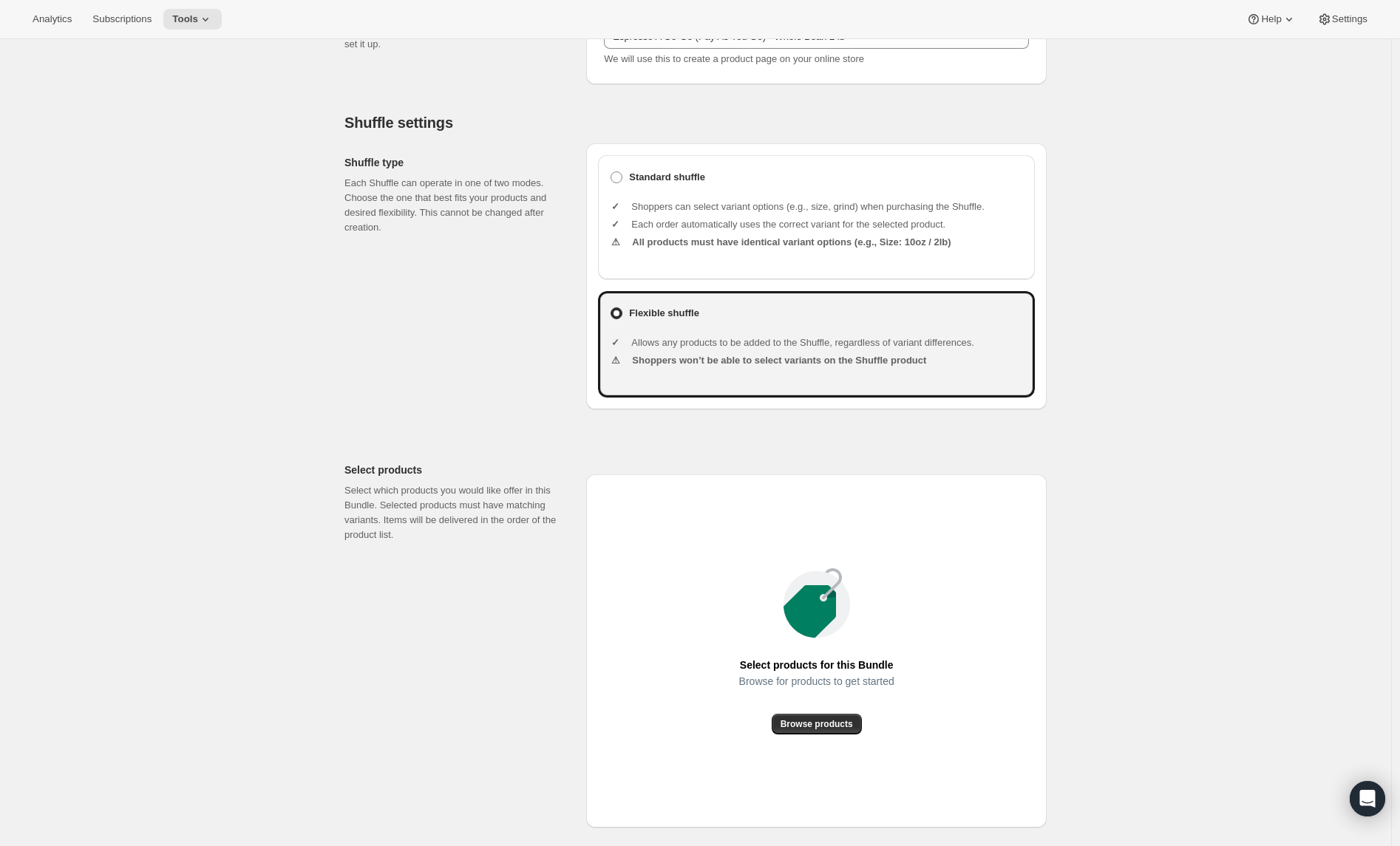
scroll to position [847, 0]
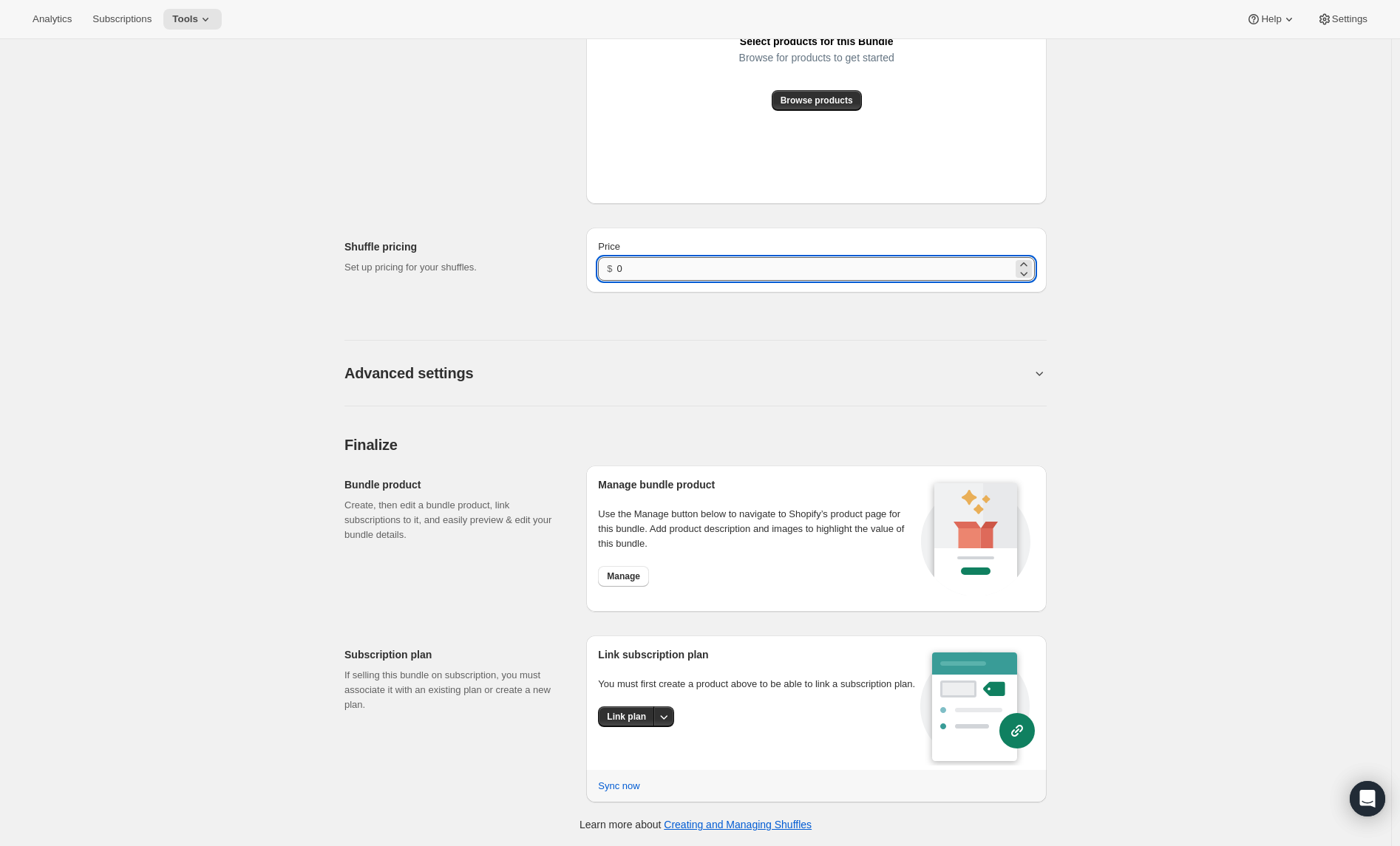
click at [626, 265] on input "0" at bounding box center [815, 269] width 395 height 24
type input "29.99"
click at [627, 722] on span "Link plan" at bounding box center [626, 717] width 39 height 12
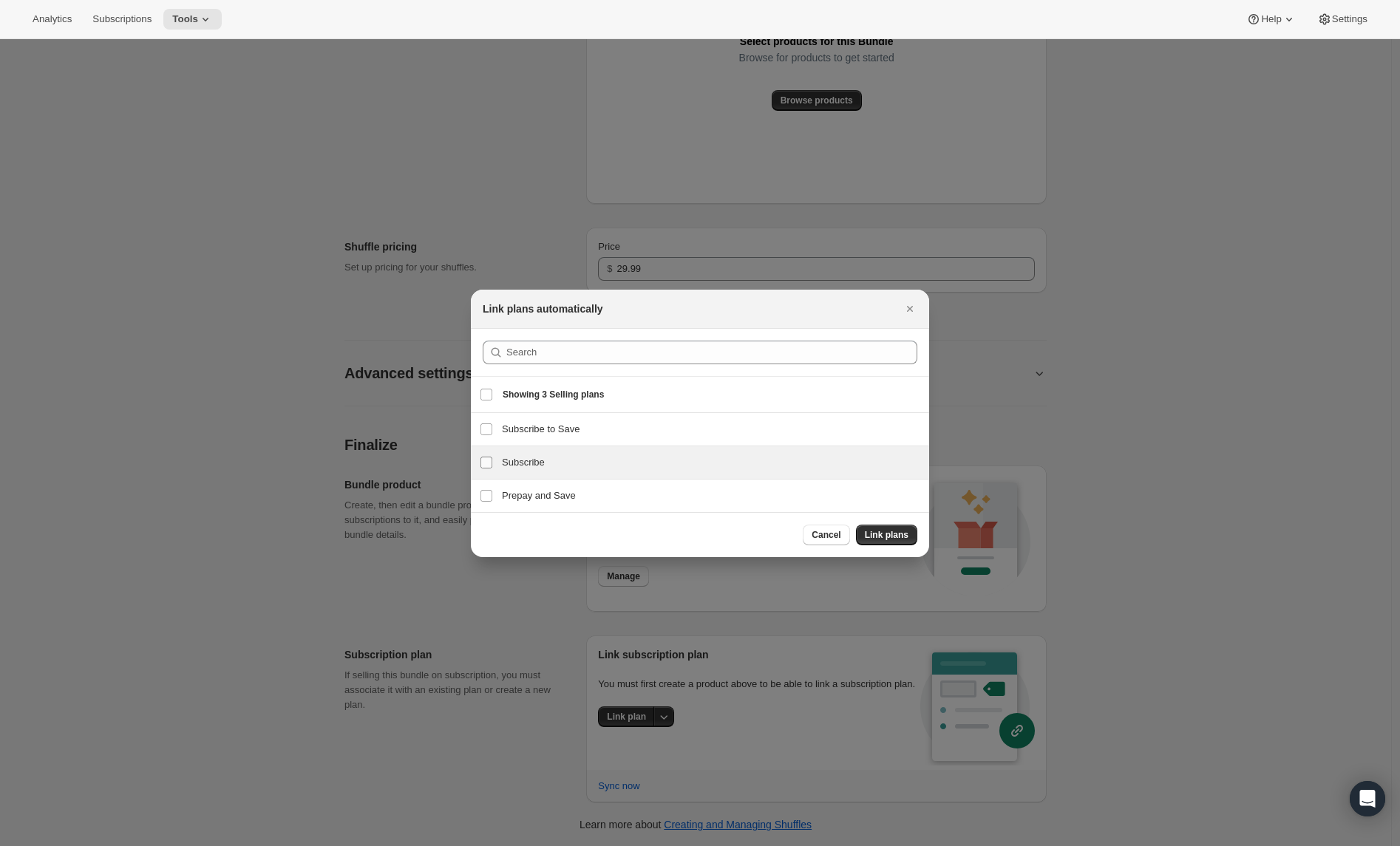
click at [482, 465] on input "Subscribe" at bounding box center [487, 463] width 12 height 12
checkbox input "true"
click at [888, 527] on button "Link plans" at bounding box center [886, 535] width 61 height 21
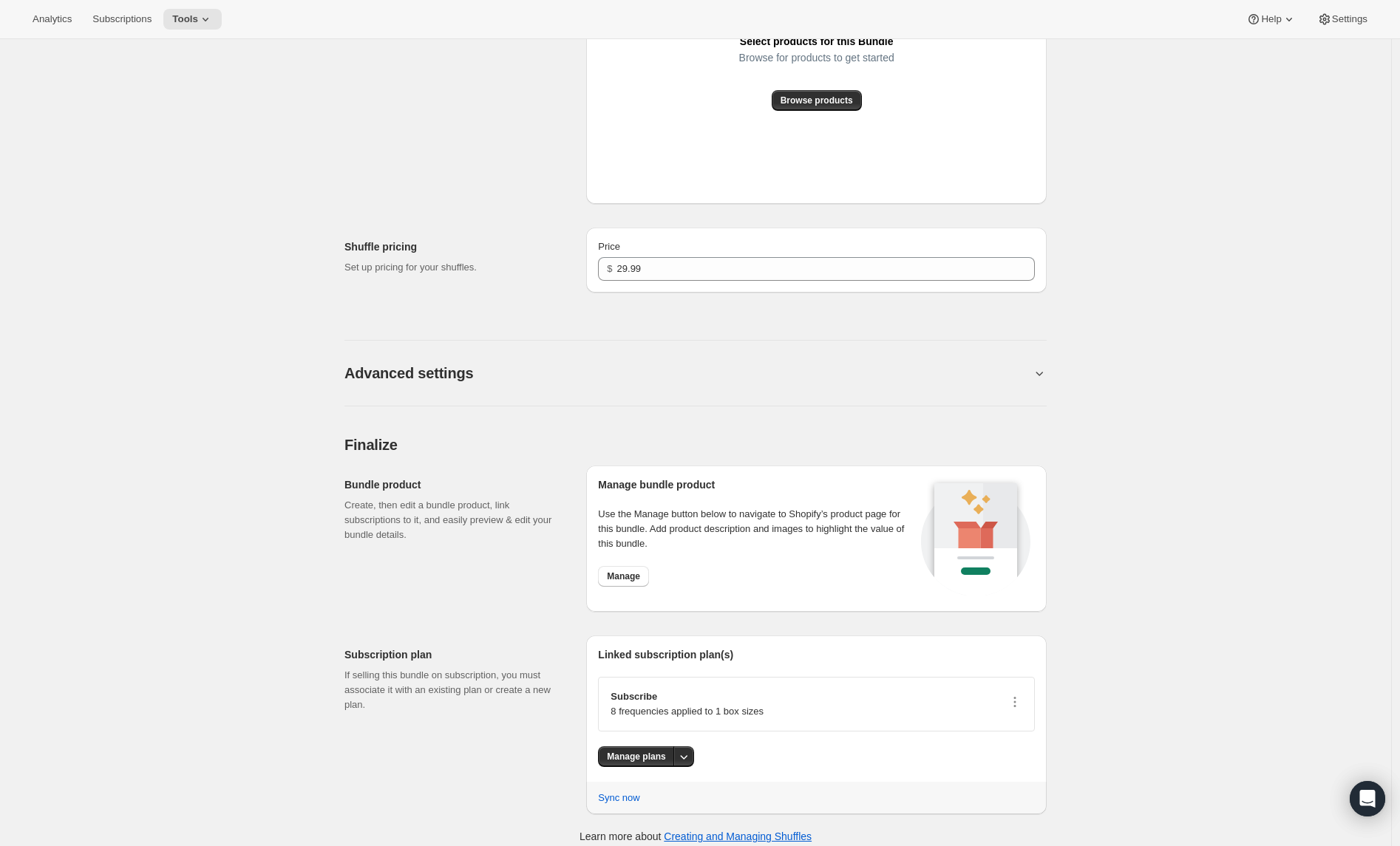
scroll to position [859, 0]
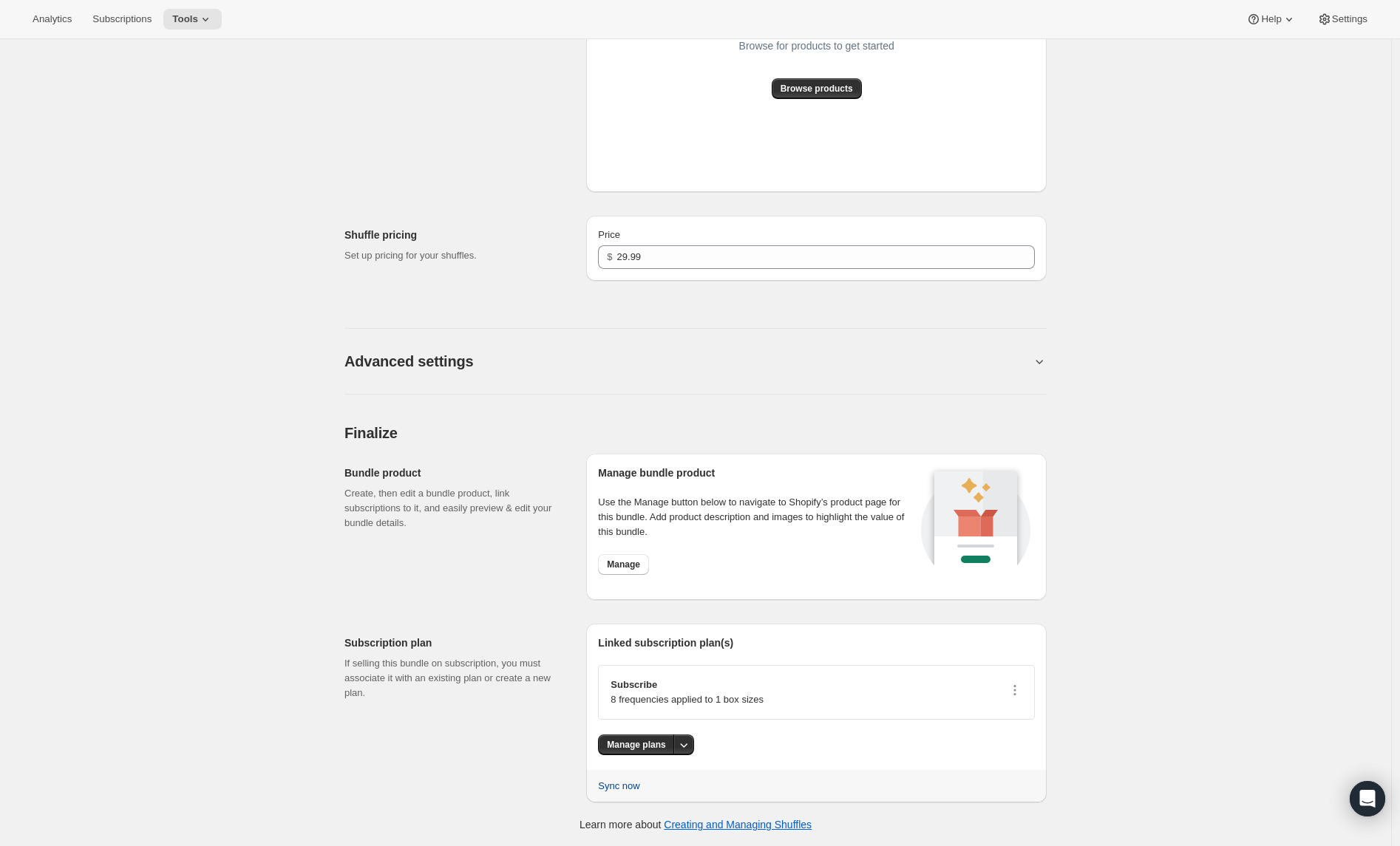
click at [627, 785] on span "Sync now" at bounding box center [619, 786] width 42 height 15
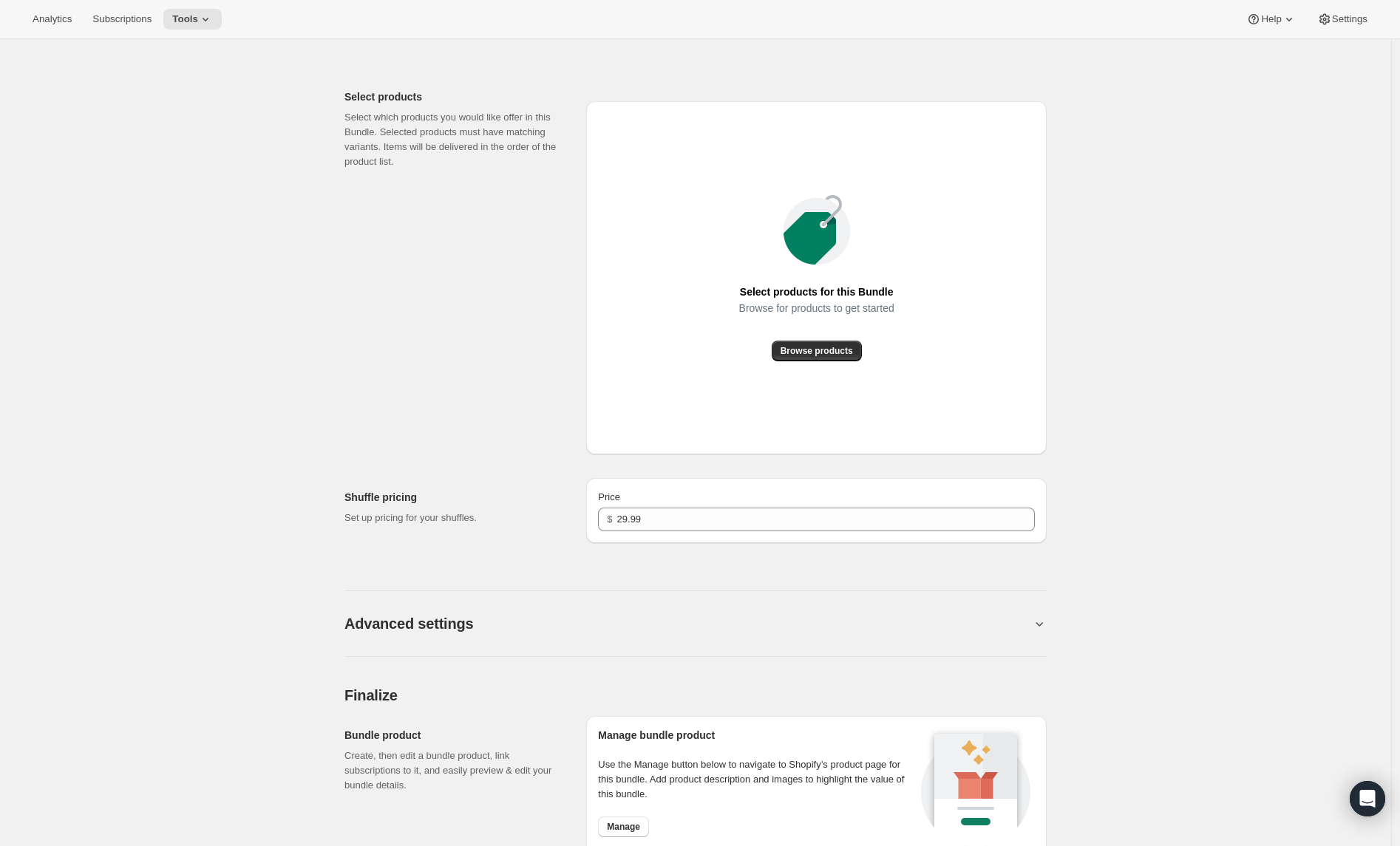
scroll to position [0, 0]
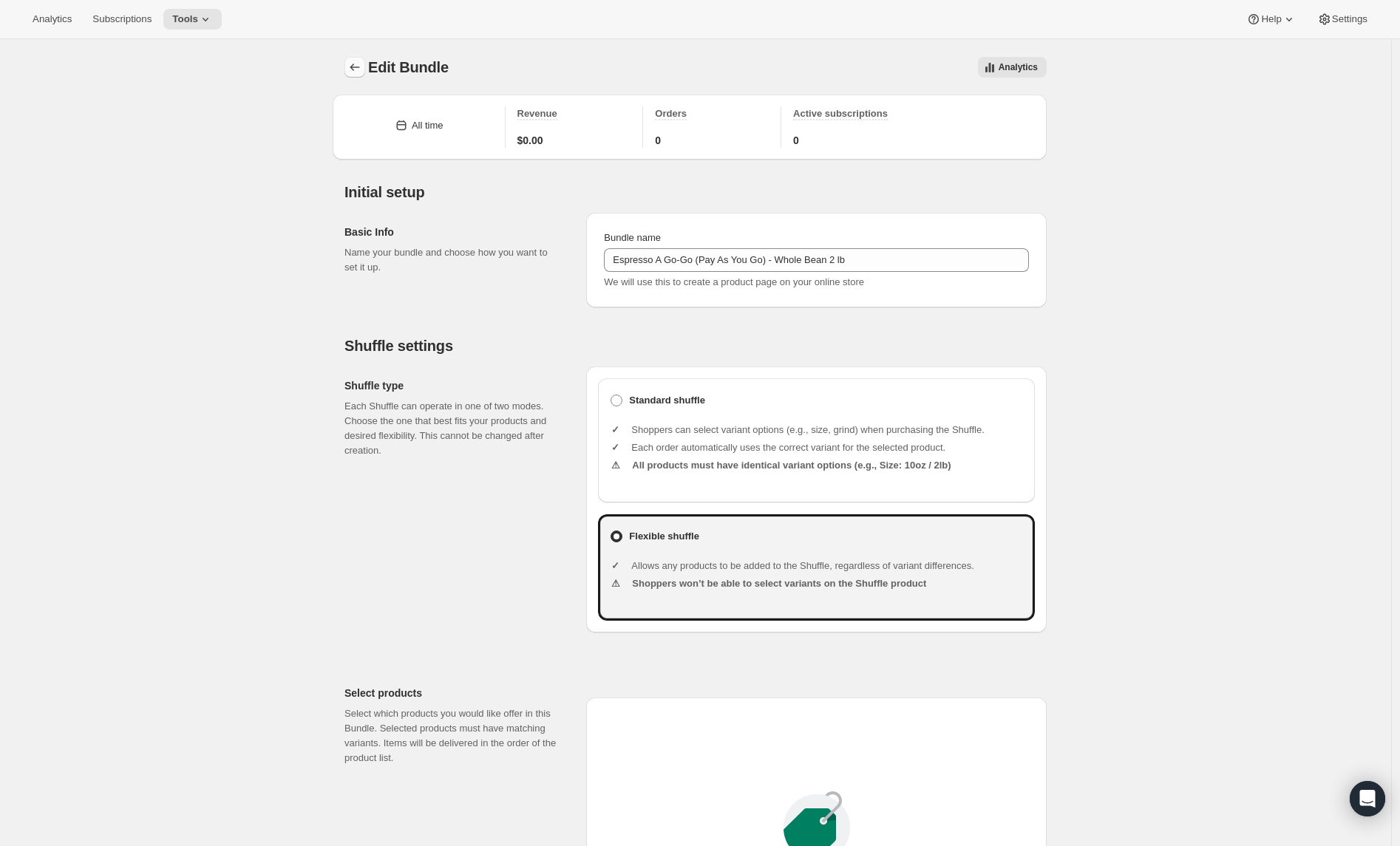
click at [351, 71] on icon "Bundles" at bounding box center [354, 67] width 15 height 15
click at [360, 64] on icon "Bundles" at bounding box center [354, 67] width 15 height 15
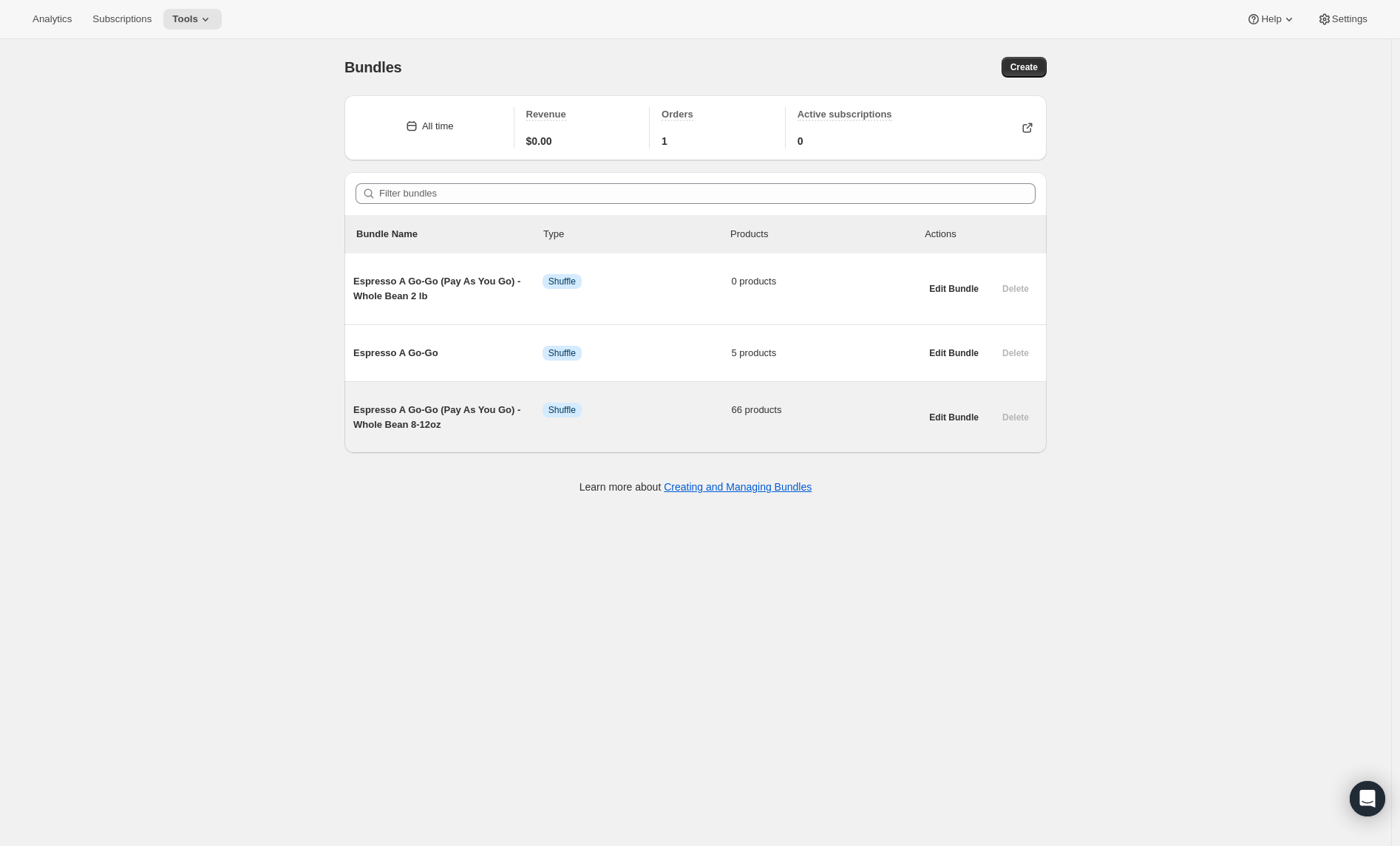
click at [427, 404] on span "Espresso A Go-Go (Pay As You Go) - Whole Bean 8-12oz" at bounding box center [448, 418] width 189 height 30
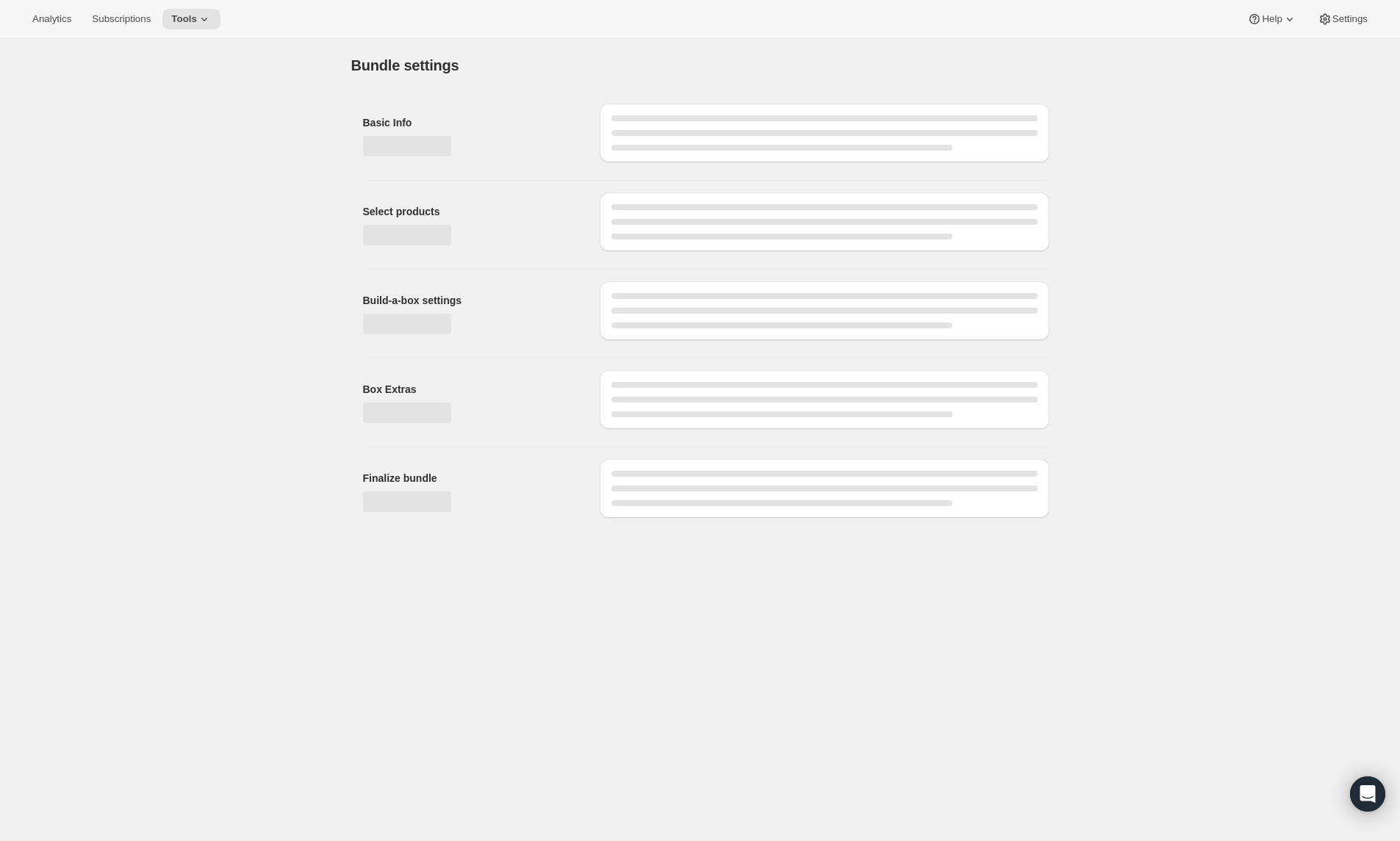
type input "Espresso A Go-Go (Pay As You Go) - Whole Bean 8-12oz"
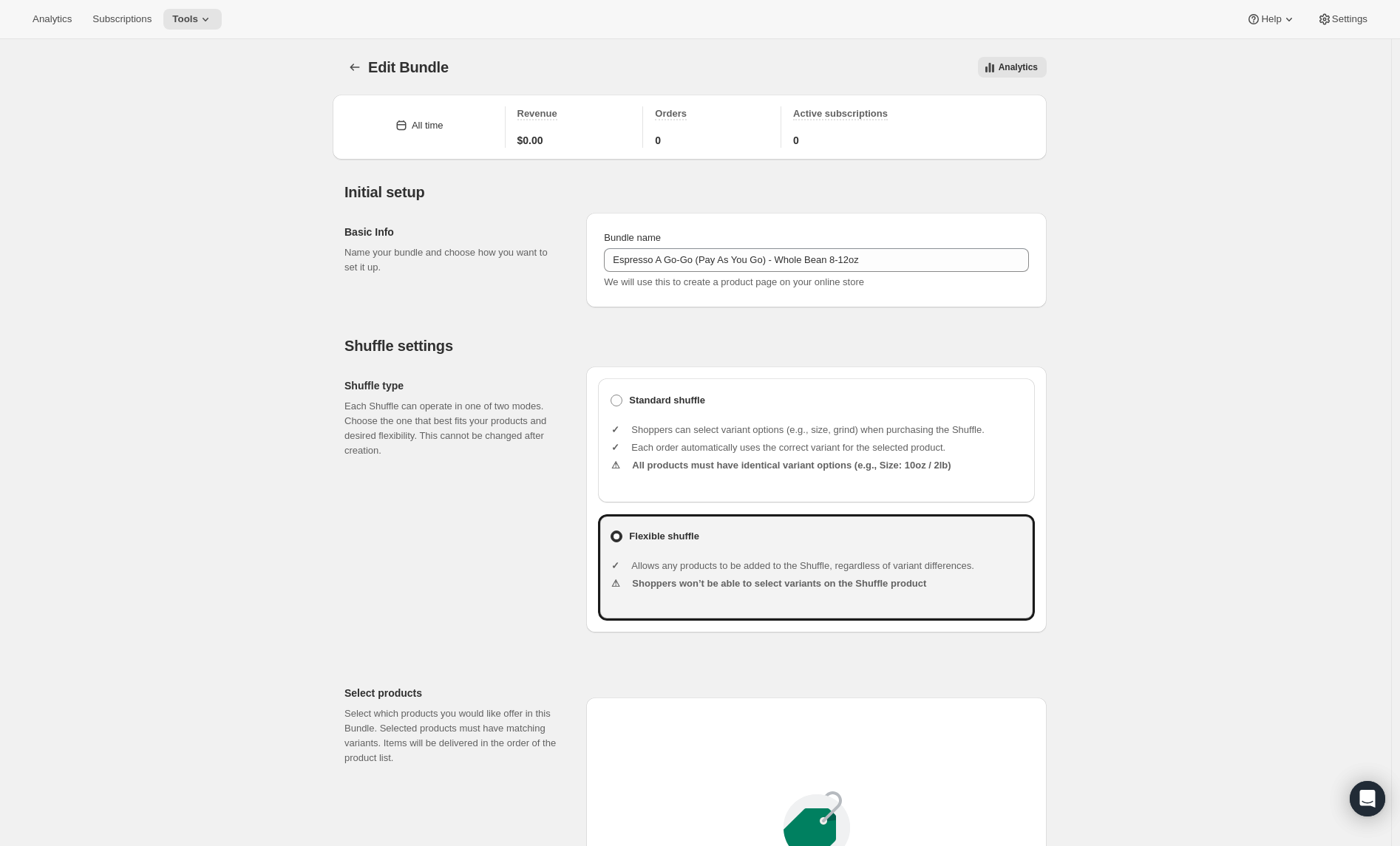
type input "20.99"
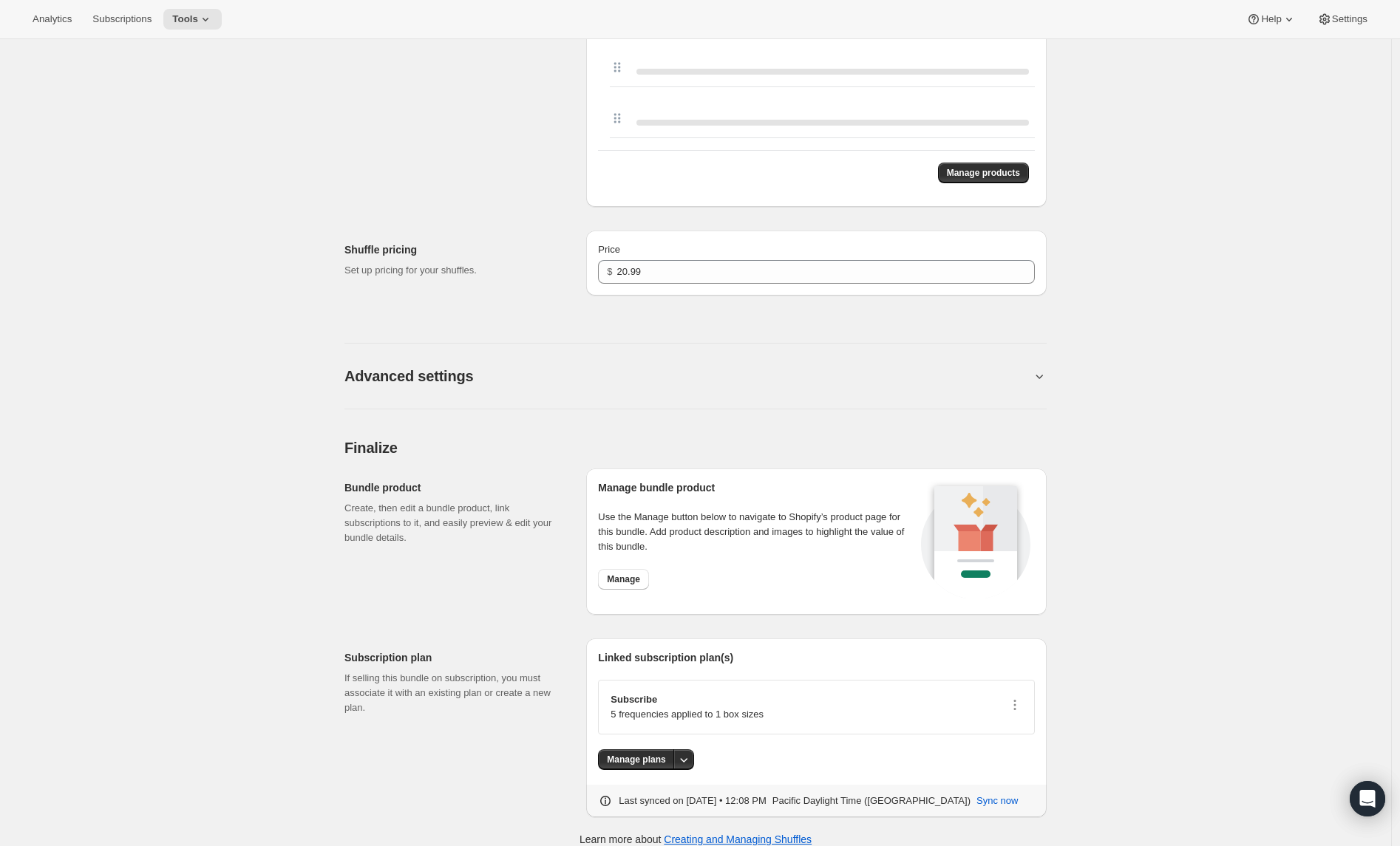
scroll to position [4987, 0]
click at [662, 754] on div "Linked subscription plan(s) Subscribe 5 frequencies applied to 1 box sizes Mana…" at bounding box center [817, 721] width 437 height 135
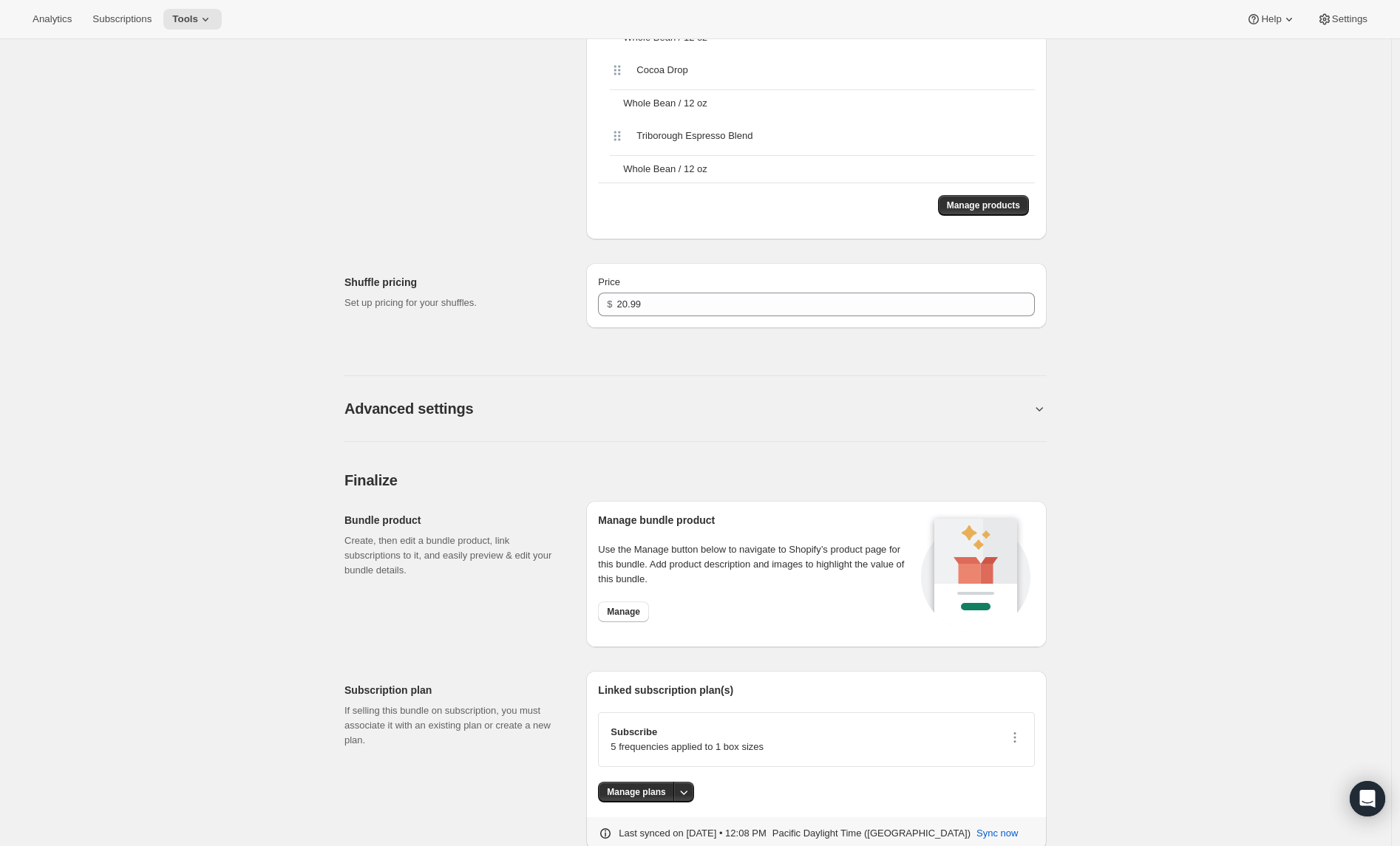
click at [650, 782] on div "Linked subscription plan(s) Subscribe 5 frequencies applied to 1 box sizes Mana…" at bounding box center [817, 750] width 437 height 135
click at [630, 802] on button "Manage plans" at bounding box center [636, 792] width 76 height 21
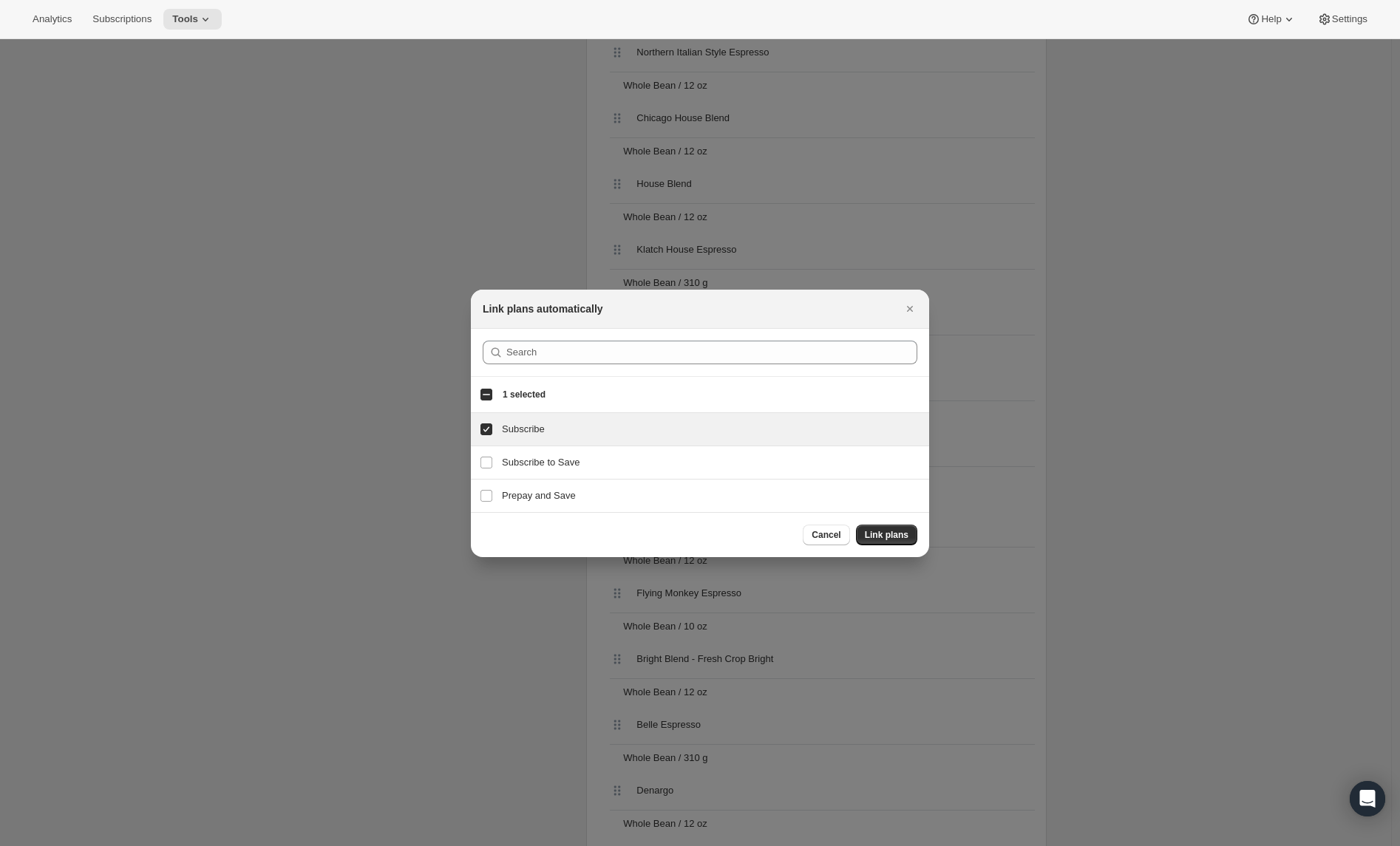
scroll to position [0, 0]
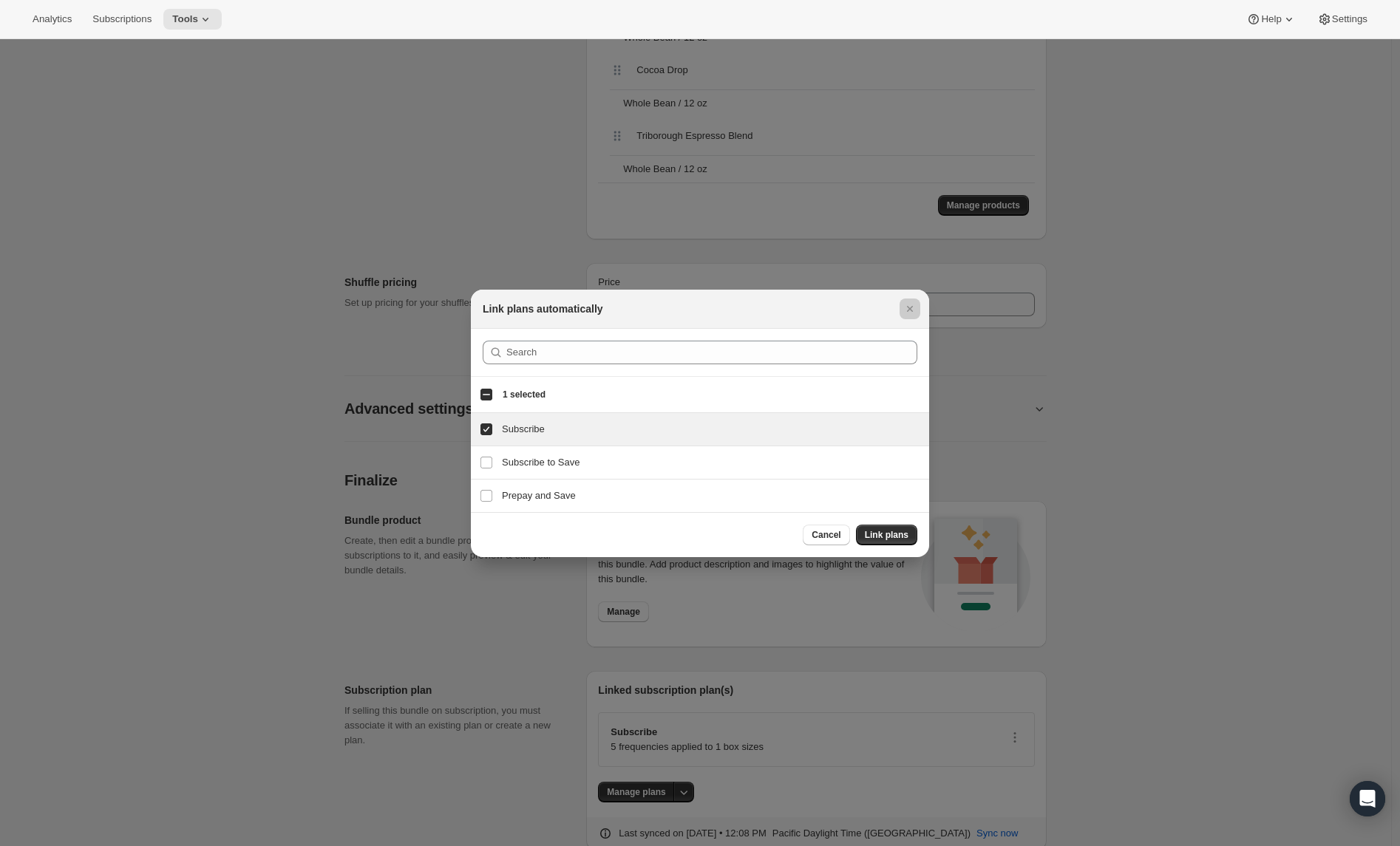
click at [278, 379] on div at bounding box center [700, 423] width 1400 height 846
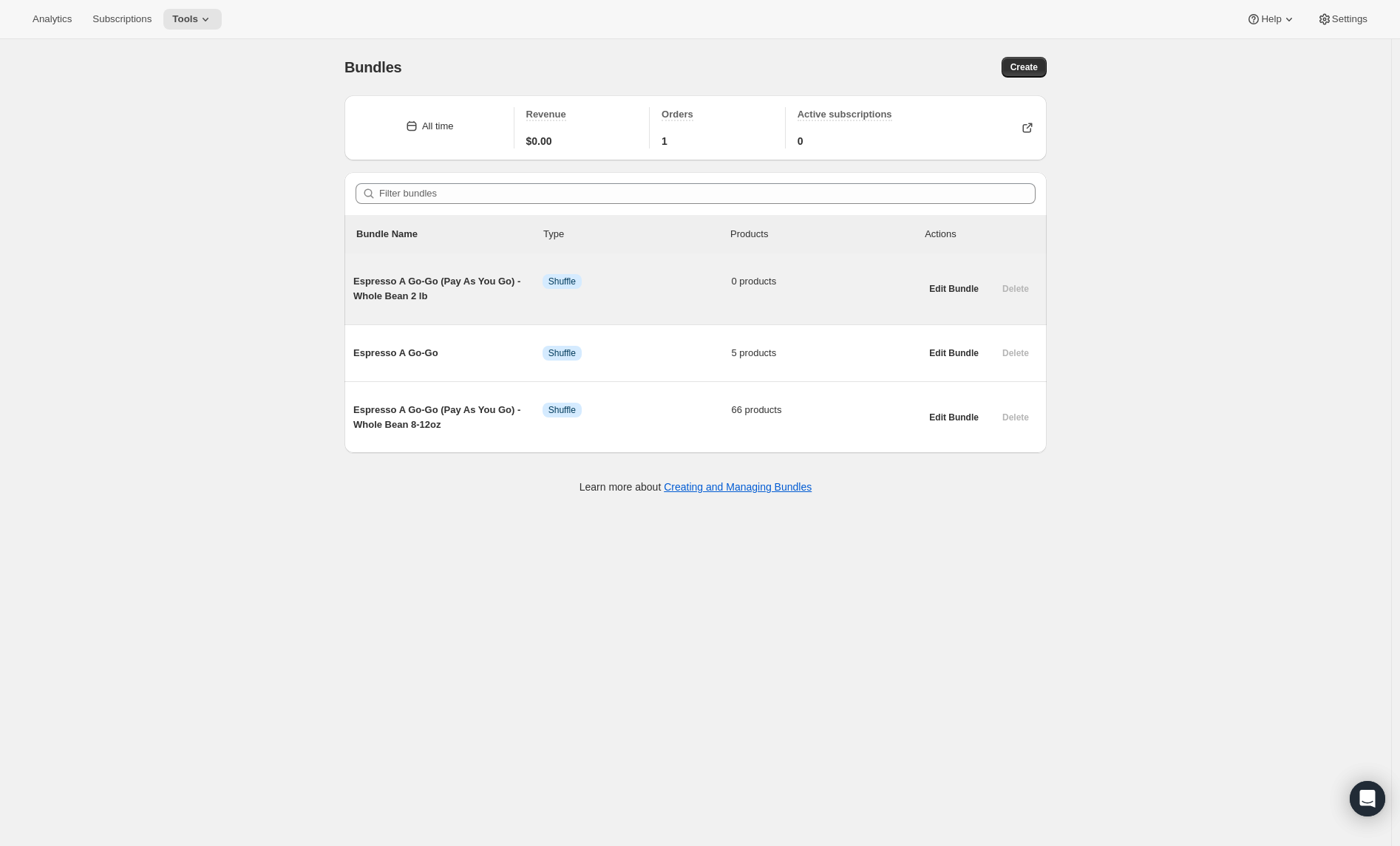
click at [375, 282] on span "Espresso A Go-Go (Pay As You Go) - Whole Bean 2 lb" at bounding box center [448, 289] width 189 height 30
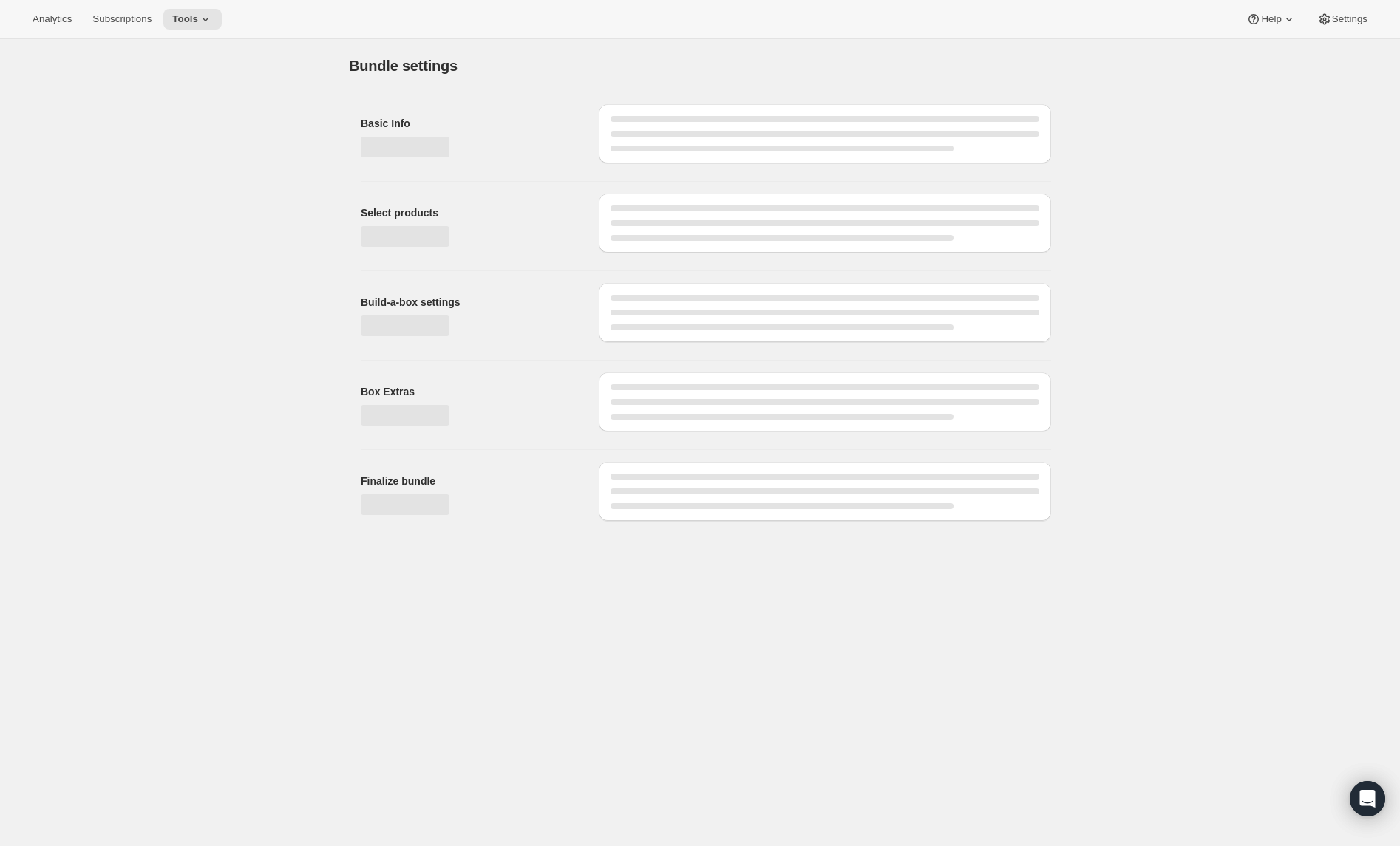
type input "Espresso A Go-Go (Pay As You Go) - Whole Bean 2 lb"
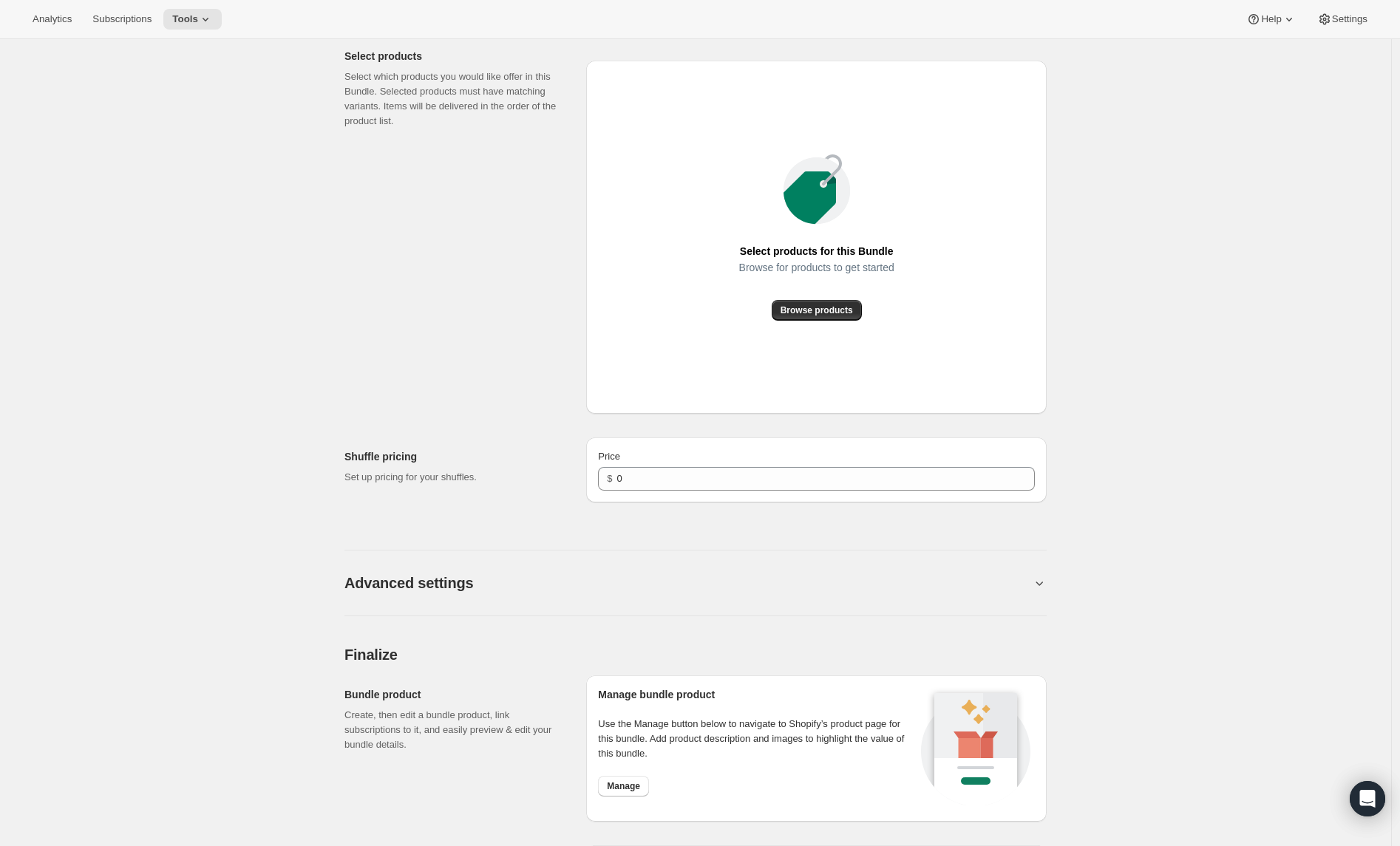
scroll to position [581, 0]
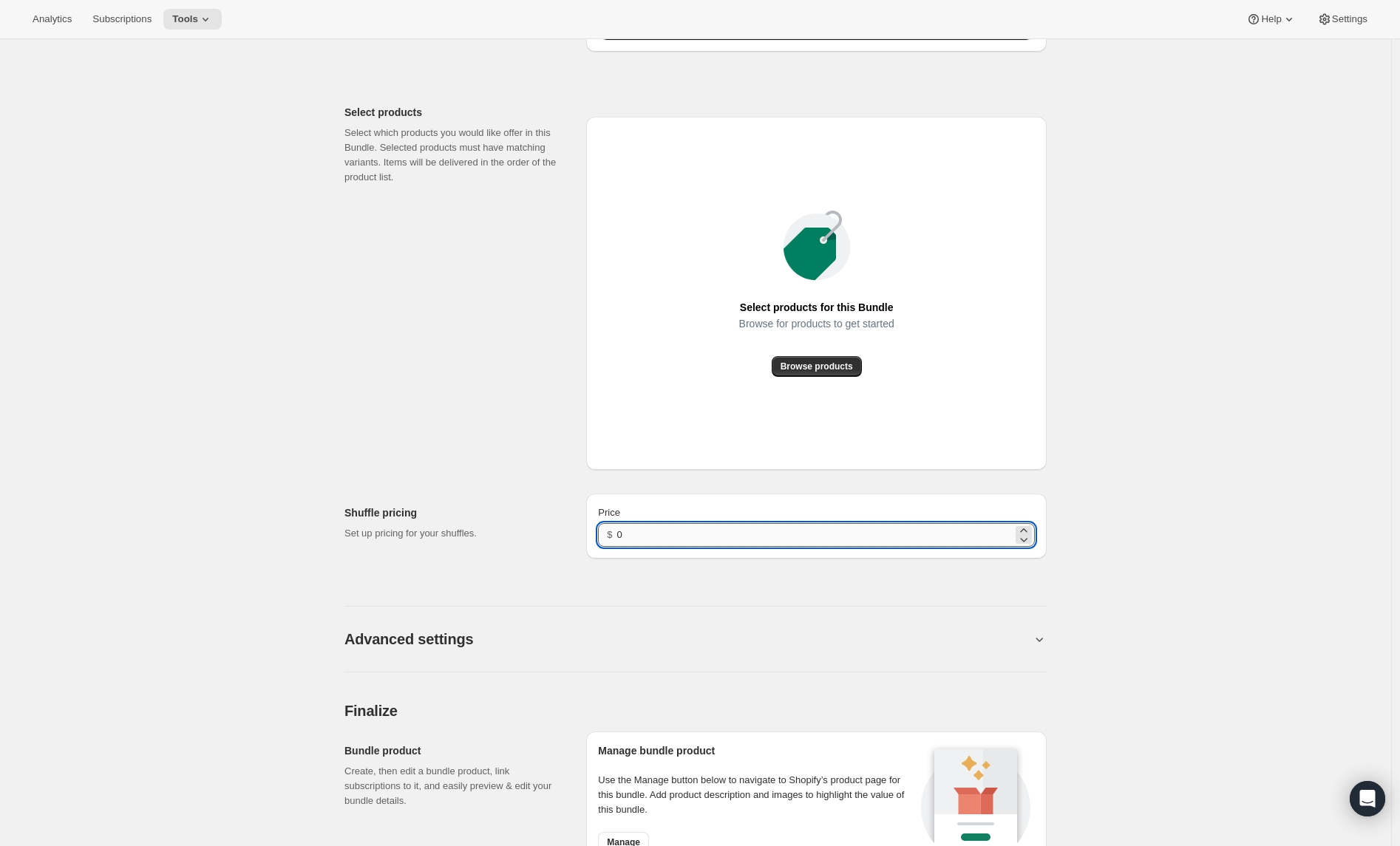
click at [703, 536] on input "0" at bounding box center [815, 534] width 395 height 24
type input "29.99"
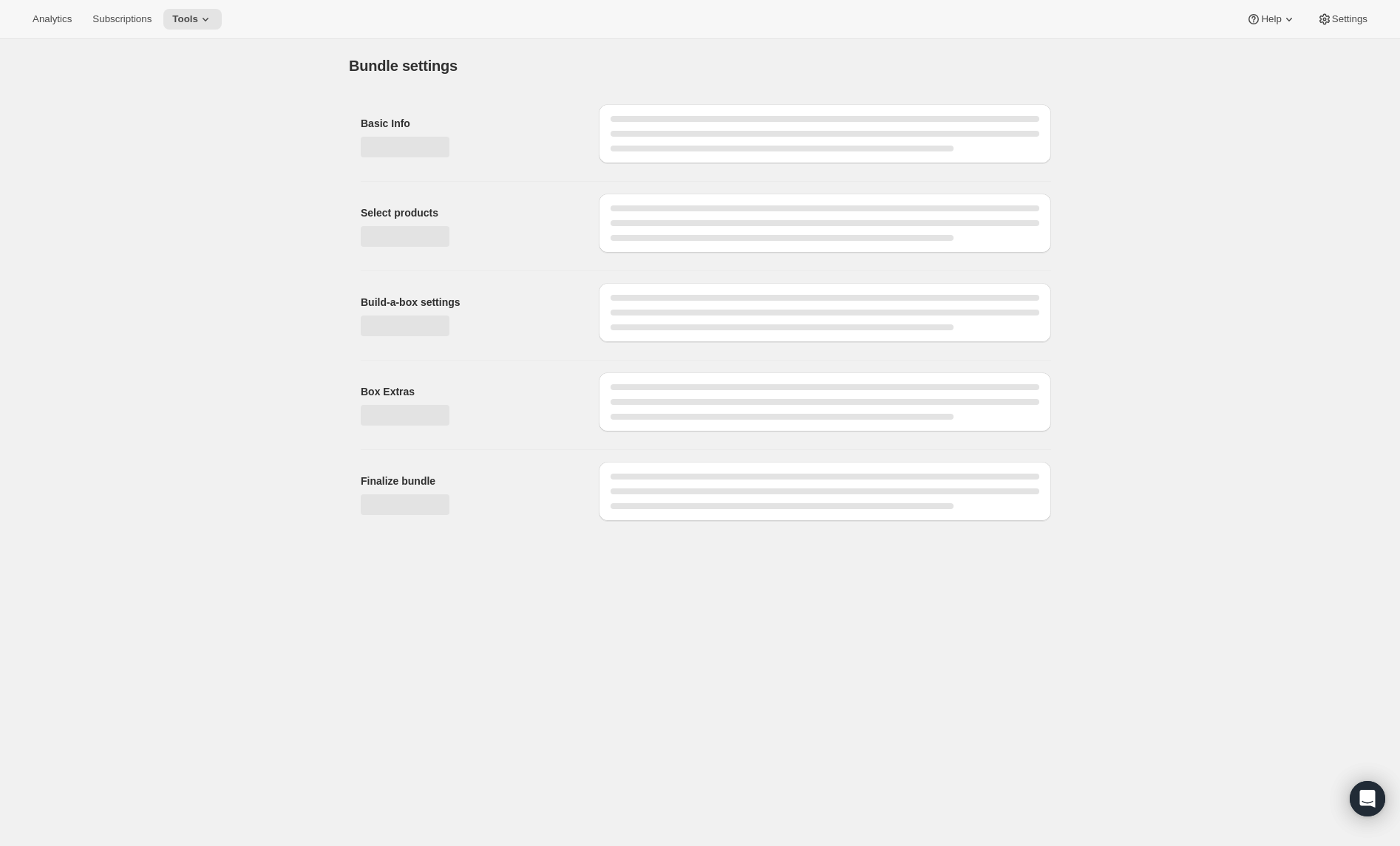
scroll to position [0, 0]
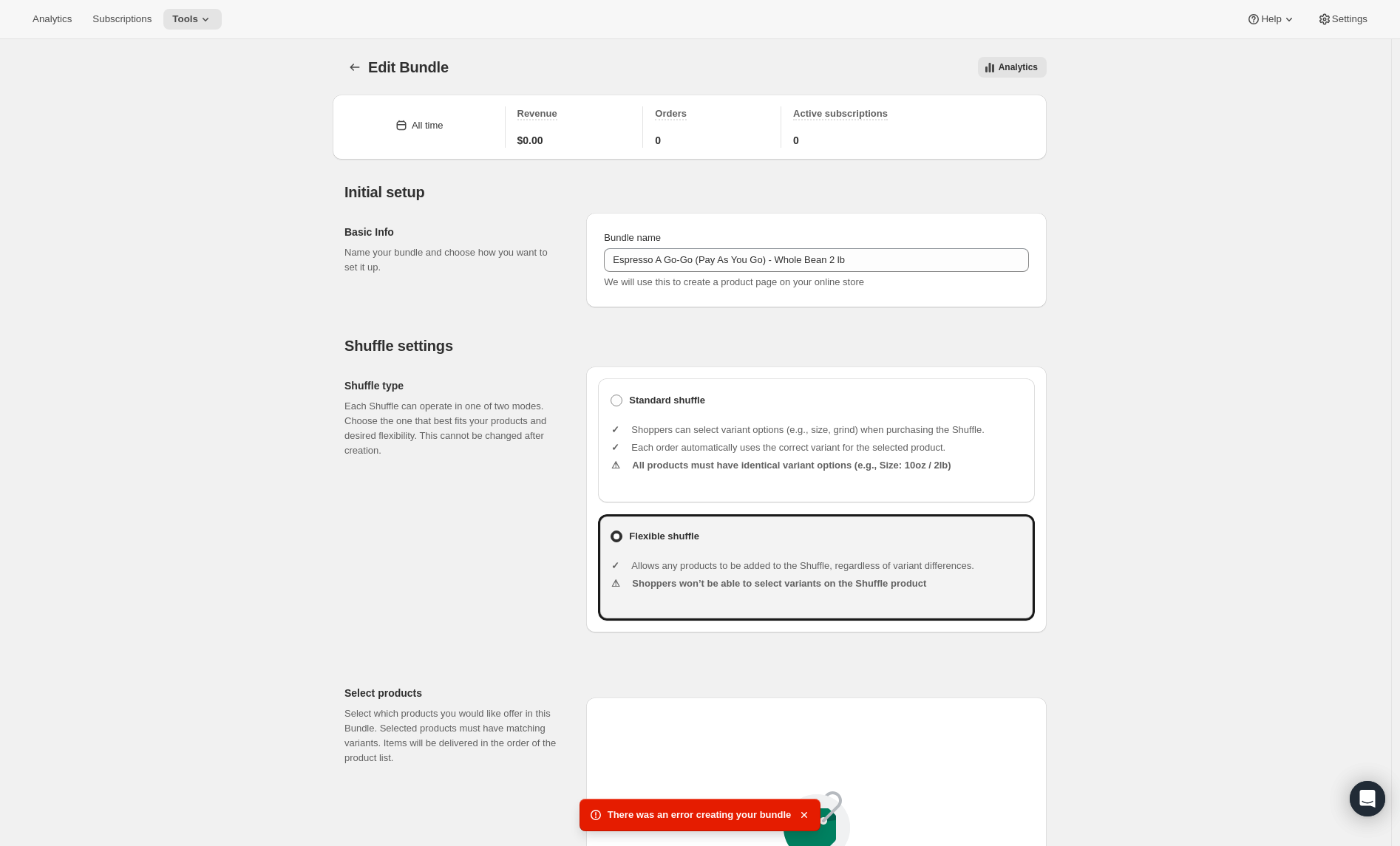
click at [1191, 266] on div "Edit Bundle. This page is ready Edit Bundle Analytics More actions Analytics Al…" at bounding box center [696, 844] width 1391 height 1610
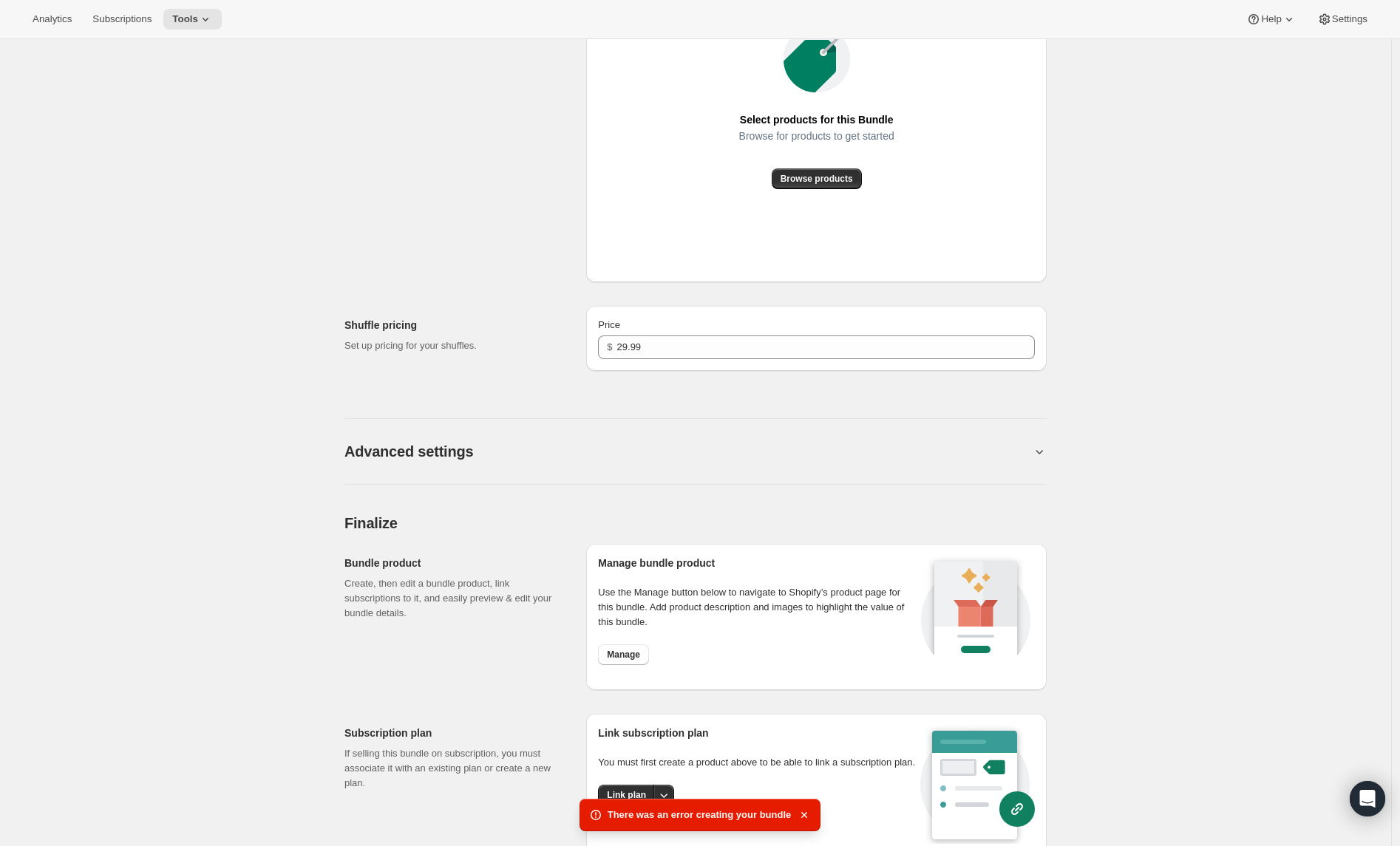
scroll to position [847, 0]
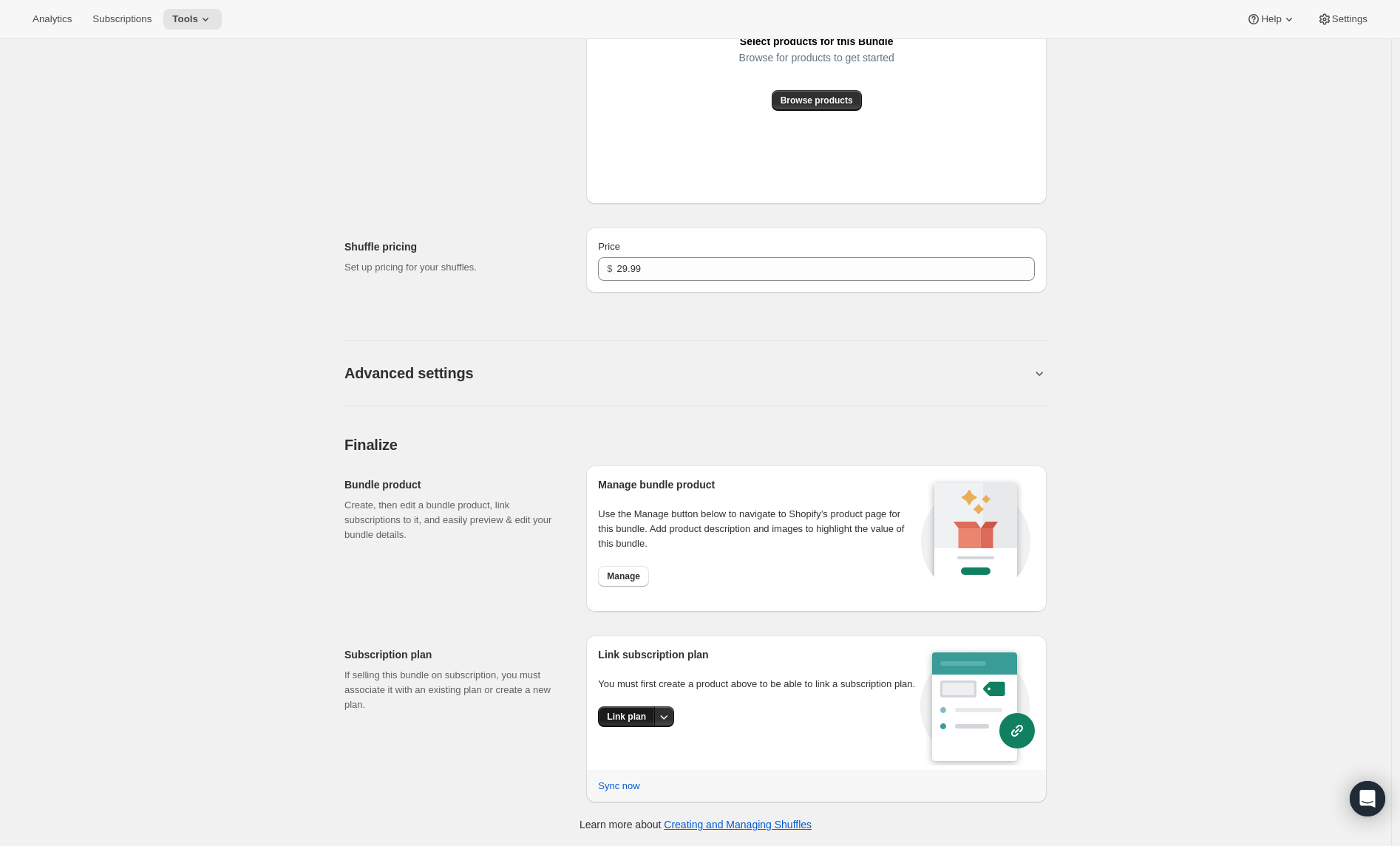
click at [622, 722] on span "Link plan" at bounding box center [626, 717] width 39 height 12
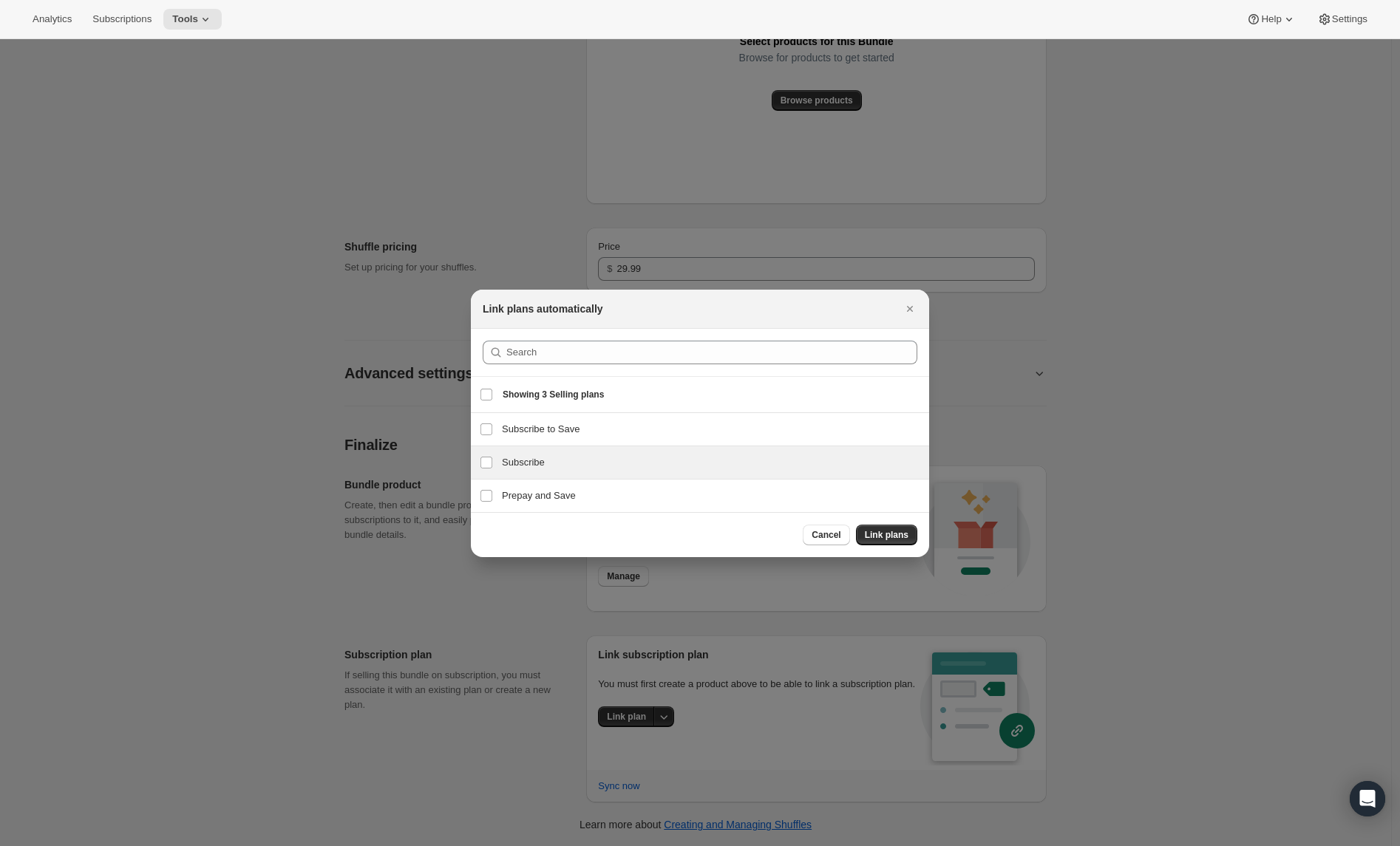
click at [515, 457] on h3 "Subscribe" at bounding box center [711, 462] width 419 height 15
checkbox input "true"
click at [885, 538] on span "Link plans" at bounding box center [887, 535] width 44 height 12
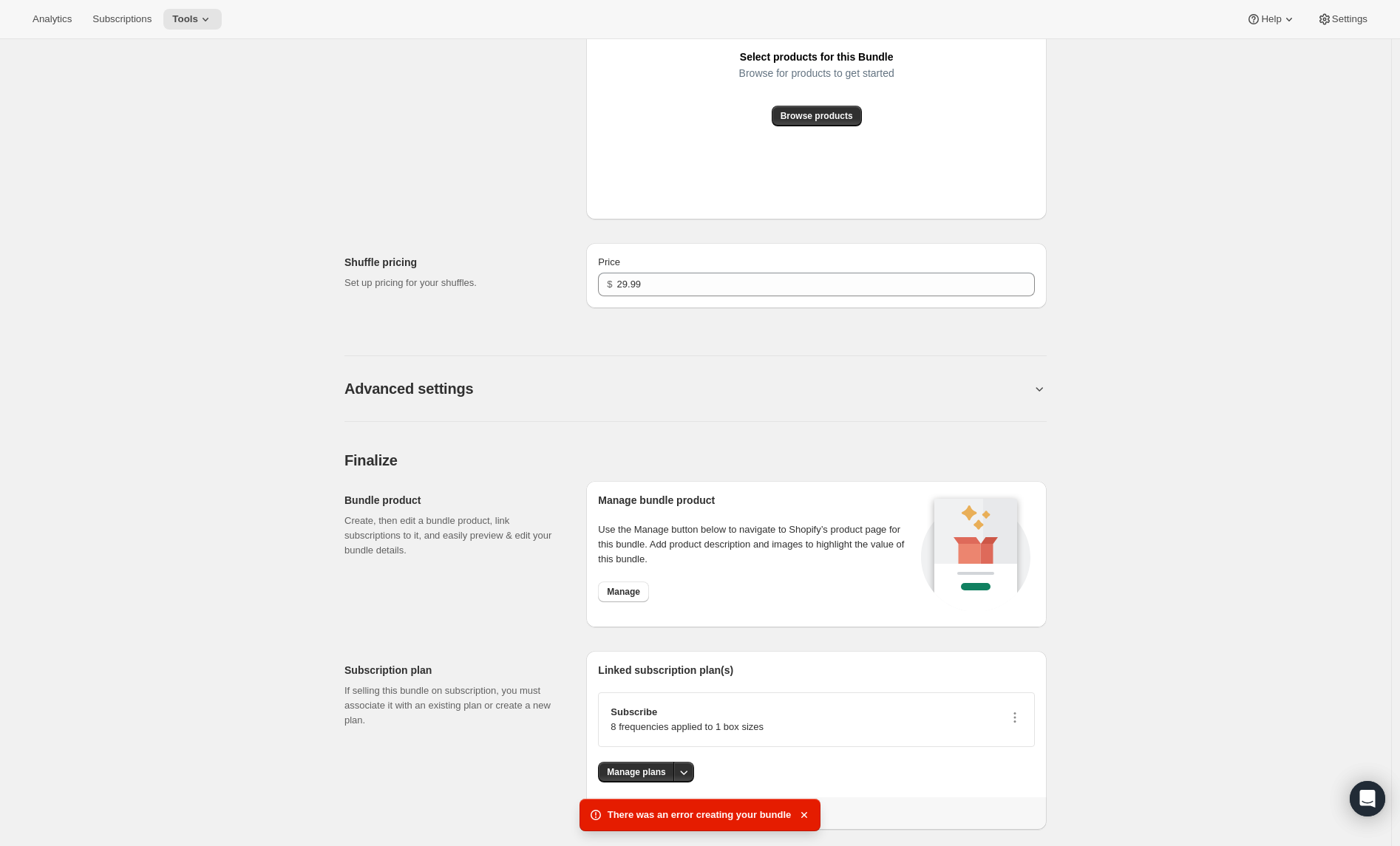
scroll to position [859, 0]
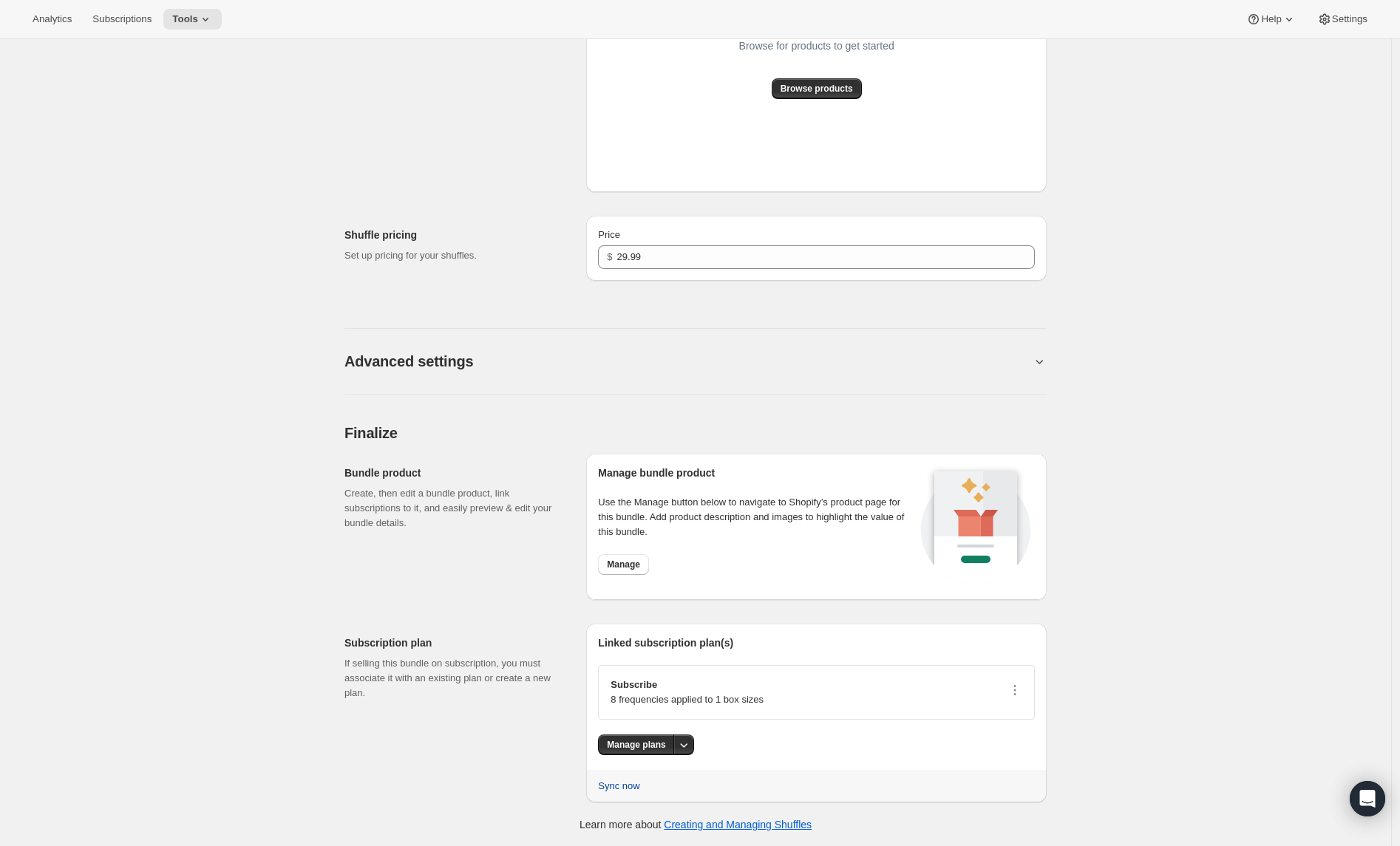
click at [636, 784] on span "Sync now" at bounding box center [619, 786] width 42 height 15
click at [617, 742] on span "Manage plans" at bounding box center [636, 745] width 58 height 12
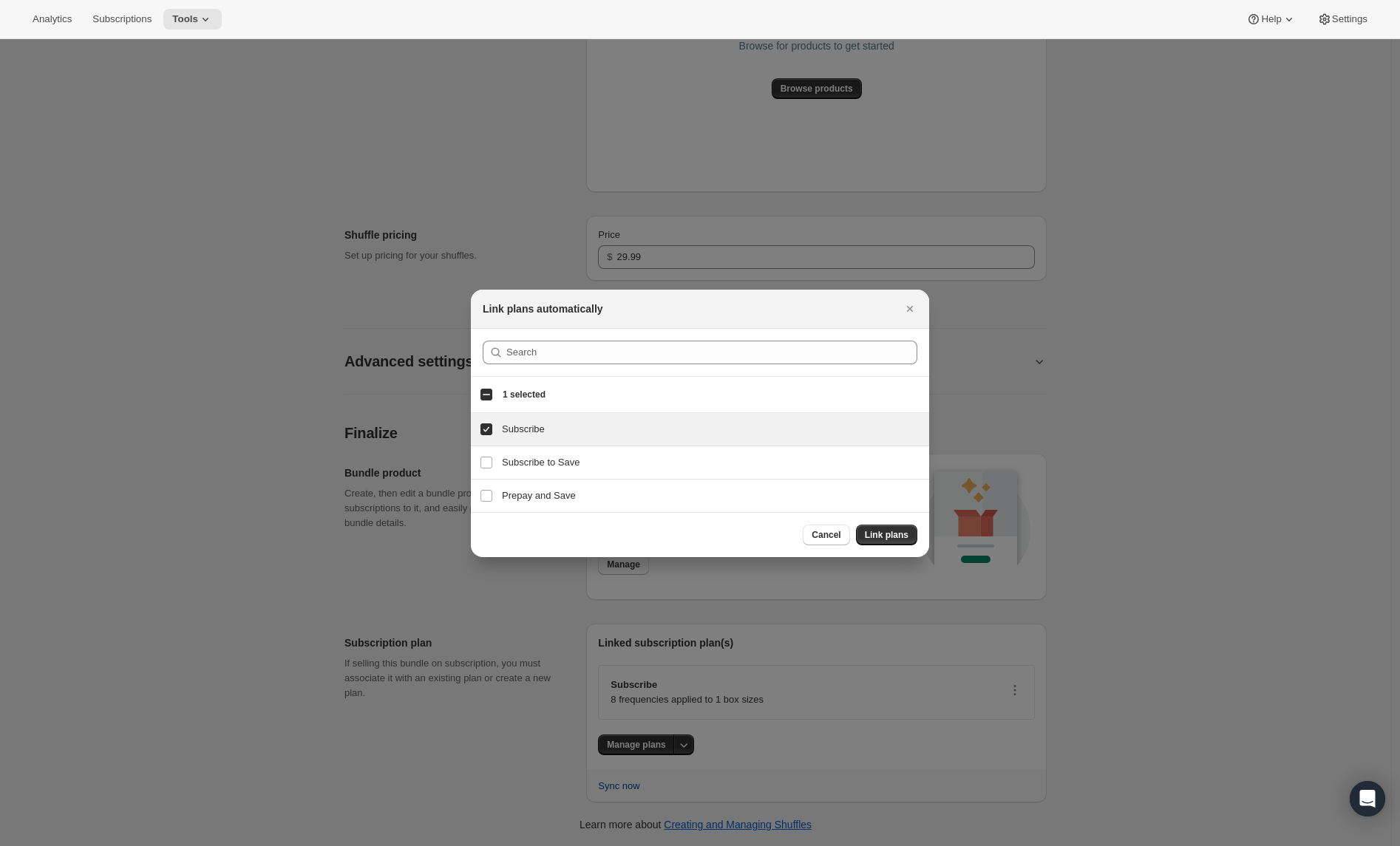
click at [551, 737] on div at bounding box center [700, 423] width 1400 height 846
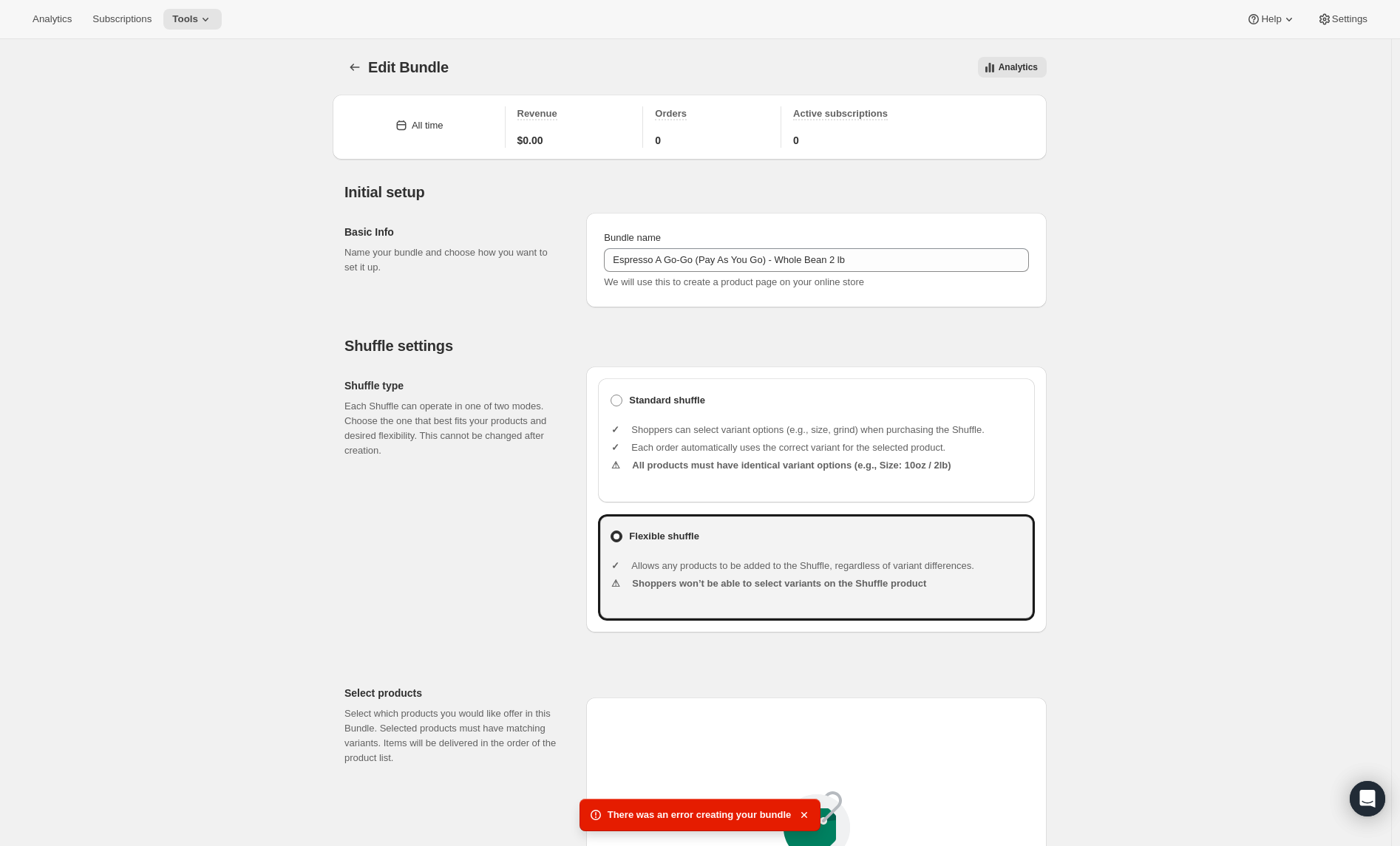
scroll to position [831, 0]
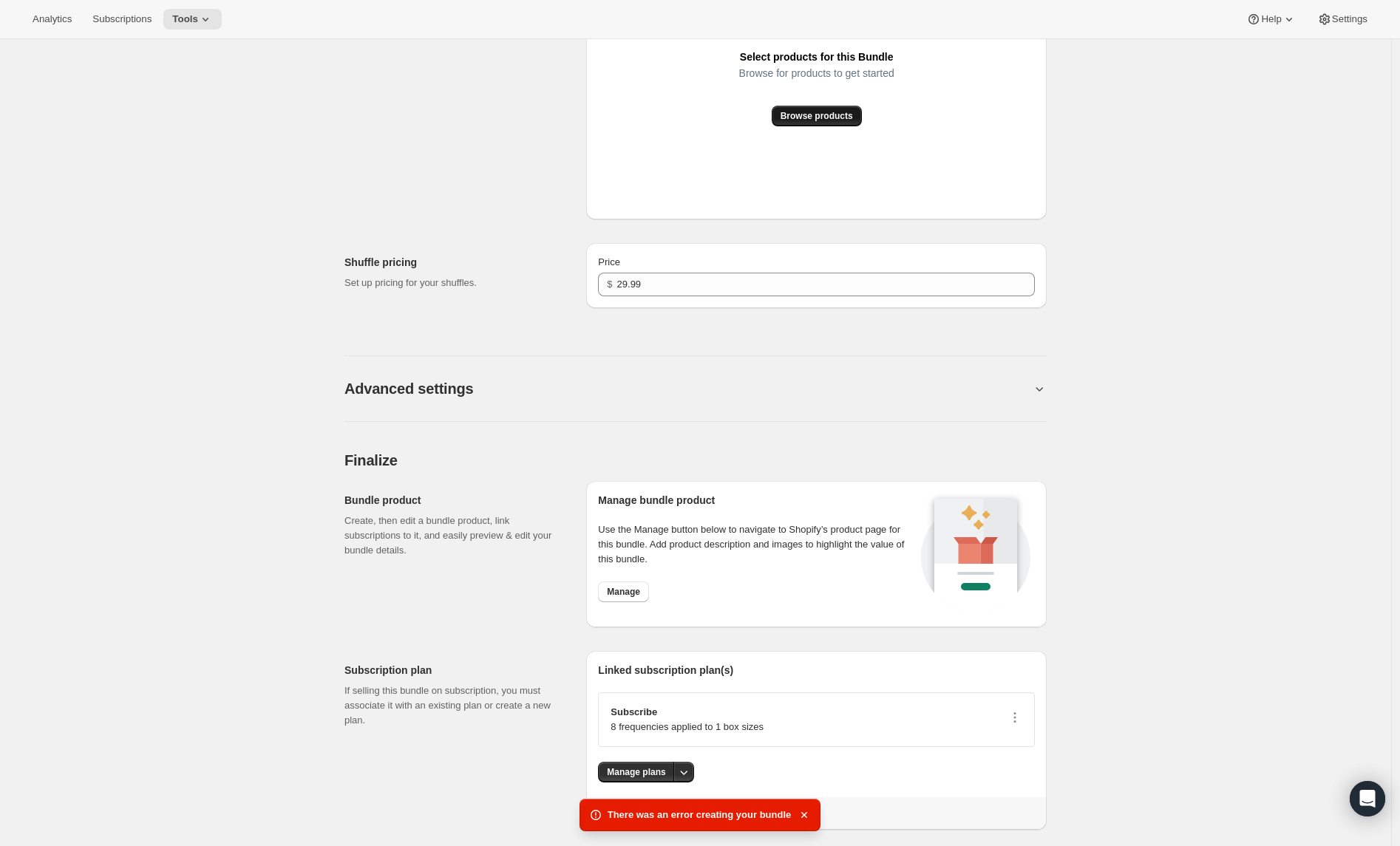
click at [805, 106] on button "Browse products" at bounding box center [818, 116] width 91 height 21
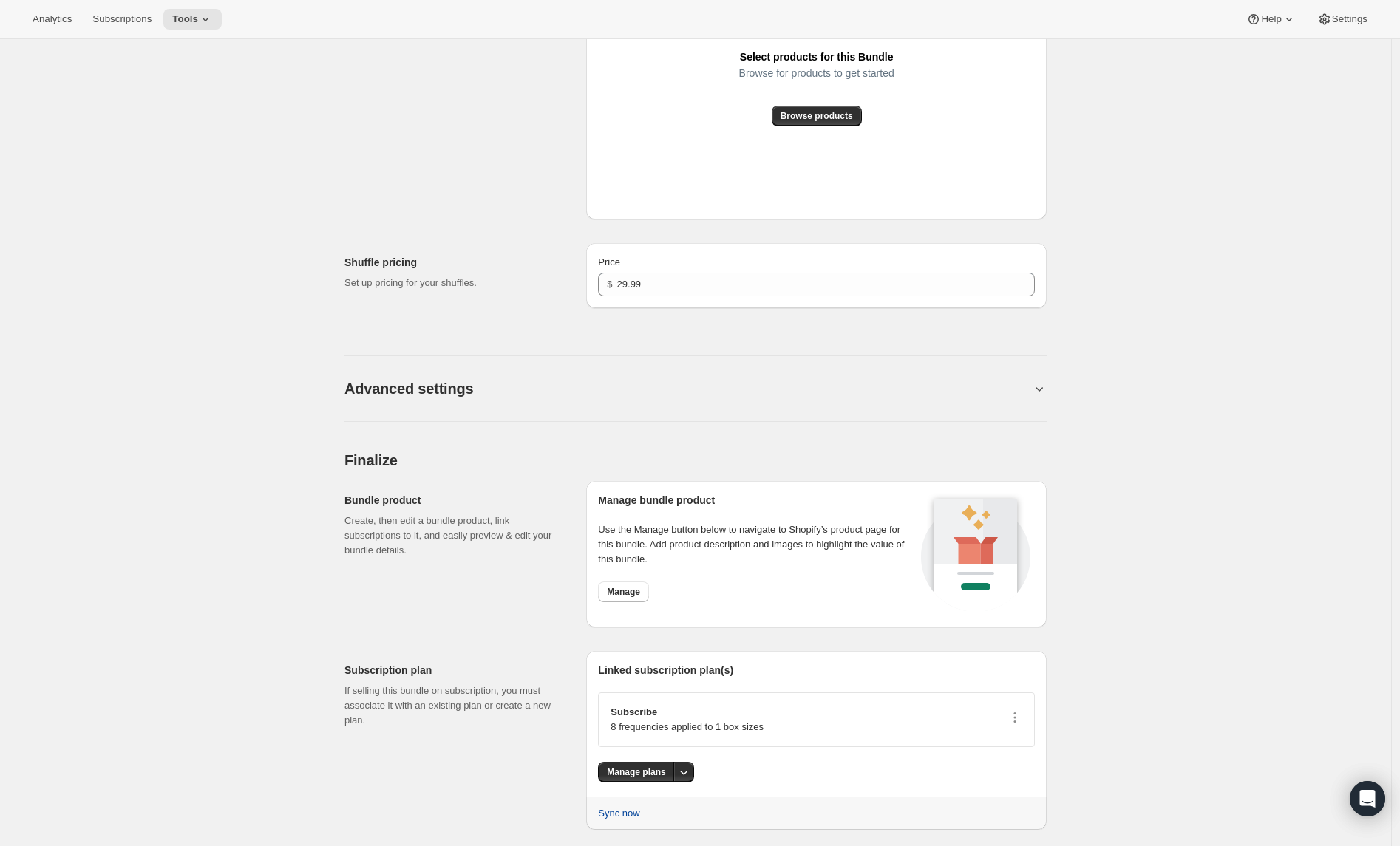
scroll to position [0, 0]
